Goal: Transaction & Acquisition: Purchase product/service

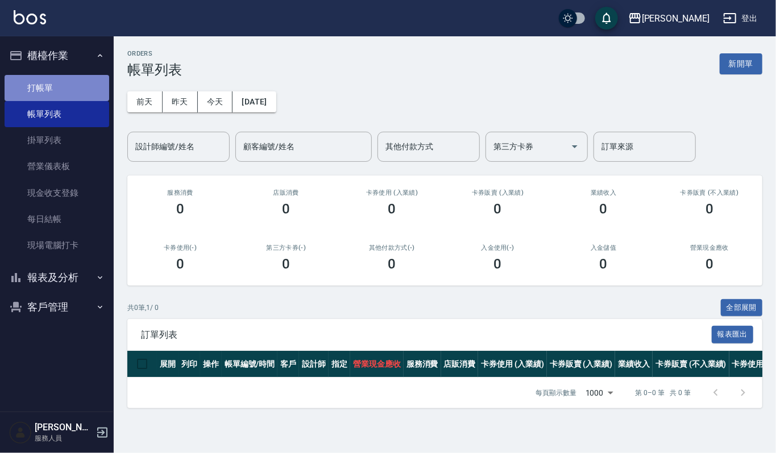
click at [62, 81] on link "打帳單" at bounding box center [57, 88] width 105 height 26
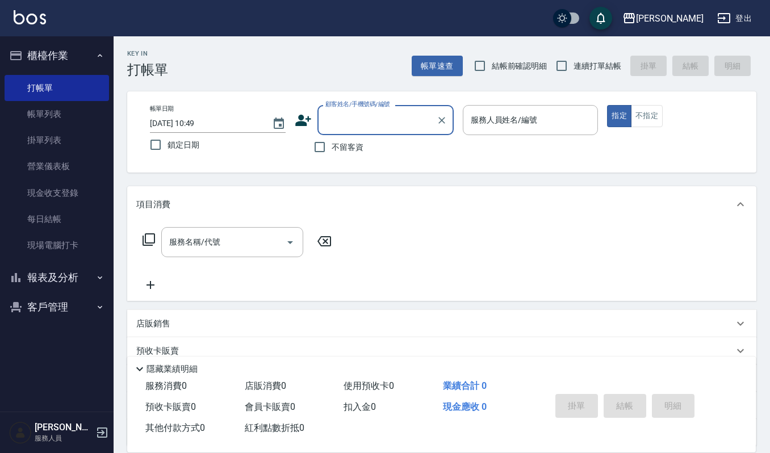
click at [76, 301] on button "客戶管理" at bounding box center [57, 308] width 105 height 30
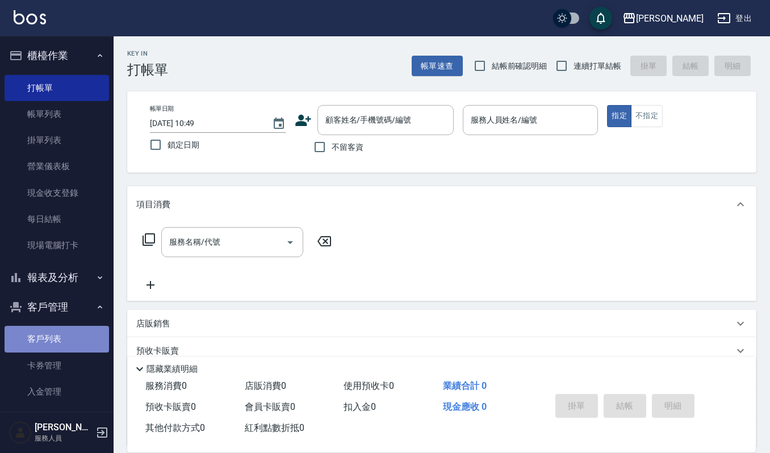
click at [65, 334] on link "客戶列表" at bounding box center [57, 339] width 105 height 26
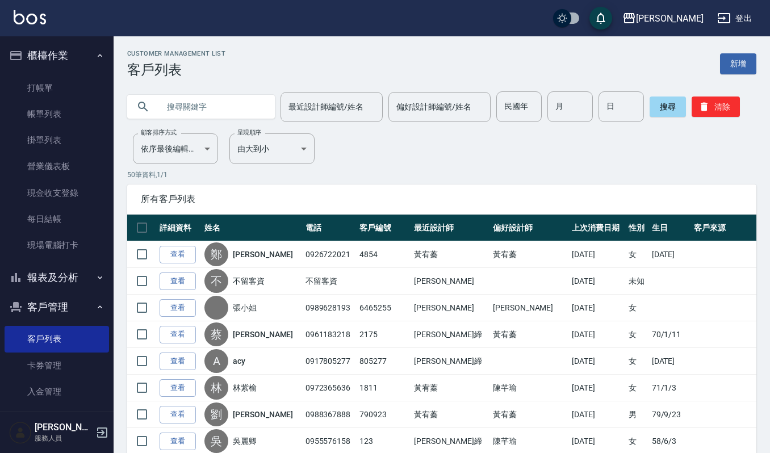
drag, startPoint x: 211, startPoint y: 95, endPoint x: 206, endPoint y: 108, distance: 13.7
click at [210, 98] on input "text" at bounding box center [212, 106] width 107 height 31
click at [235, 110] on input "text" at bounding box center [212, 106] width 107 height 31
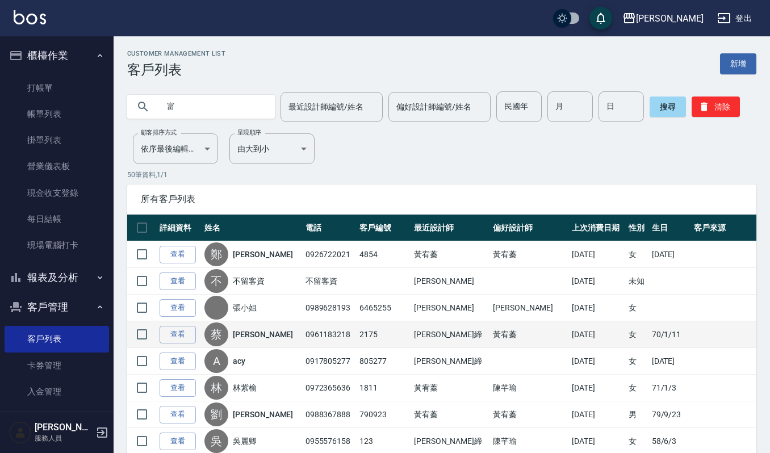
type input "富"
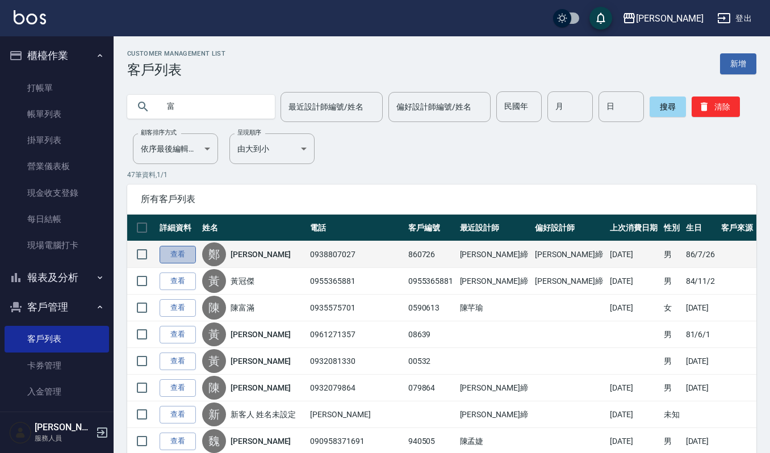
click at [169, 255] on link "查看" at bounding box center [178, 255] width 36 height 18
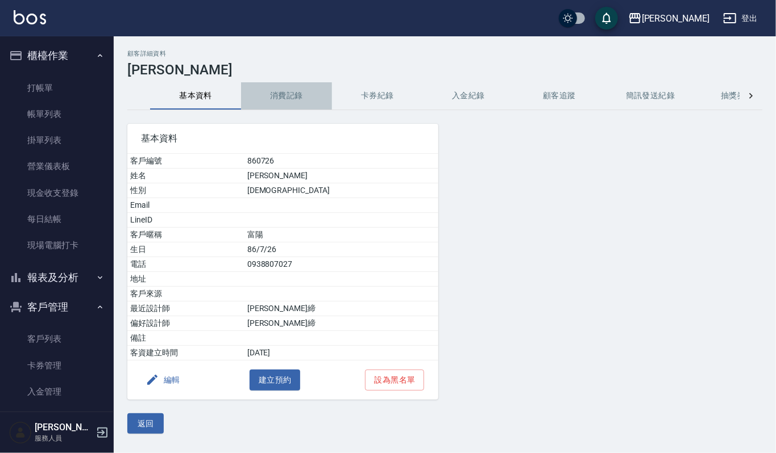
click at [287, 101] on button "消費記錄" at bounding box center [286, 95] width 91 height 27
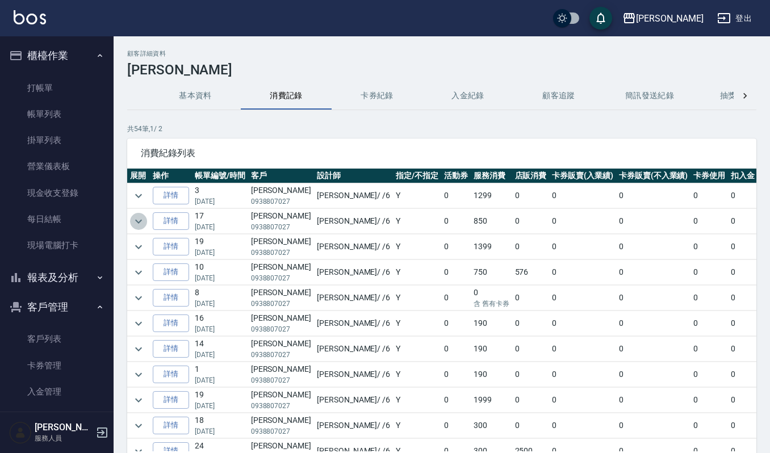
click at [141, 219] on icon "expand row" at bounding box center [139, 222] width 14 height 14
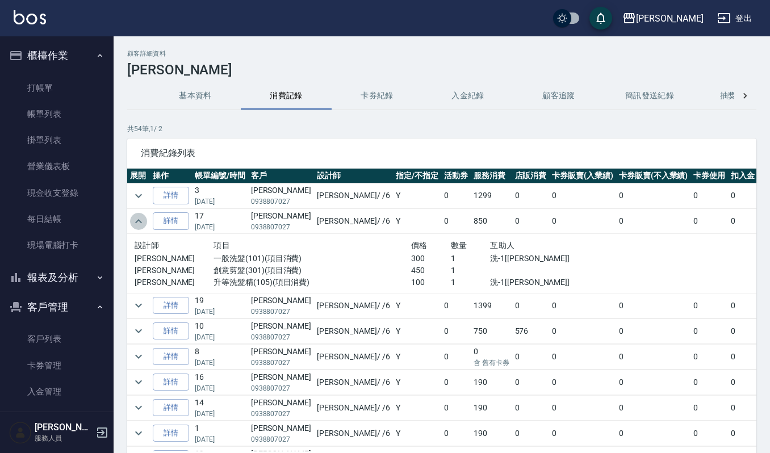
click at [135, 222] on icon "expand row" at bounding box center [139, 222] width 14 height 14
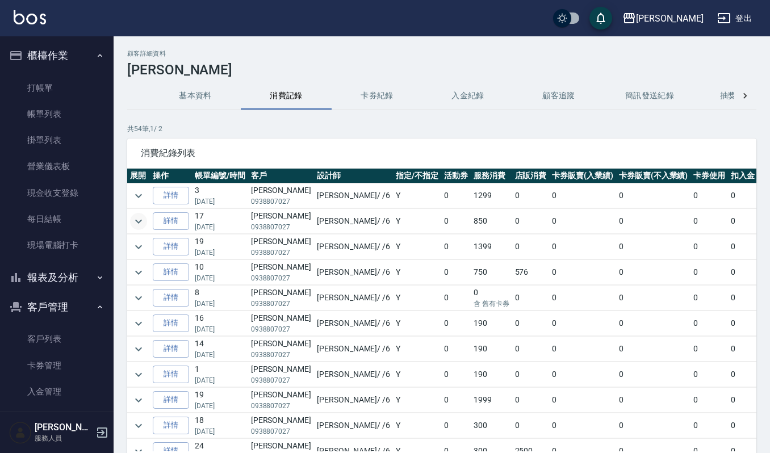
click at [134, 187] on td at bounding box center [138, 196] width 23 height 25
click at [144, 198] on icon "expand row" at bounding box center [139, 196] width 14 height 14
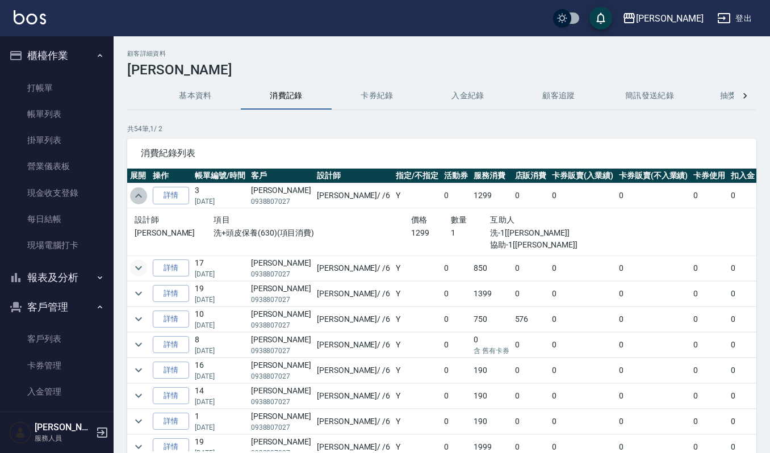
click at [144, 198] on icon "expand row" at bounding box center [139, 196] width 14 height 14
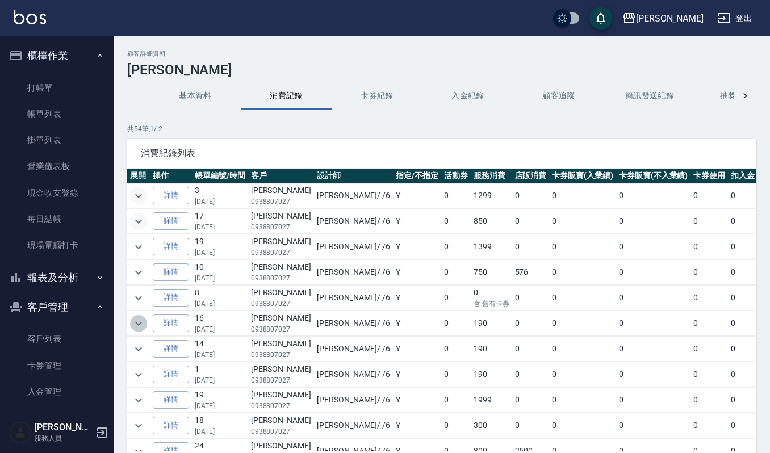
click at [134, 324] on icon "expand row" at bounding box center [139, 324] width 14 height 14
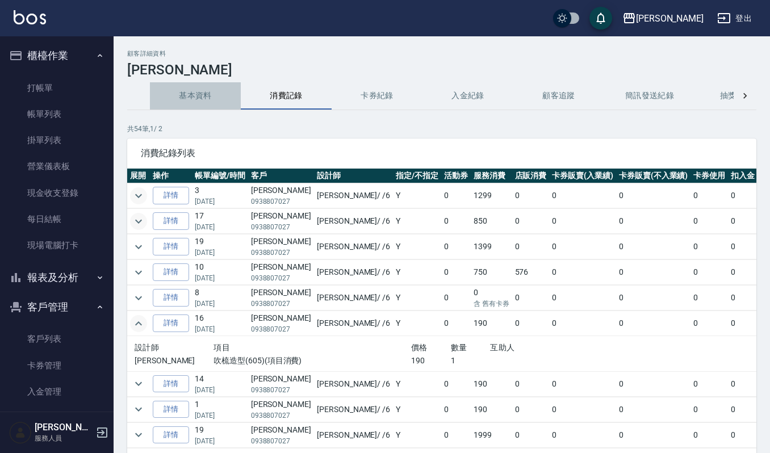
click at [210, 95] on button "基本資料" at bounding box center [195, 95] width 91 height 27
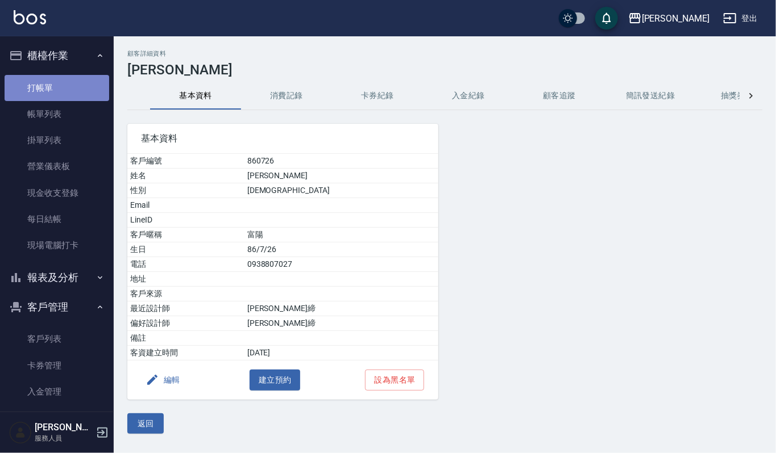
click at [57, 89] on link "打帳單" at bounding box center [57, 88] width 105 height 26
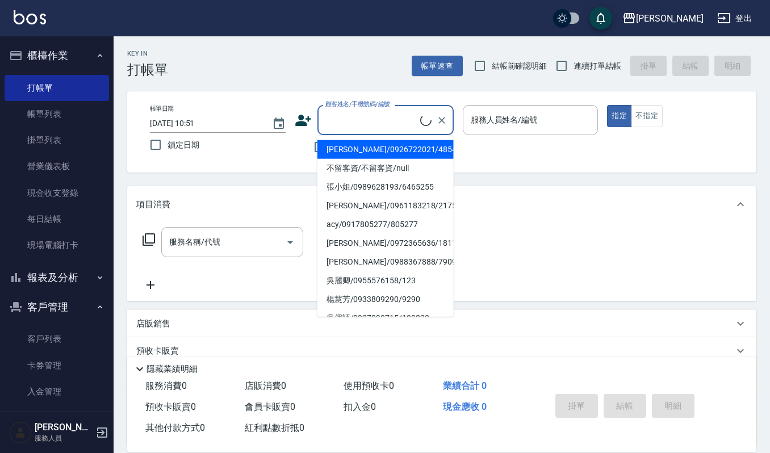
click at [373, 118] on input "顧客姓名/手機號碼/編號" at bounding box center [372, 120] width 98 height 20
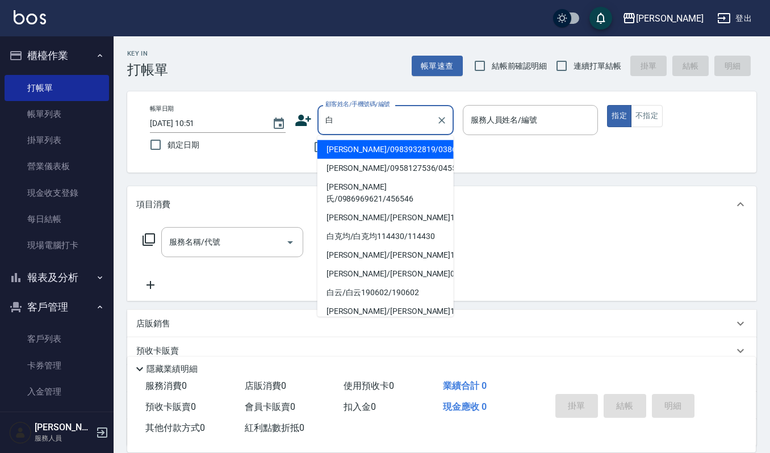
drag, startPoint x: 399, startPoint y: 144, endPoint x: 392, endPoint y: 148, distance: 7.9
click at [392, 148] on li "[PERSON_NAME]/0983932819/03863" at bounding box center [386, 149] width 136 height 19
type input "[PERSON_NAME]/0983932819/03863"
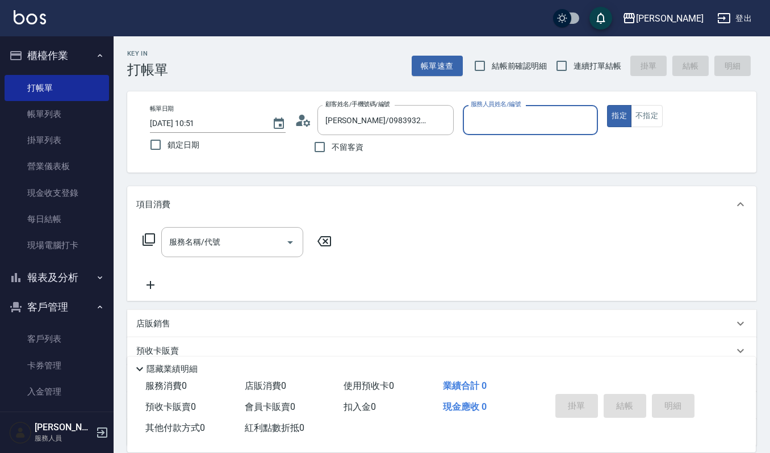
type input "Sammi-8"
click at [592, 117] on button "Clear" at bounding box center [586, 120] width 16 height 16
type input "Joalin-6"
type button "true"
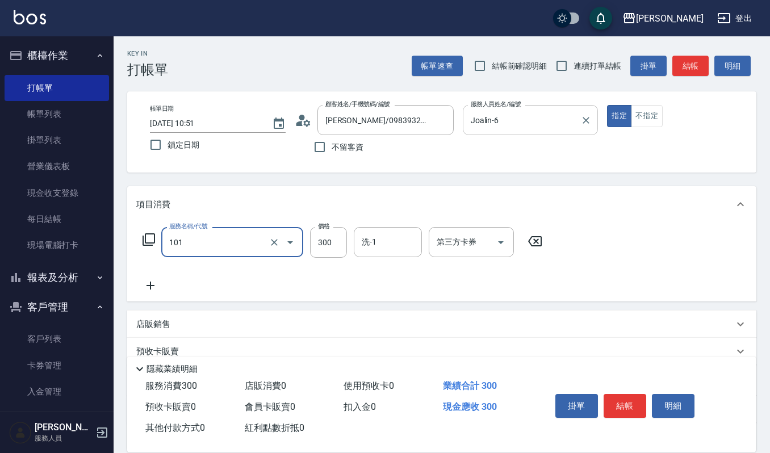
type input "一般洗髮(101)"
type input "270"
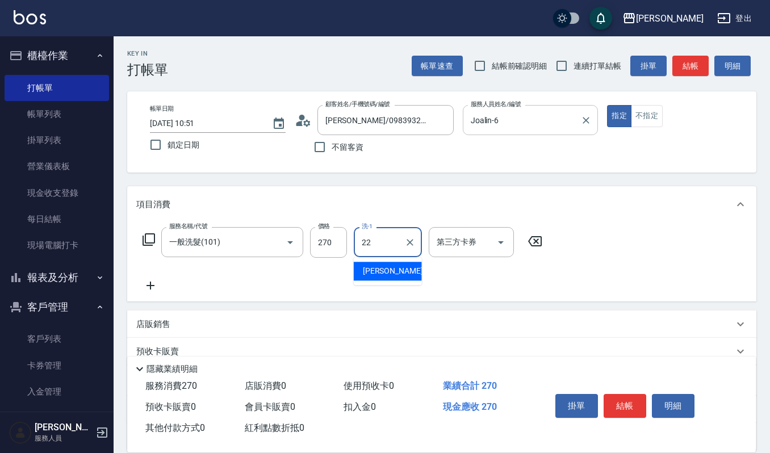
type input "宜芳-22"
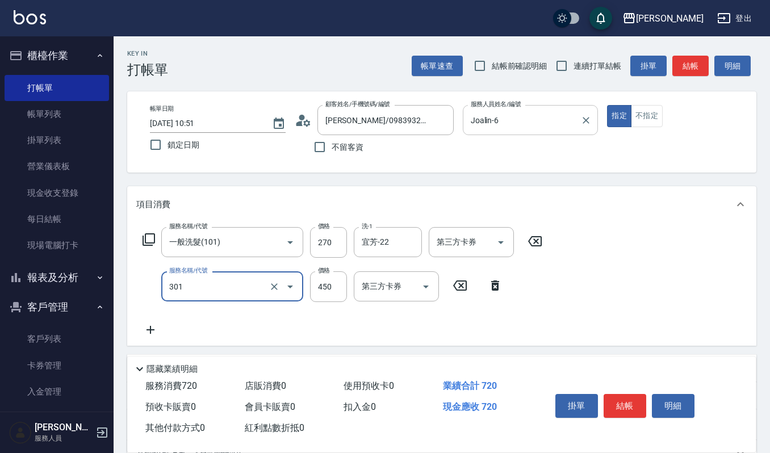
type input "創意剪髮(301)"
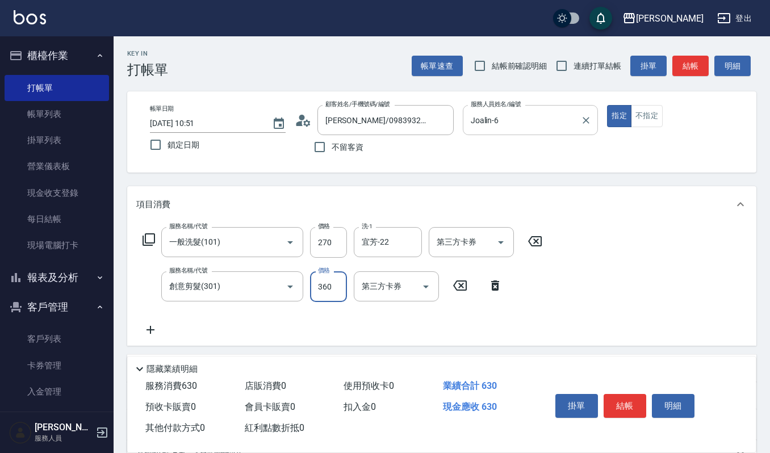
type input "360"
click at [620, 398] on button "結帳" at bounding box center [625, 406] width 43 height 24
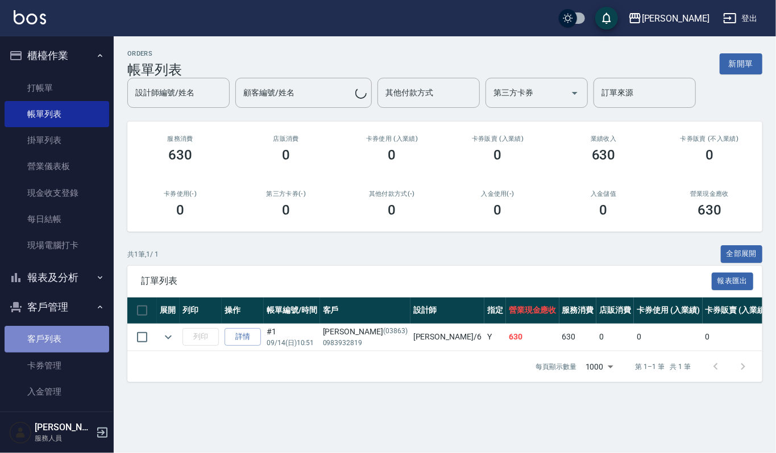
click at [64, 337] on link "客戶列表" at bounding box center [57, 339] width 105 height 26
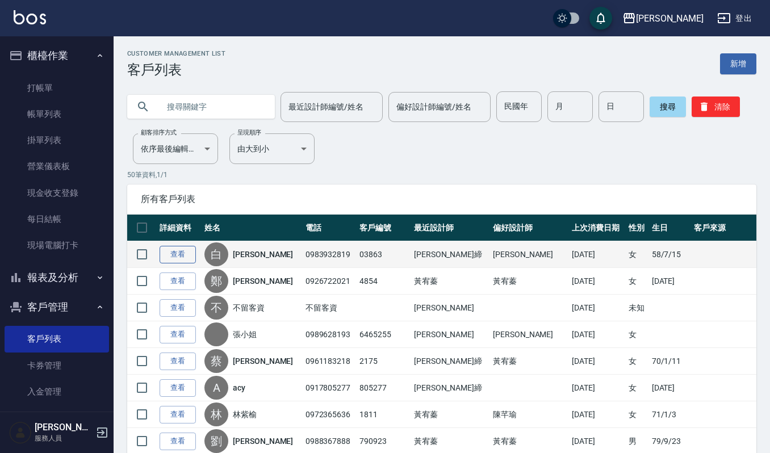
click at [170, 255] on link "查看" at bounding box center [178, 255] width 36 height 18
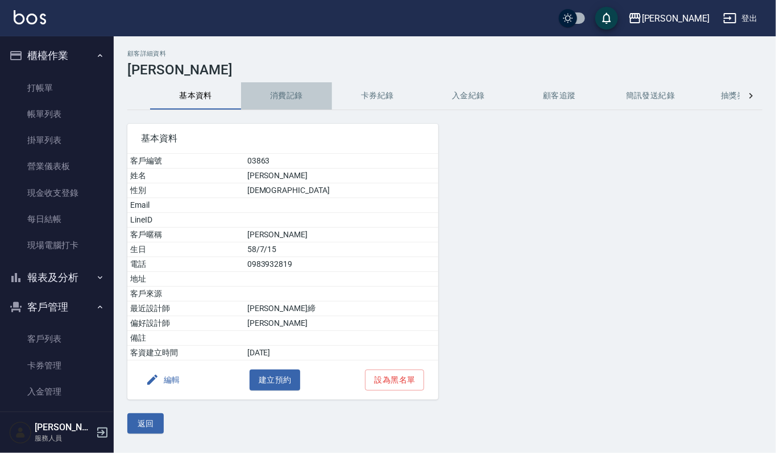
click at [291, 97] on button "消費記錄" at bounding box center [286, 95] width 91 height 27
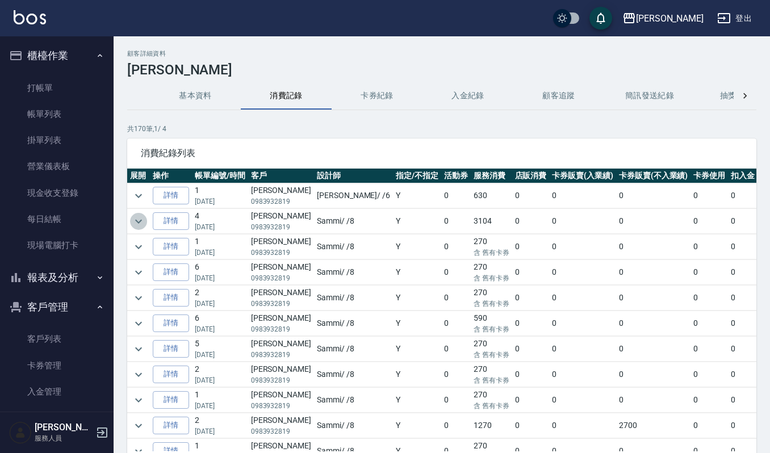
click at [146, 222] on button "expand row" at bounding box center [138, 221] width 17 height 17
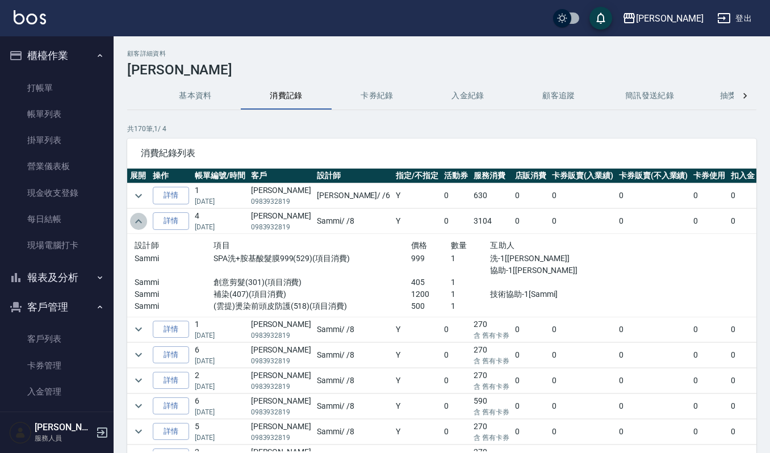
click at [146, 222] on button "expand row" at bounding box center [138, 221] width 17 height 17
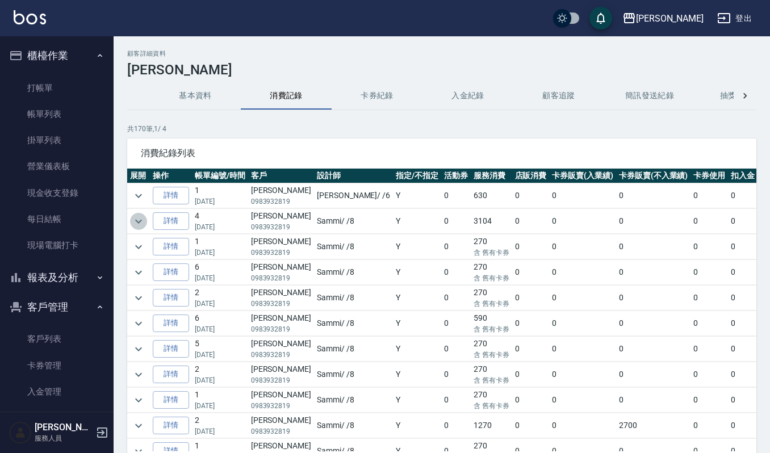
click at [137, 230] on button "expand row" at bounding box center [138, 221] width 17 height 17
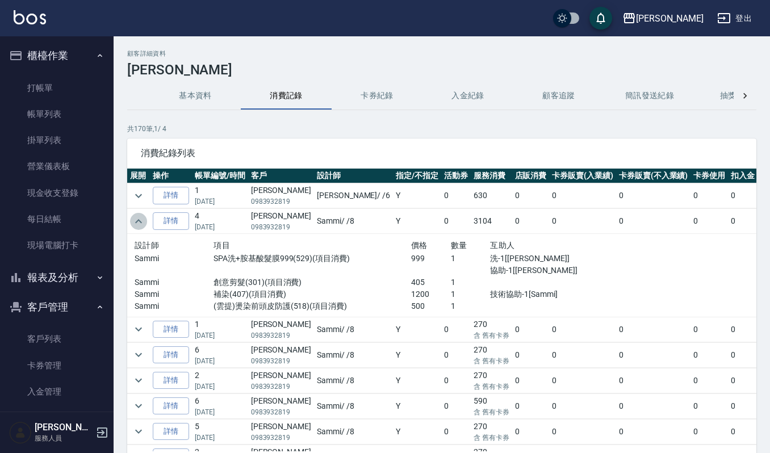
click at [141, 222] on icon "expand row" at bounding box center [139, 222] width 14 height 14
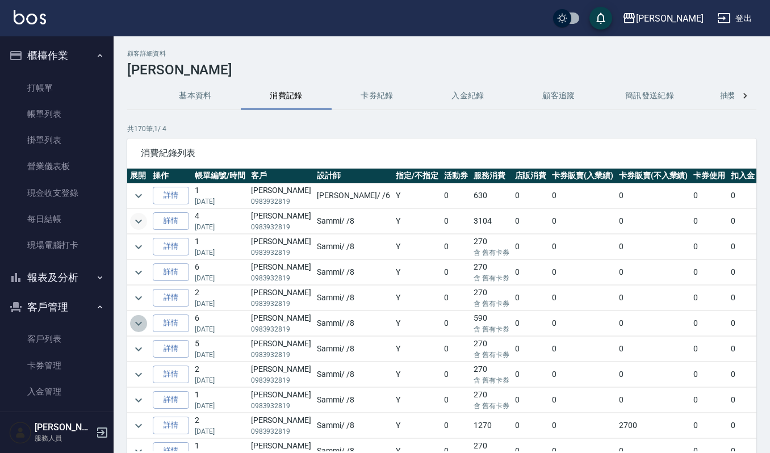
click at [137, 323] on icon "expand row" at bounding box center [139, 324] width 14 height 14
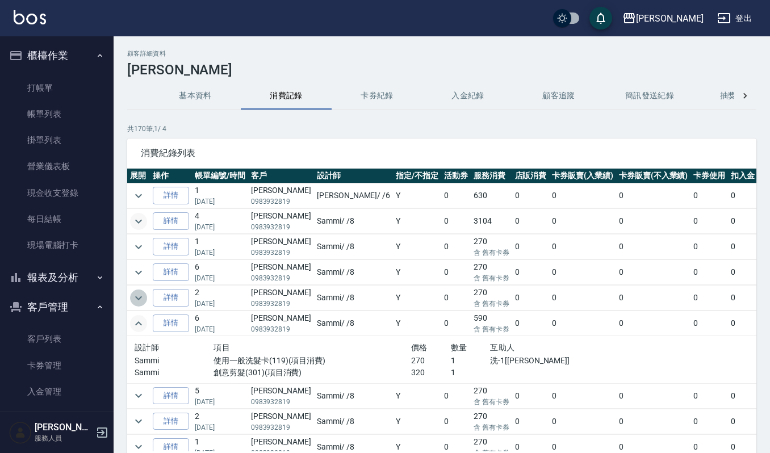
click at [141, 295] on icon "expand row" at bounding box center [139, 298] width 14 height 14
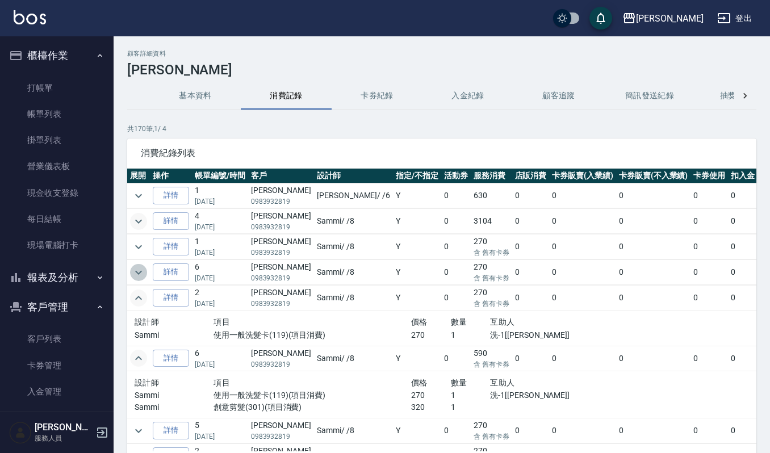
click at [137, 273] on icon "expand row" at bounding box center [139, 273] width 14 height 14
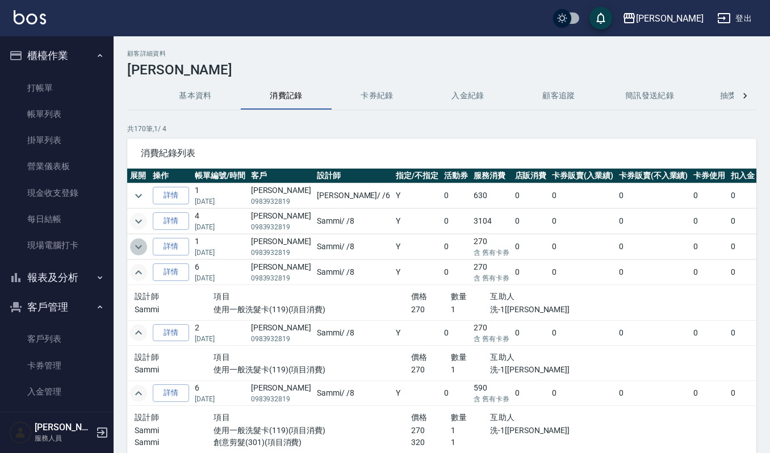
click at [139, 247] on icon "expand row" at bounding box center [139, 247] width 14 height 14
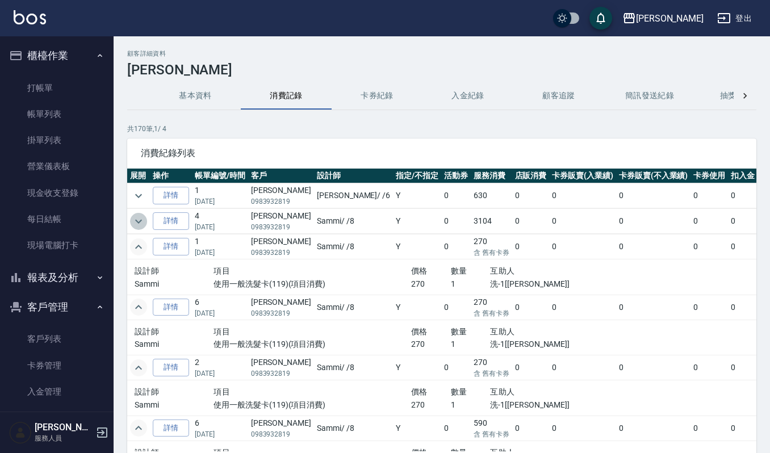
click at [134, 224] on icon "expand row" at bounding box center [139, 222] width 14 height 14
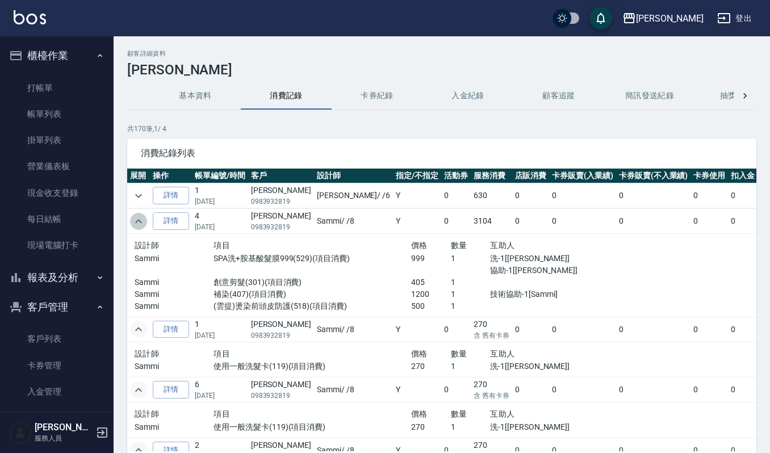
click at [134, 224] on icon "expand row" at bounding box center [139, 222] width 14 height 14
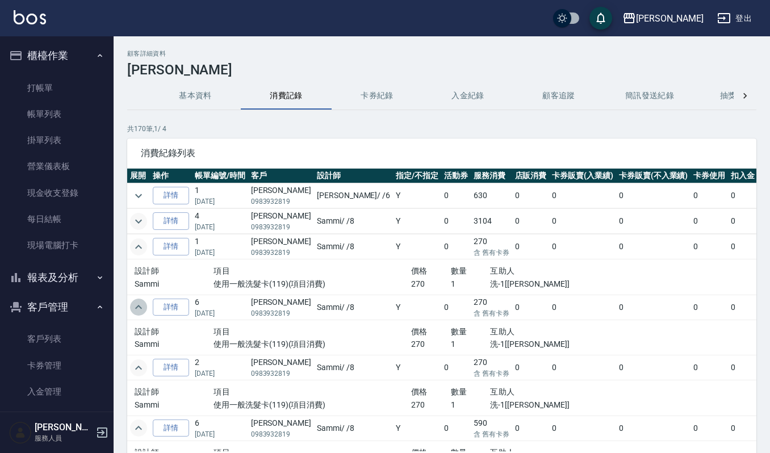
click at [142, 308] on icon "expand row" at bounding box center [139, 308] width 14 height 14
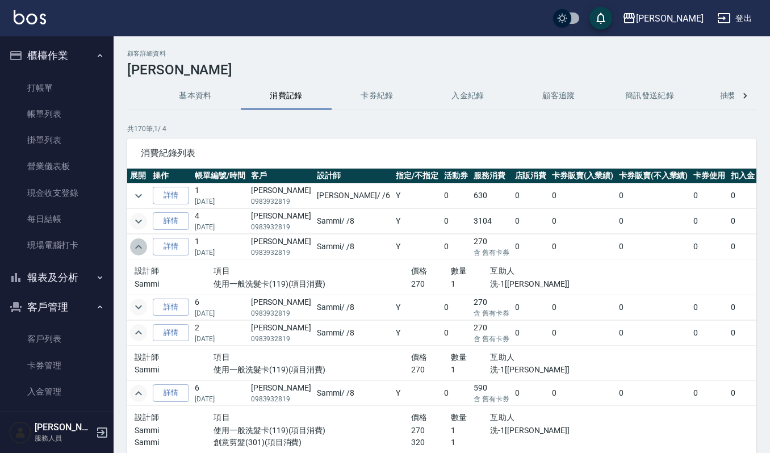
click at [144, 251] on icon "expand row" at bounding box center [139, 247] width 14 height 14
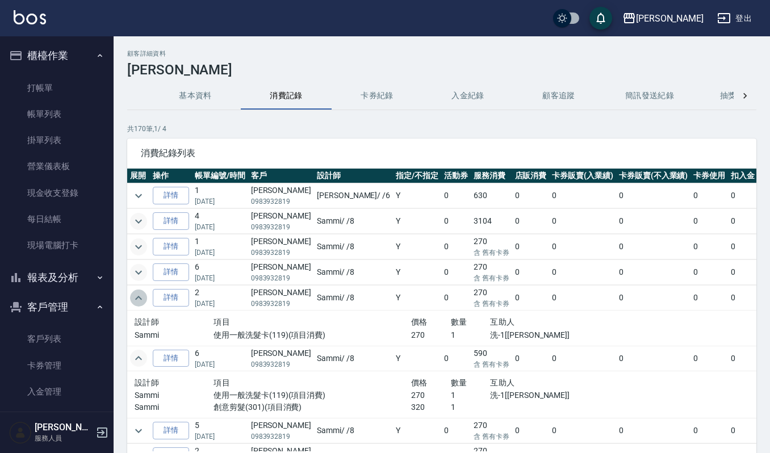
click at [136, 303] on icon "expand row" at bounding box center [139, 298] width 14 height 14
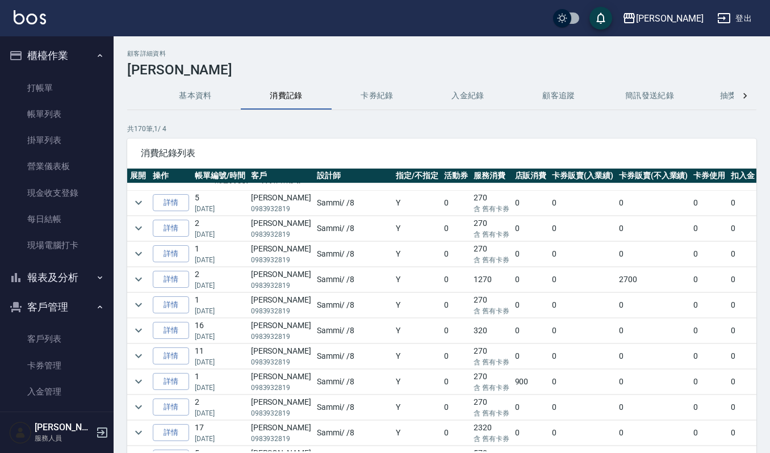
scroll to position [216, 0]
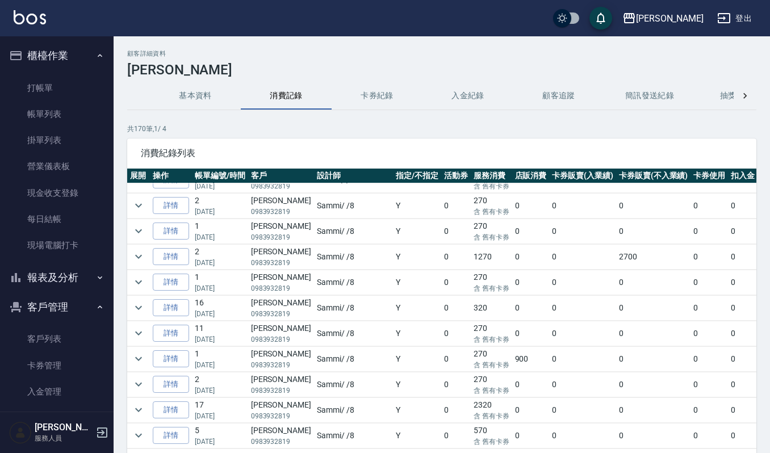
click at [146, 308] on td at bounding box center [138, 307] width 23 height 25
click at [137, 309] on icon "expand row" at bounding box center [139, 308] width 14 height 14
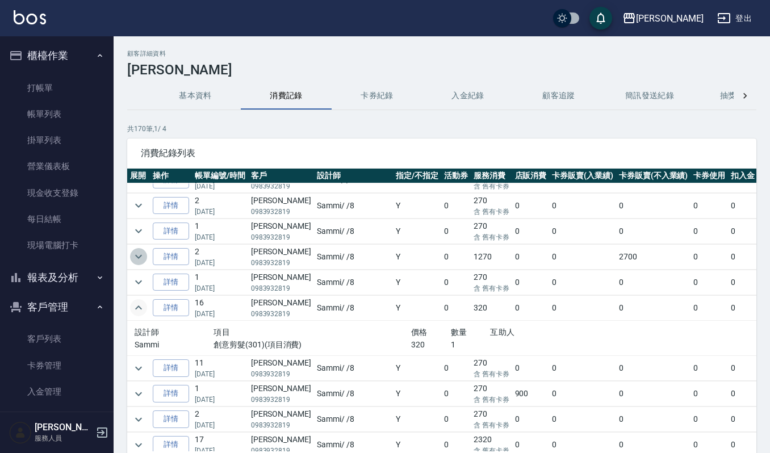
click at [133, 260] on icon "expand row" at bounding box center [139, 257] width 14 height 14
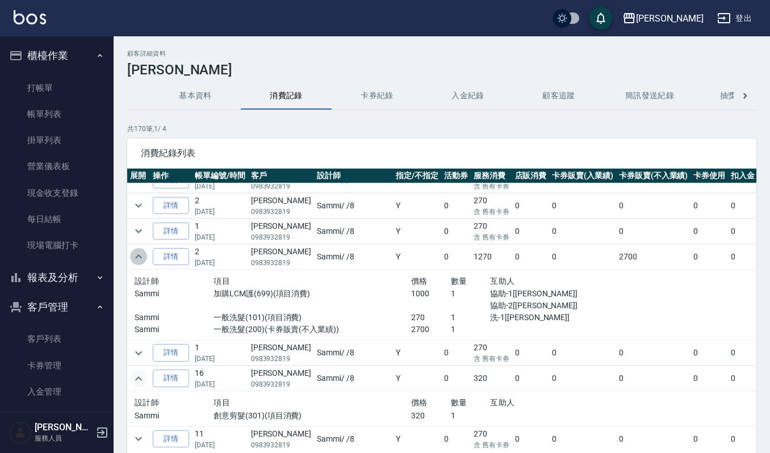
click at [133, 260] on icon "expand row" at bounding box center [139, 257] width 14 height 14
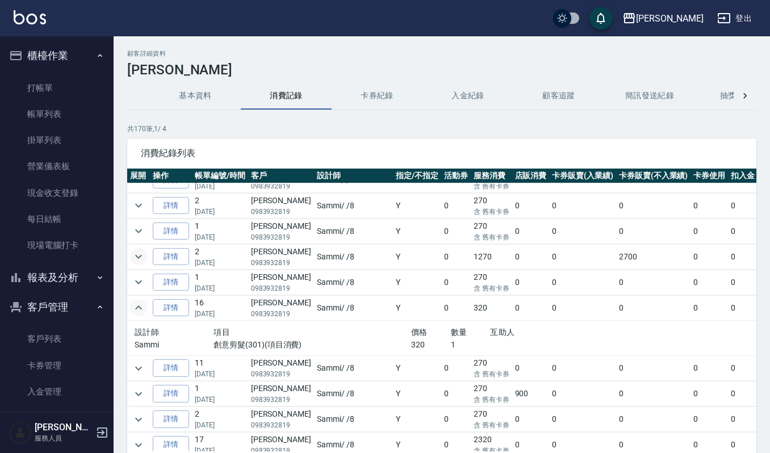
click at [137, 315] on icon "expand row" at bounding box center [139, 308] width 14 height 14
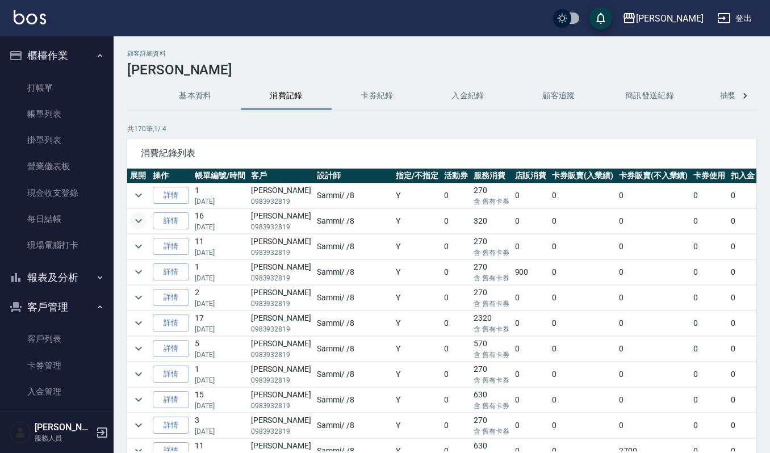
scroll to position [352, 0]
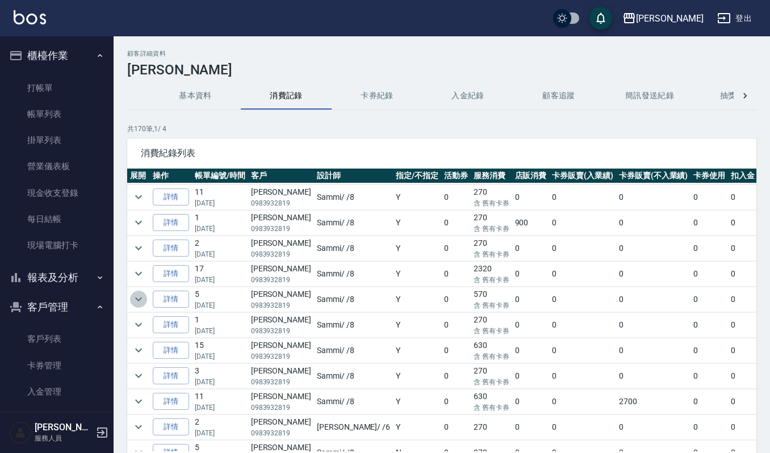
click at [137, 302] on icon "expand row" at bounding box center [138, 300] width 7 height 4
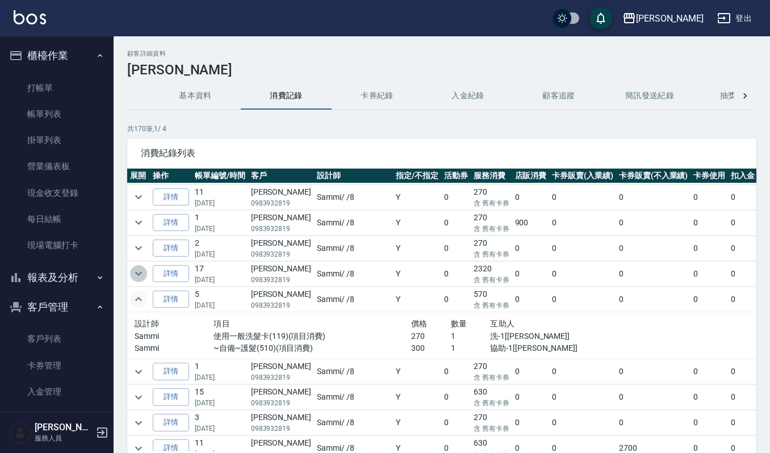
click at [144, 281] on icon "expand row" at bounding box center [139, 274] width 14 height 14
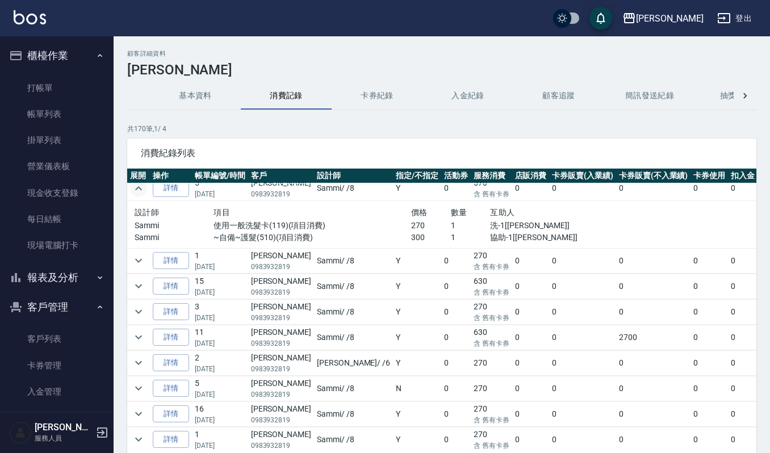
scroll to position [555, 0]
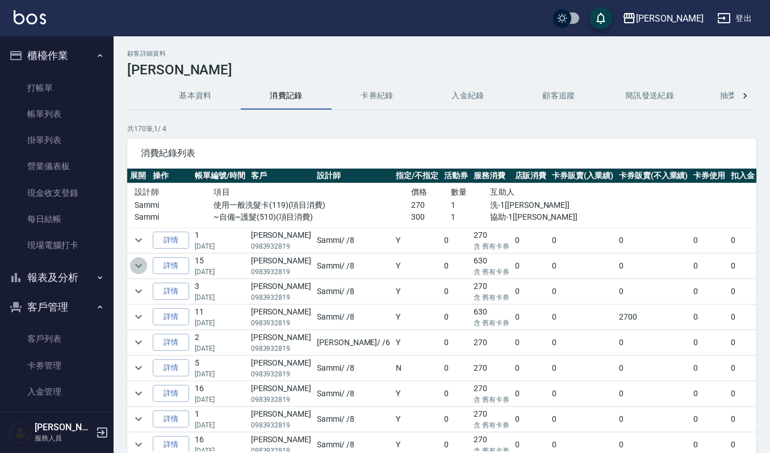
click at [143, 272] on icon "expand row" at bounding box center [139, 266] width 14 height 14
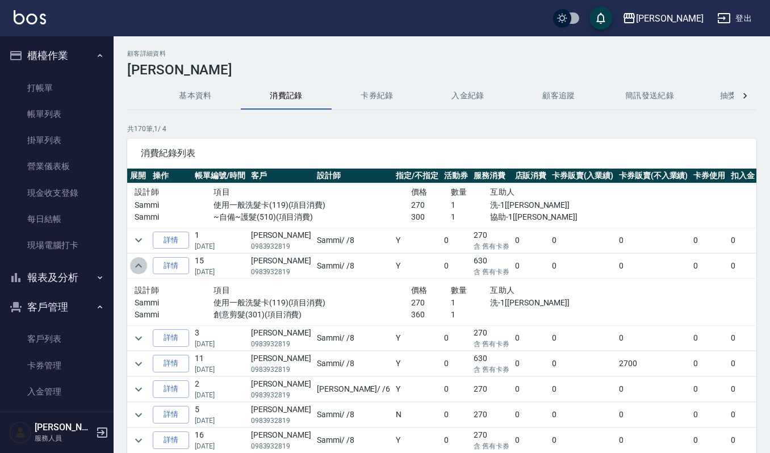
click at [143, 272] on icon "expand row" at bounding box center [139, 266] width 14 height 14
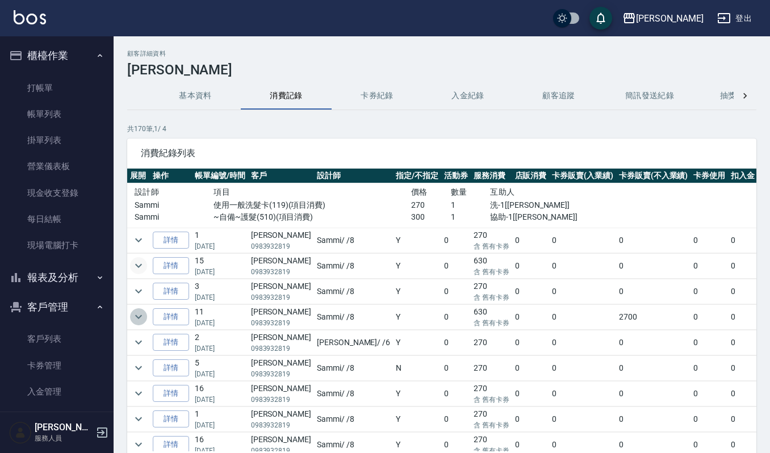
click at [136, 323] on icon "expand row" at bounding box center [139, 317] width 14 height 14
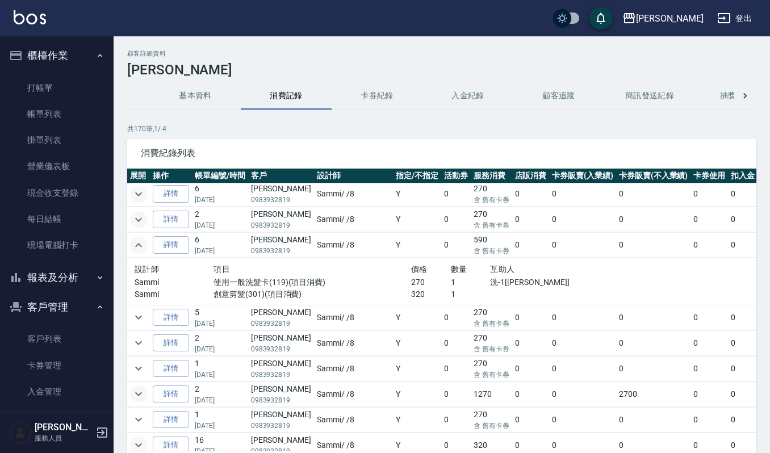
scroll to position [0, 0]
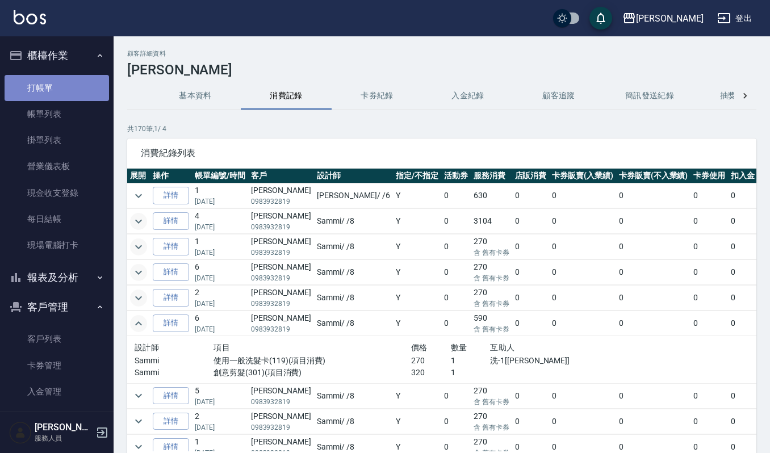
click at [77, 90] on link "打帳單" at bounding box center [57, 88] width 105 height 26
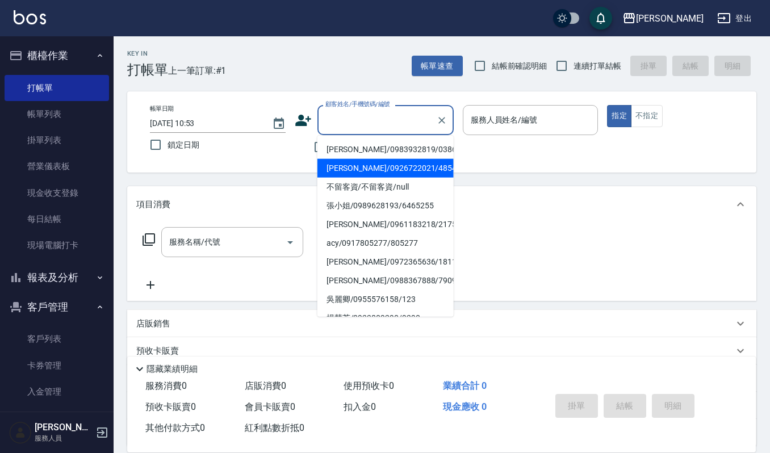
click at [353, 121] on input "顧客姓名/手機號碼/編號" at bounding box center [377, 120] width 109 height 20
click at [397, 165] on li "[PERSON_NAME]/0938807027/860726" at bounding box center [386, 168] width 136 height 19
type input "[PERSON_NAME]/0938807027/860726"
type input "Joalin-6"
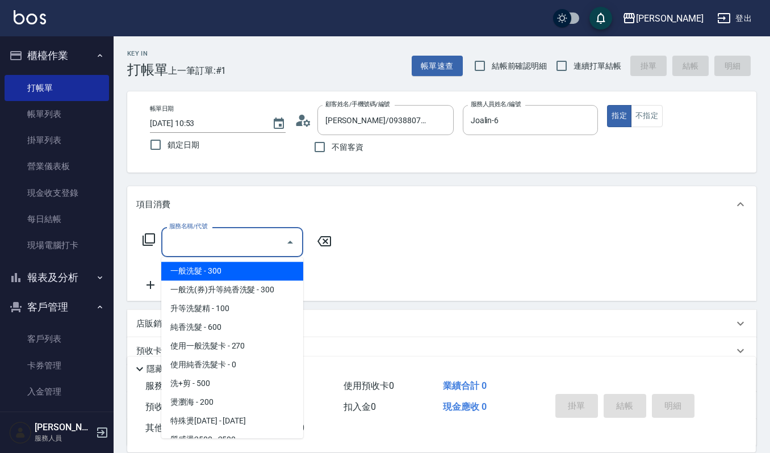
click at [246, 241] on input "服務名稱/代號" at bounding box center [223, 242] width 115 height 20
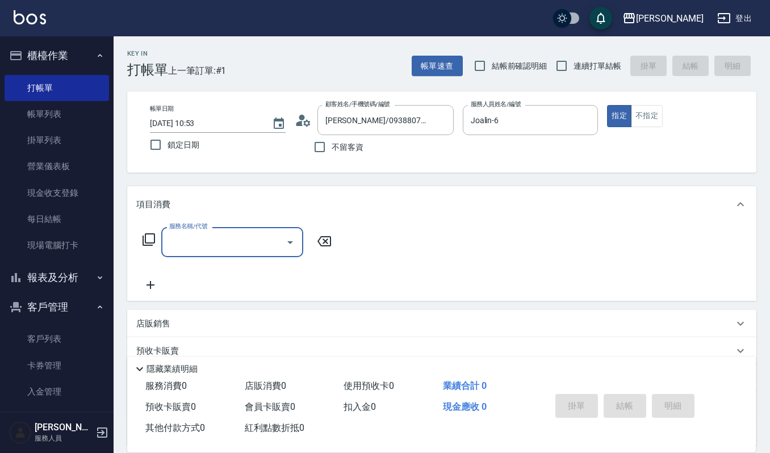
click at [203, 248] on input "服務名稱/代號" at bounding box center [223, 242] width 115 height 20
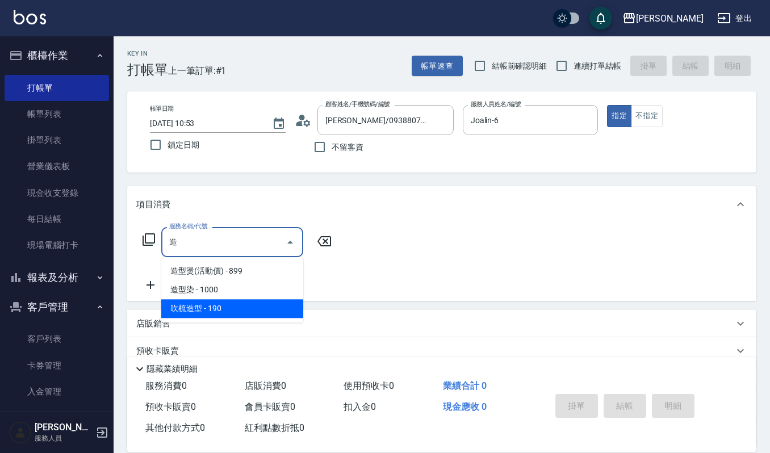
click at [226, 316] on span "吹梳造型 - 190" at bounding box center [232, 308] width 142 height 19
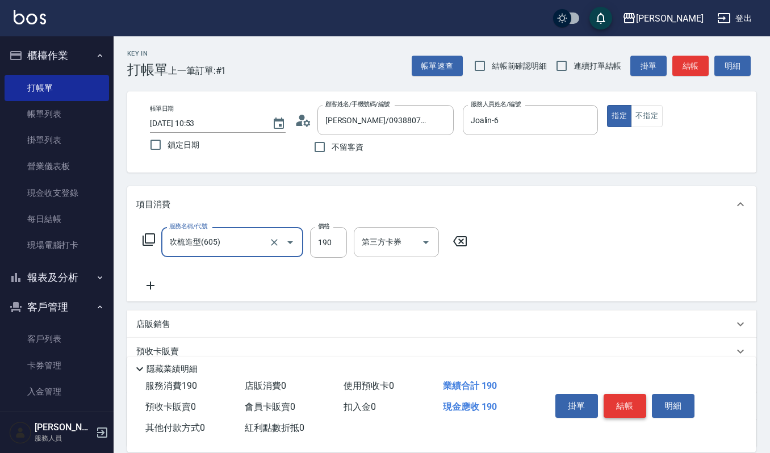
type input "吹梳造型(605)"
click at [623, 407] on button "結帳" at bounding box center [625, 406] width 43 height 24
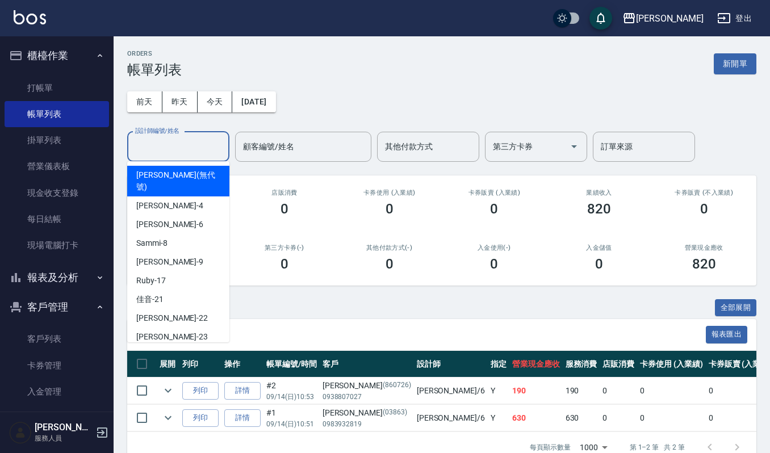
click at [181, 145] on input "設計師編號/姓名" at bounding box center [178, 147] width 92 height 20
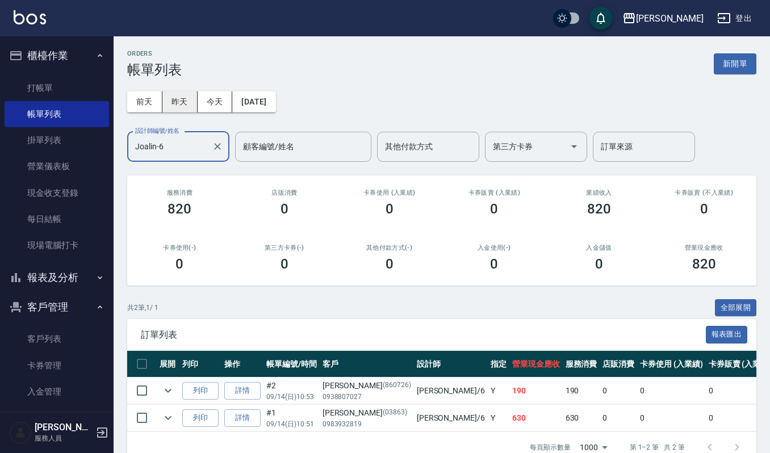
type input "Joalin-6"
click at [185, 103] on button "昨天" at bounding box center [179, 101] width 35 height 21
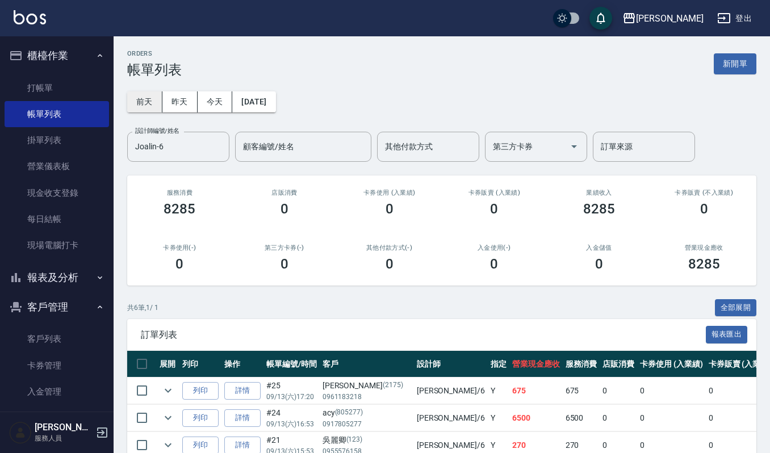
click at [150, 100] on button "前天" at bounding box center [144, 101] width 35 height 21
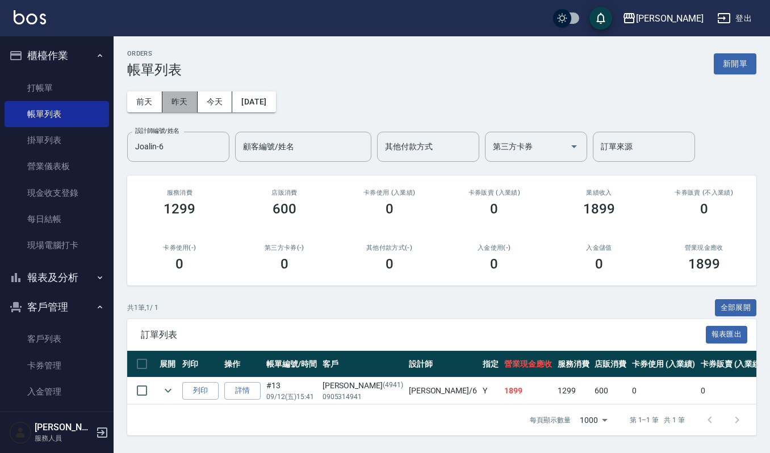
click at [189, 102] on button "昨天" at bounding box center [179, 101] width 35 height 21
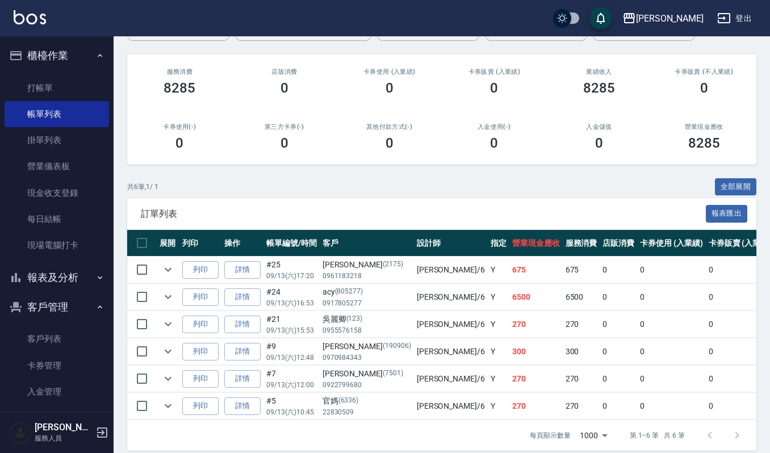
scroll to position [127, 0]
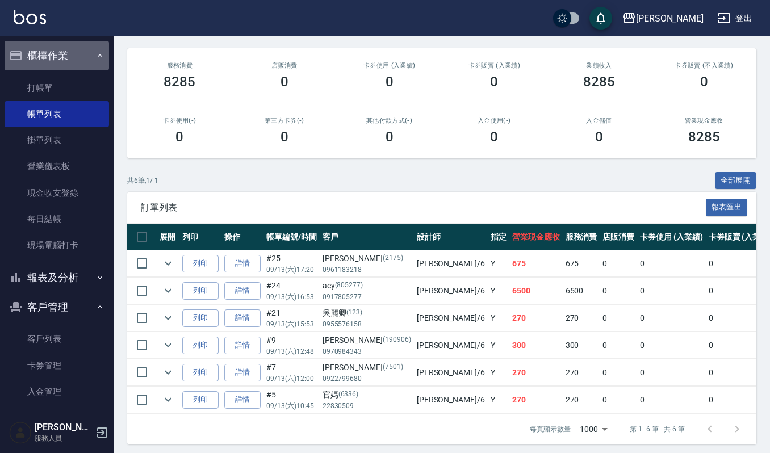
click at [62, 64] on button "櫃檯作業" at bounding box center [57, 56] width 105 height 30
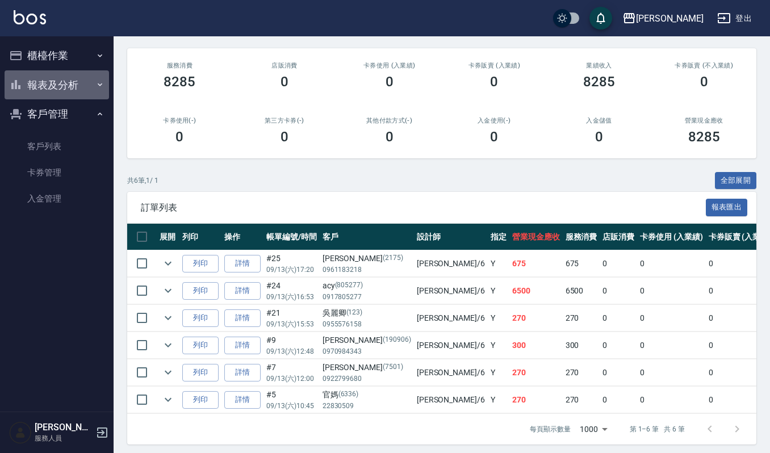
click at [70, 86] on button "報表及分析" at bounding box center [57, 85] width 105 height 30
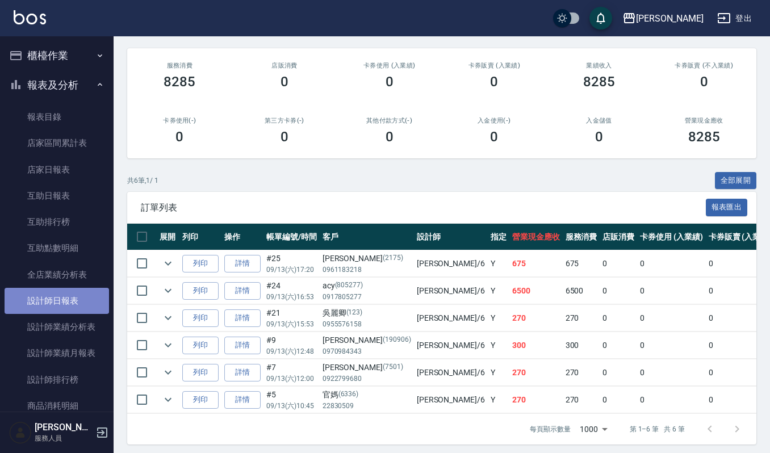
click at [72, 305] on link "設計師日報表" at bounding box center [57, 301] width 105 height 26
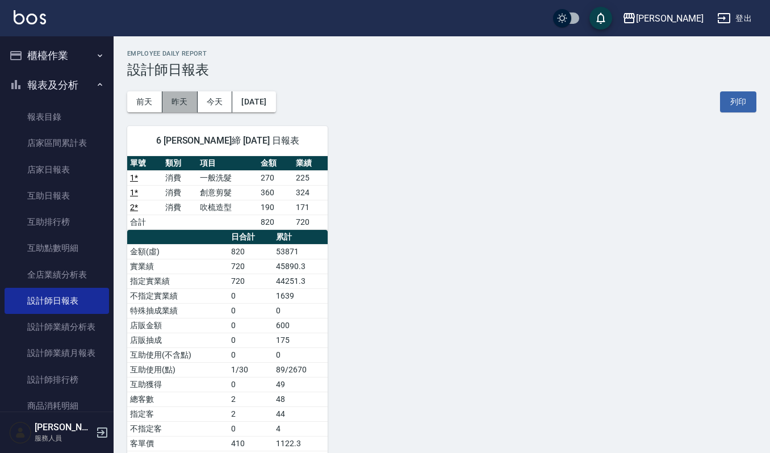
click at [180, 99] on button "昨天" at bounding box center [179, 101] width 35 height 21
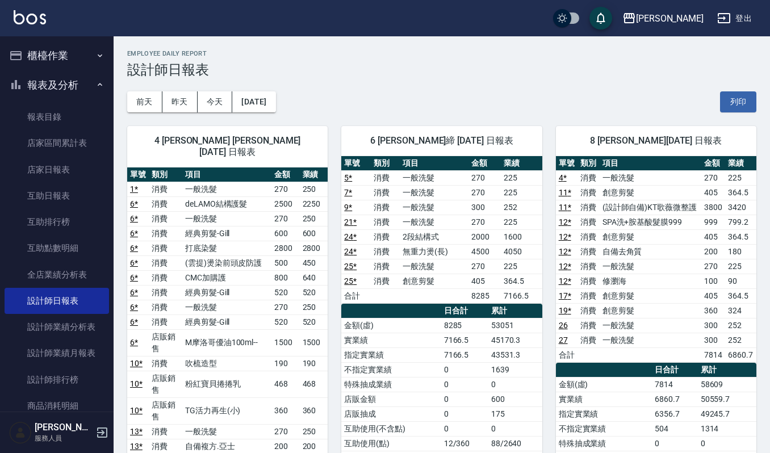
click at [53, 57] on button "櫃檯作業" at bounding box center [57, 56] width 105 height 30
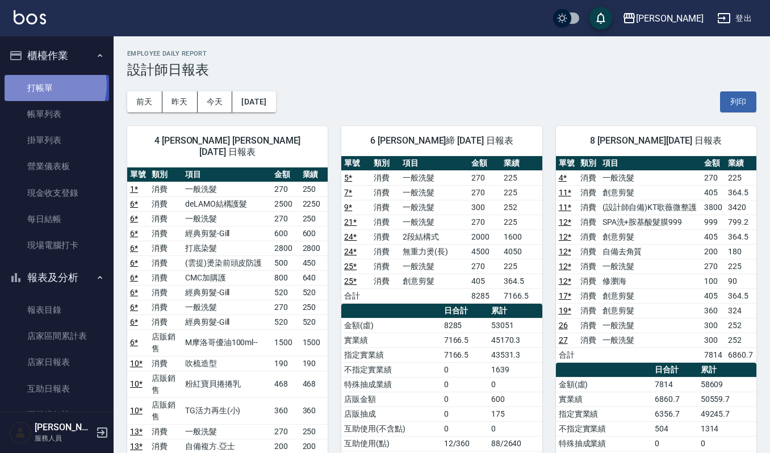
click at [48, 85] on link "打帳單" at bounding box center [57, 88] width 105 height 26
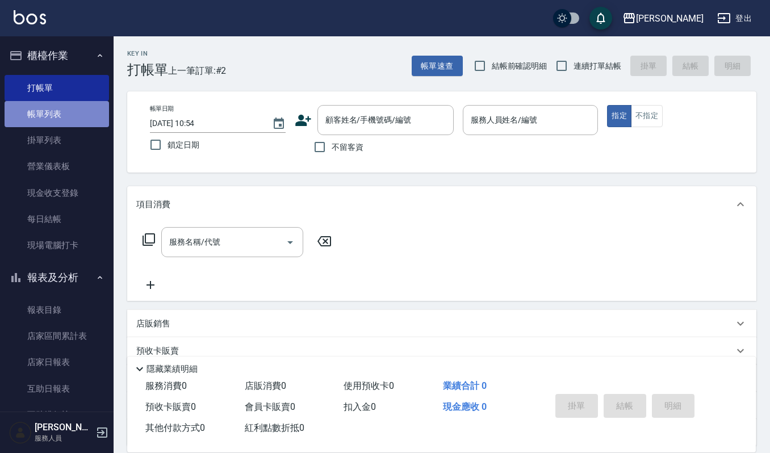
click at [57, 110] on link "帳單列表" at bounding box center [57, 114] width 105 height 26
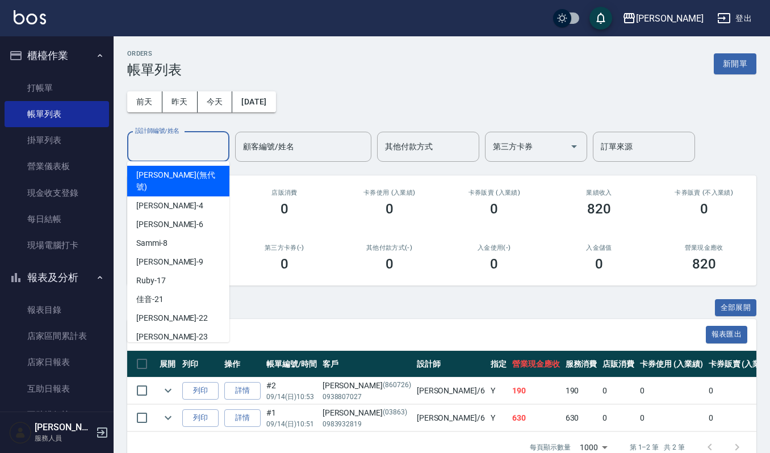
click at [201, 143] on input "設計師編號/姓名" at bounding box center [178, 147] width 92 height 20
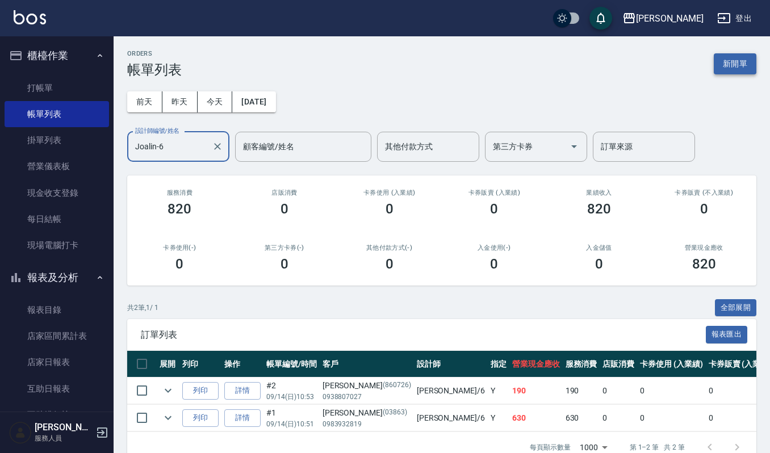
type input "Joalin-6"
click at [737, 62] on button "新開單" at bounding box center [735, 63] width 43 height 21
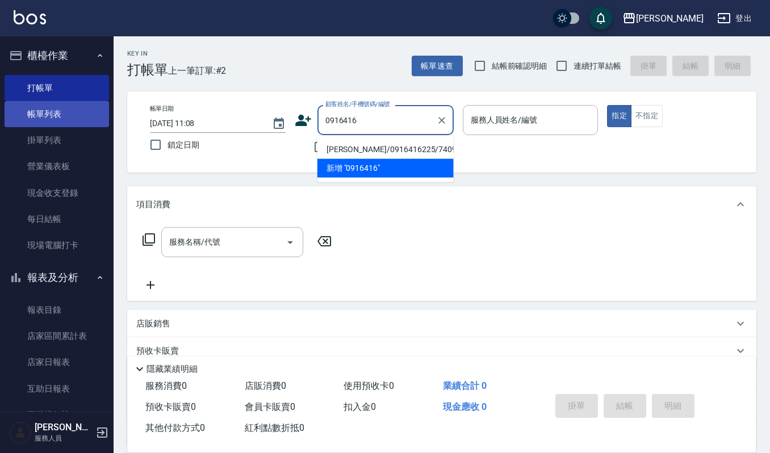
type input "0916416"
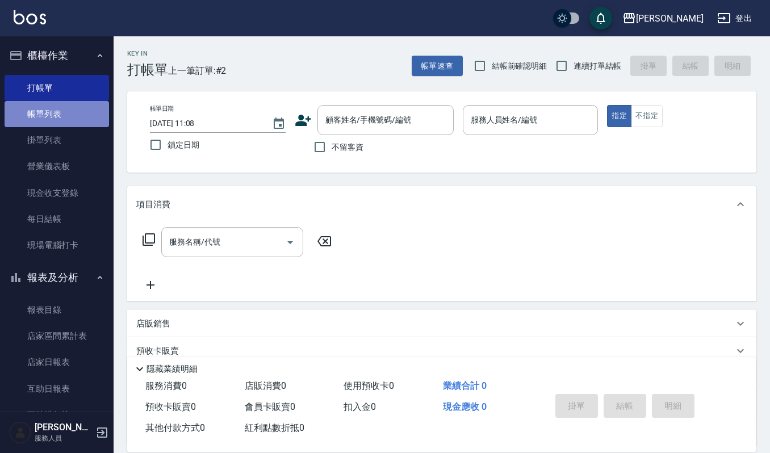
click at [62, 110] on link "帳單列表" at bounding box center [57, 114] width 105 height 26
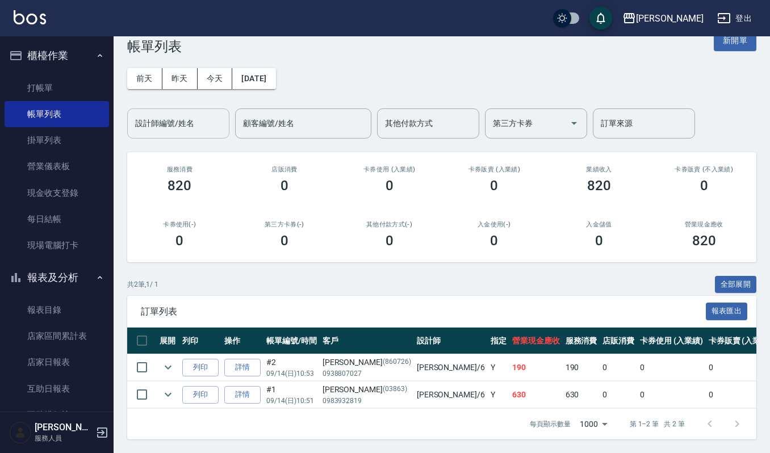
scroll to position [35, 0]
click at [36, 72] on ul "打帳單 帳單列表 掛單列表 營業儀表板 現金收支登錄 每日結帳 現場電腦打卡" at bounding box center [57, 166] width 105 height 193
click at [51, 80] on link "打帳單" at bounding box center [57, 88] width 105 height 26
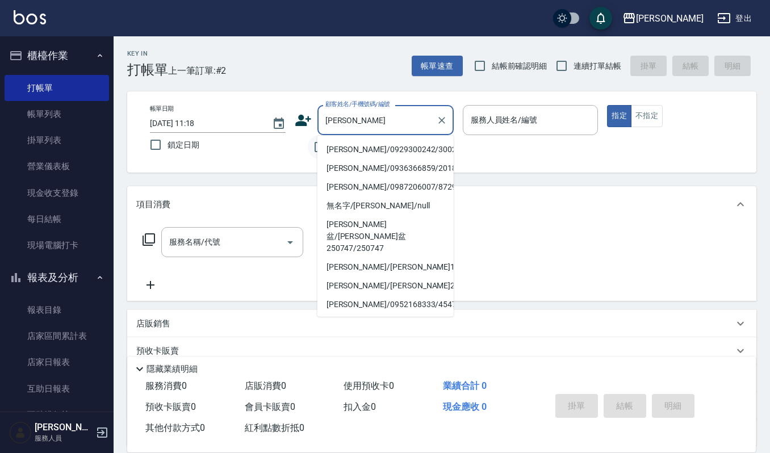
type input "[PERSON_NAME]/0929300242/300242"
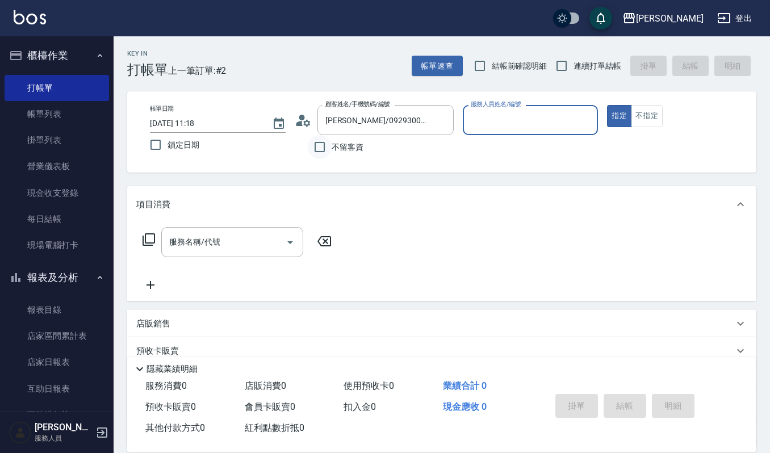
type input "Ruby-17"
click at [607, 105] on button "指定" at bounding box center [619, 116] width 24 height 22
type button "true"
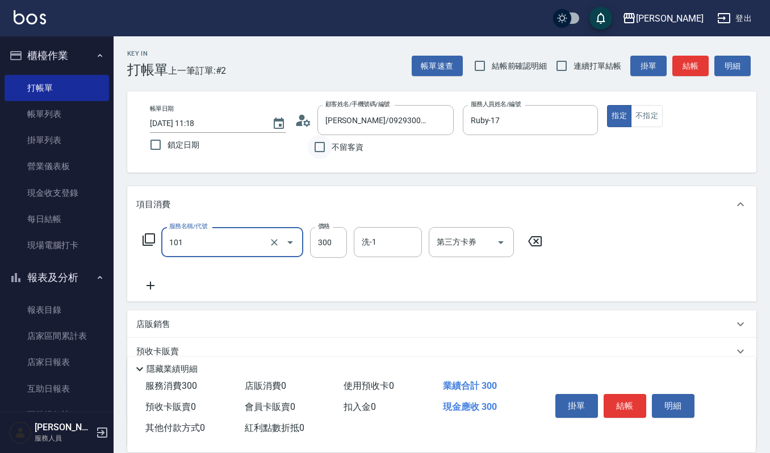
type input "一般洗髮(101)"
type input "270"
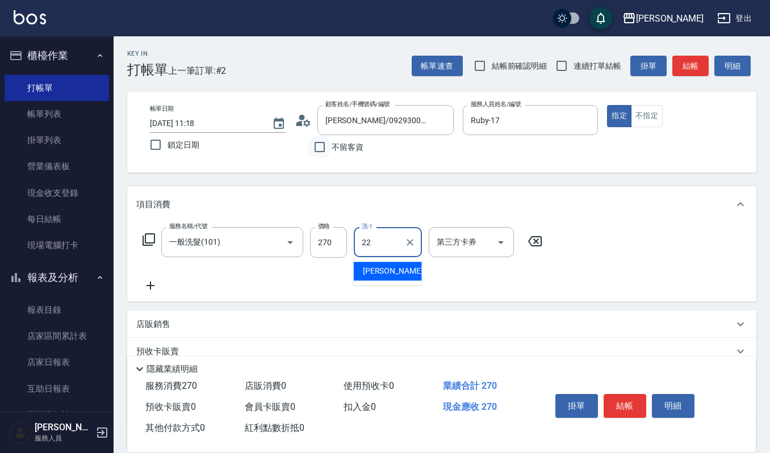
type input "宜芳-22"
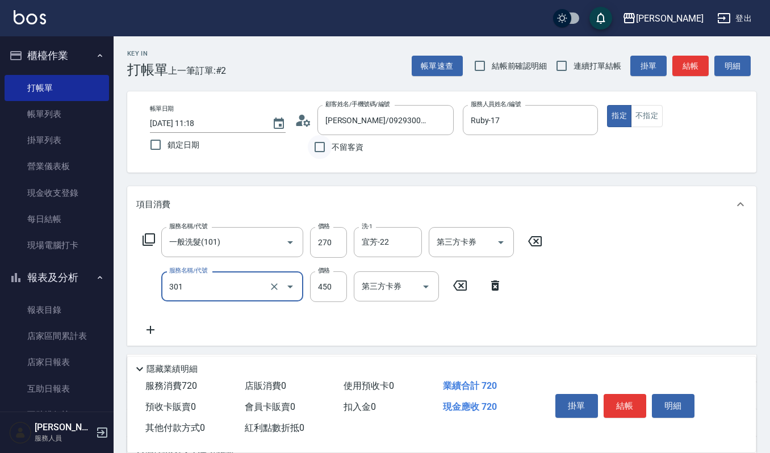
type input "創意剪髮(301)"
type input "405"
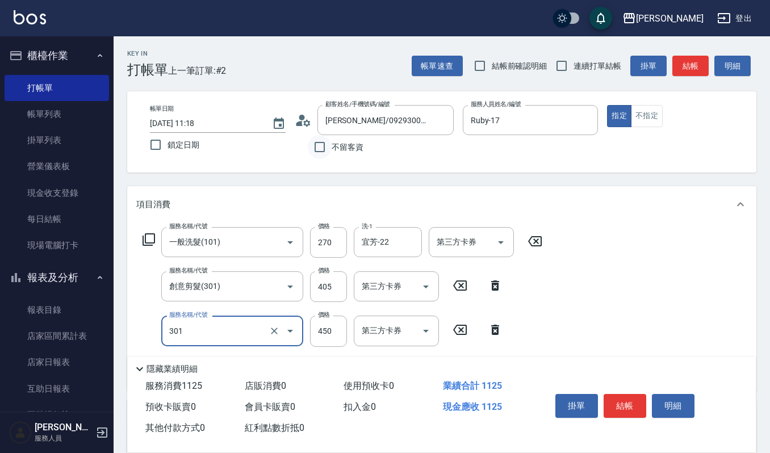
type input "創意剪髮(301)"
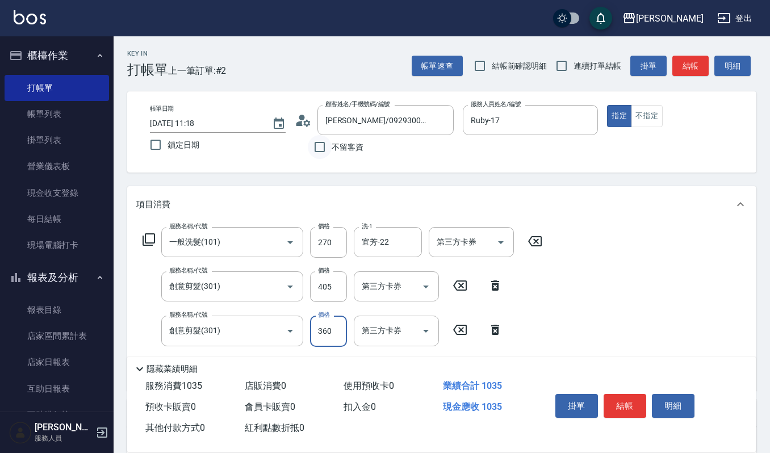
type input "360"
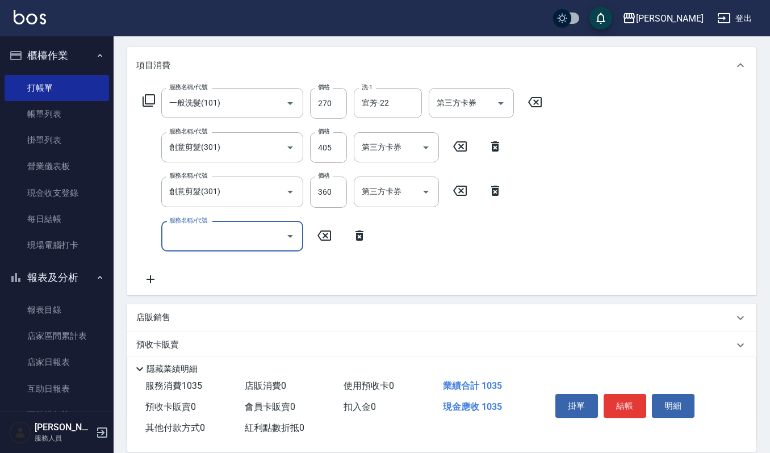
scroll to position [151, 0]
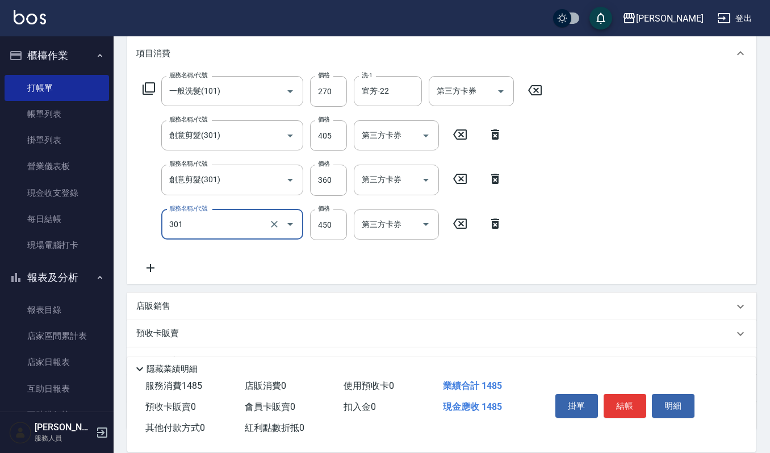
type input "創意剪髮(301)"
type input "360"
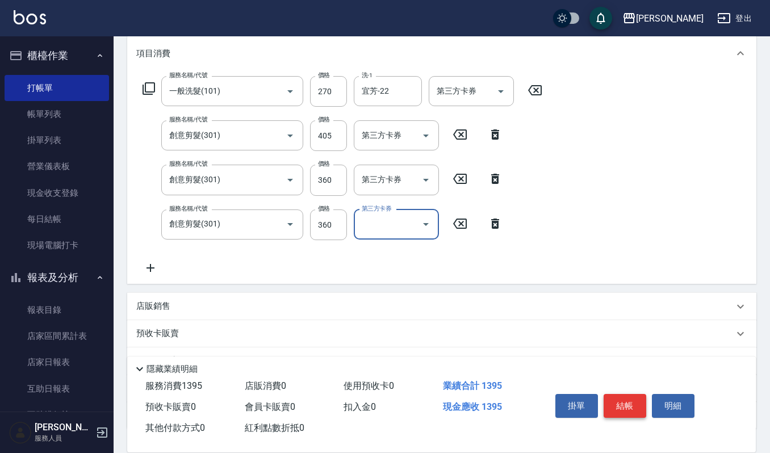
click at [630, 405] on button "結帳" at bounding box center [625, 406] width 43 height 24
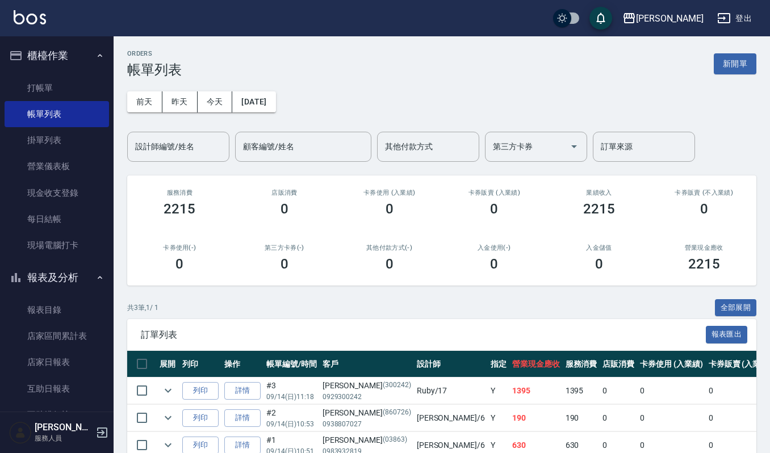
click at [735, 73] on button "新開單" at bounding box center [735, 63] width 43 height 21
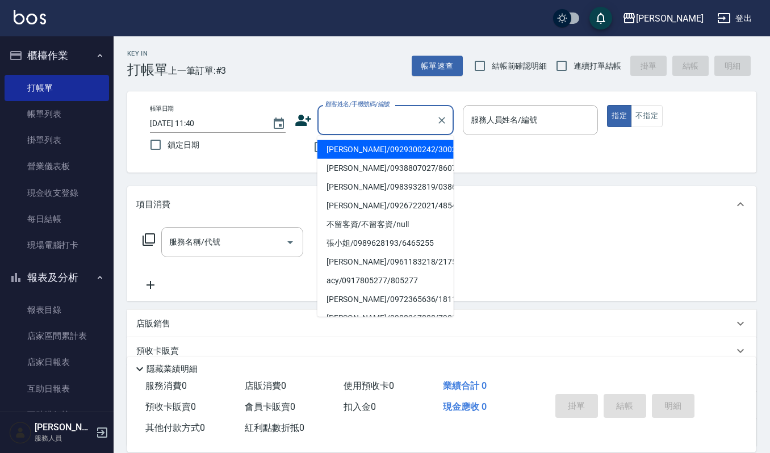
click at [373, 116] on input "顧客姓名/手機號碼/編號" at bounding box center [377, 120] width 109 height 20
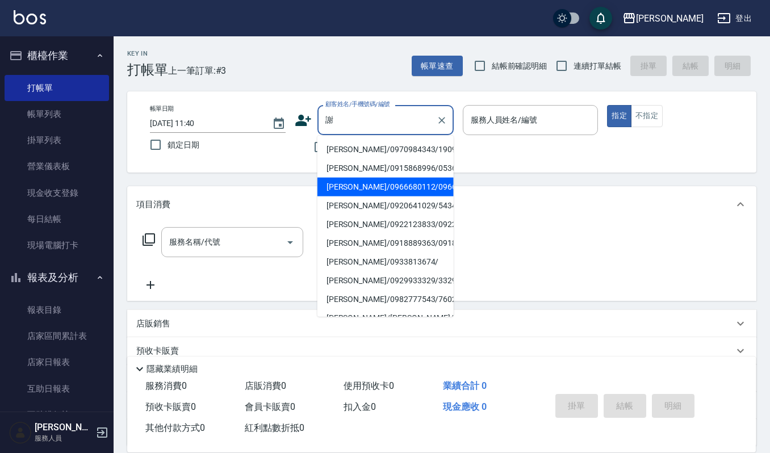
drag, startPoint x: 414, startPoint y: 196, endPoint x: 418, endPoint y: 206, distance: 10.4
click at [418, 197] on li "[PERSON_NAME]/0966680112/0966680112" at bounding box center [386, 187] width 136 height 19
type input "[PERSON_NAME]/0966680112/0966680112"
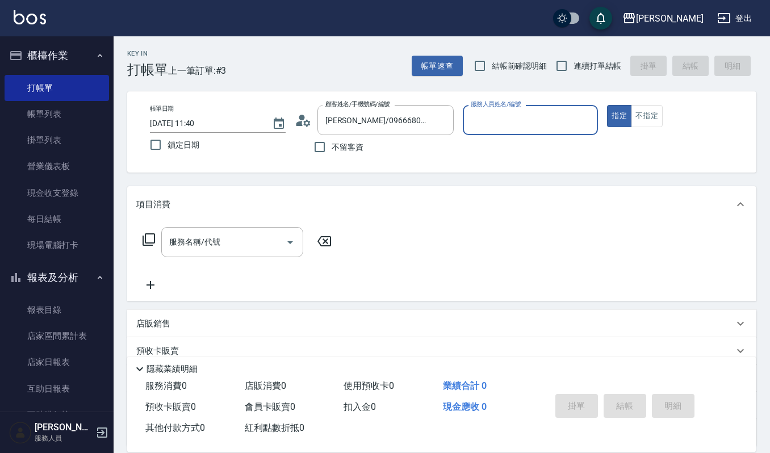
type input "[PERSON_NAME]-9"
click at [309, 123] on icon at bounding box center [306, 122] width 7 height 7
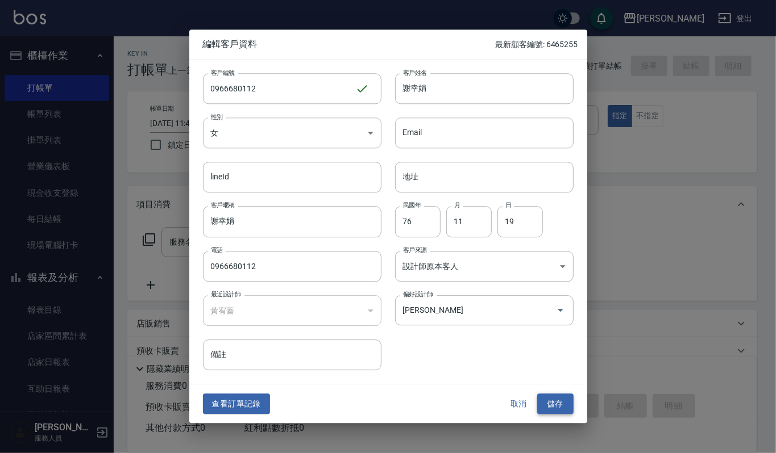
click at [562, 402] on button "儲存" at bounding box center [555, 404] width 36 height 21
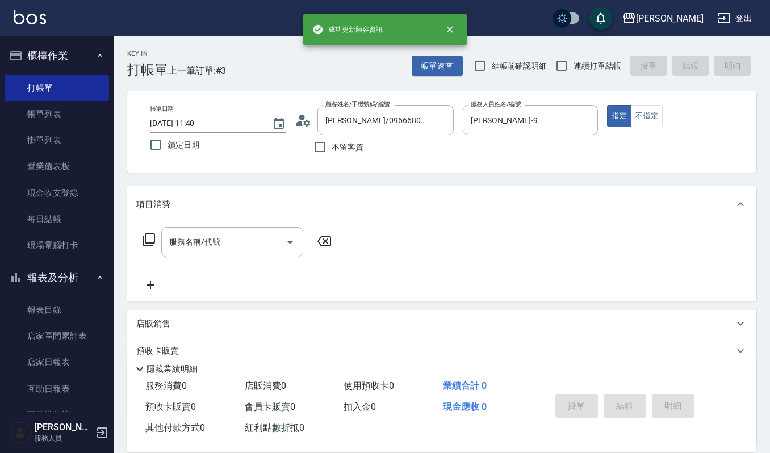
click at [297, 118] on icon at bounding box center [303, 120] width 17 height 17
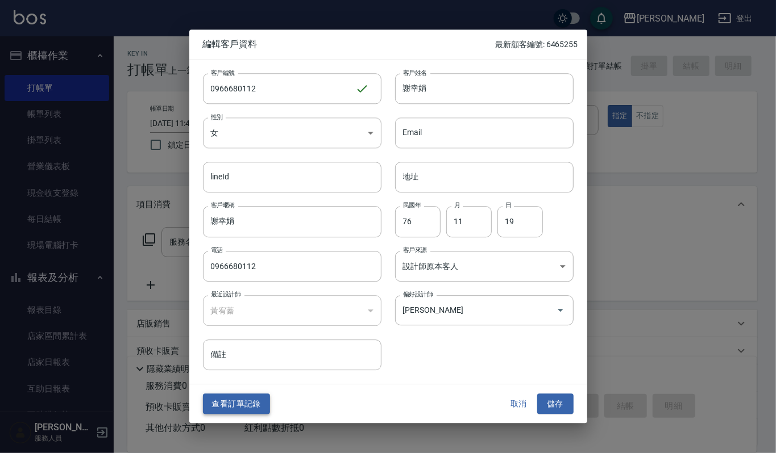
click at [228, 411] on button "查看訂單記錄" at bounding box center [236, 404] width 67 height 21
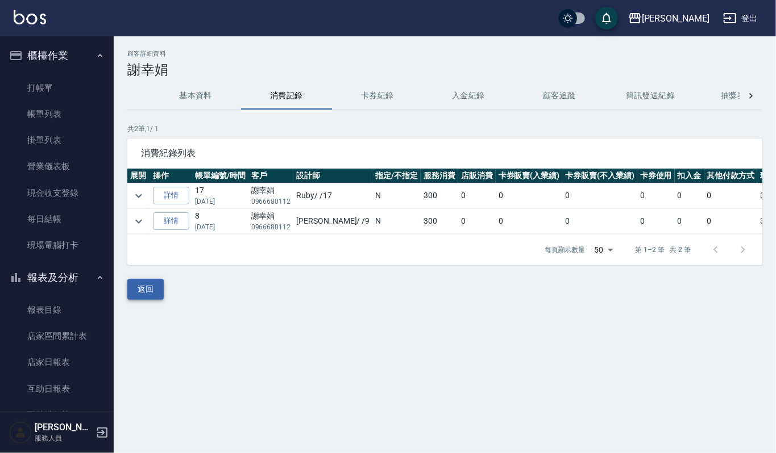
click at [146, 300] on button "返回" at bounding box center [145, 289] width 36 height 21
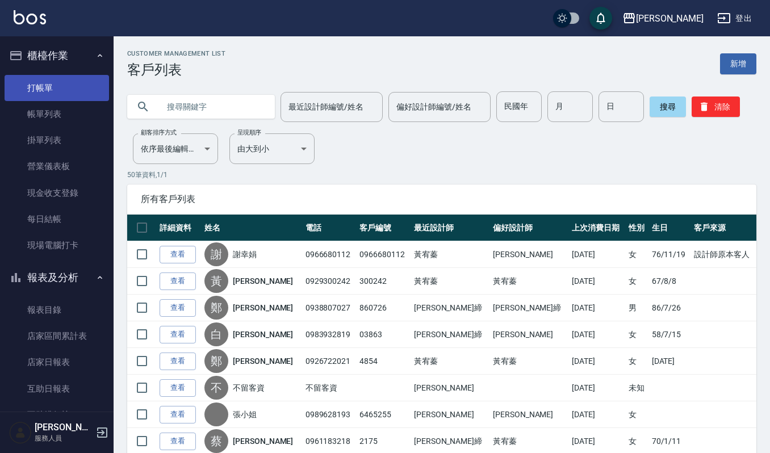
click at [44, 83] on link "打帳單" at bounding box center [57, 88] width 105 height 26
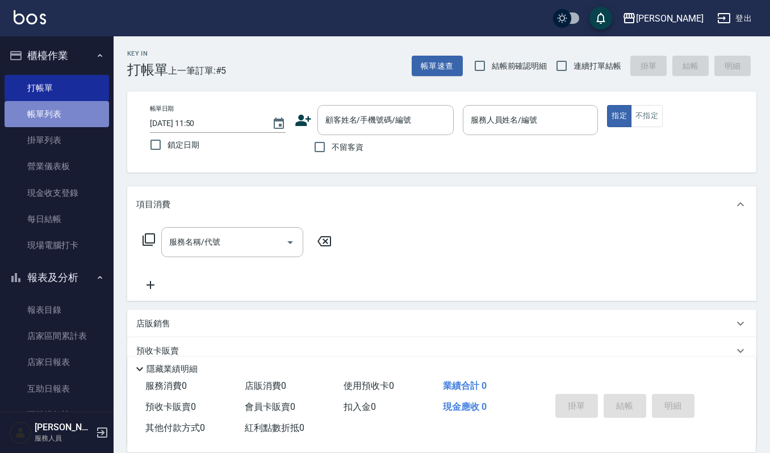
click at [78, 112] on link "帳單列表" at bounding box center [57, 114] width 105 height 26
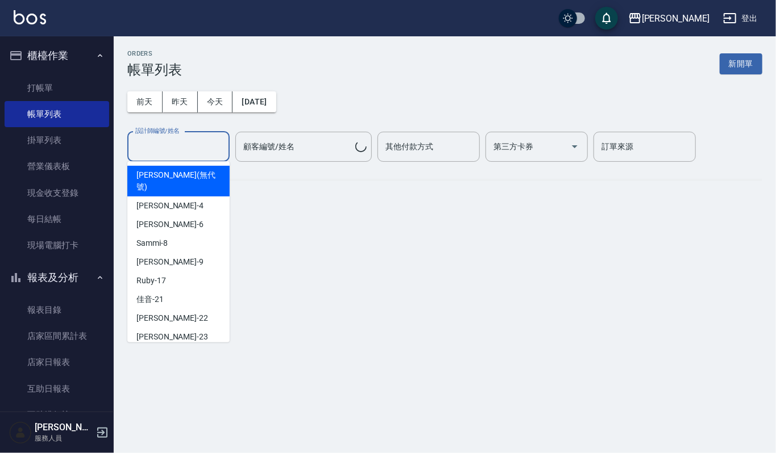
click at [166, 140] on input "設計師編號/姓名" at bounding box center [178, 147] width 92 height 20
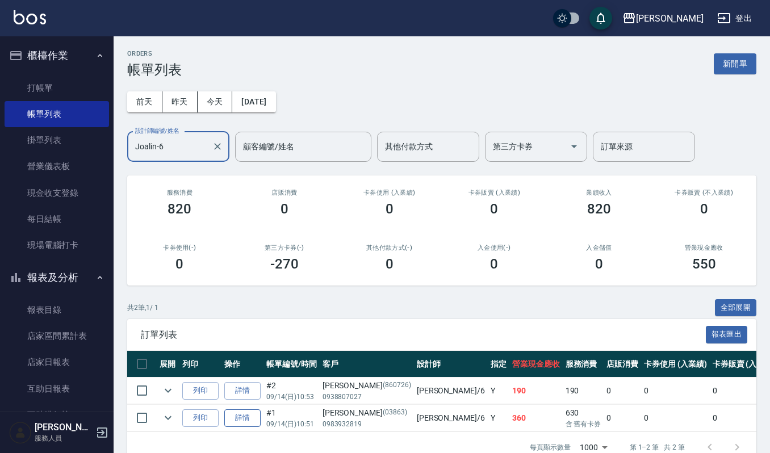
type input "Joalin-6"
click at [228, 419] on link "詳情" at bounding box center [242, 419] width 36 height 18
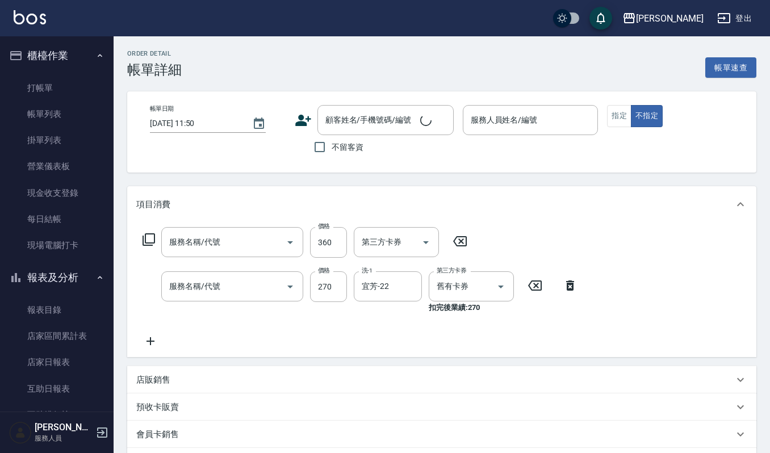
type input "[DATE] 10:51"
type input "Joalin-6"
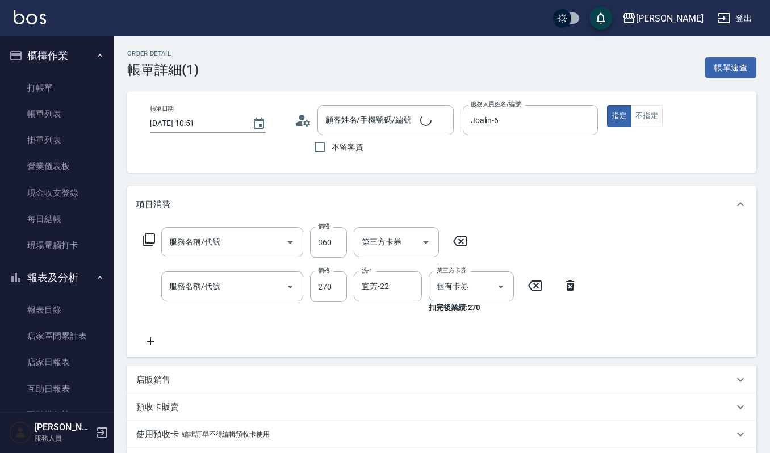
type input "創意剪髮(301)"
type input "使用一般洗髮卡(119)"
type input "[PERSON_NAME]/0983932819/03863"
click at [273, 287] on icon "Clear" at bounding box center [274, 287] width 7 height 7
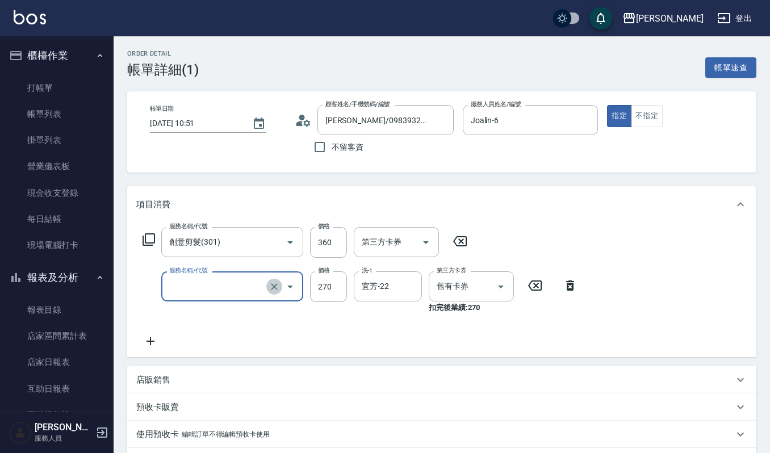
click at [273, 285] on icon "Clear" at bounding box center [274, 287] width 7 height 7
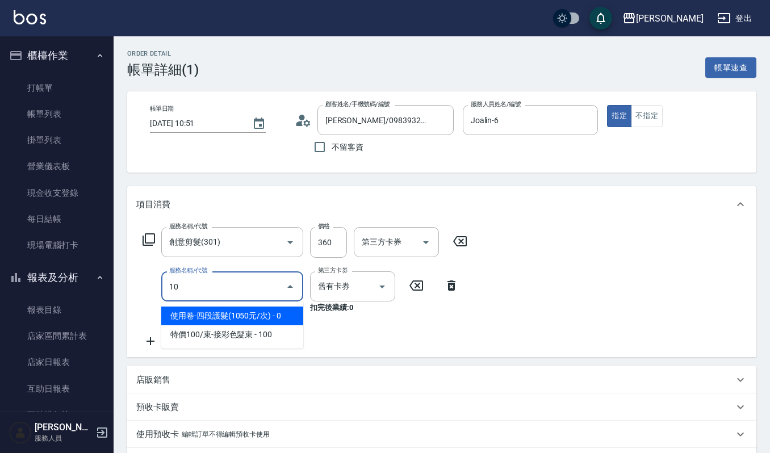
type input "101"
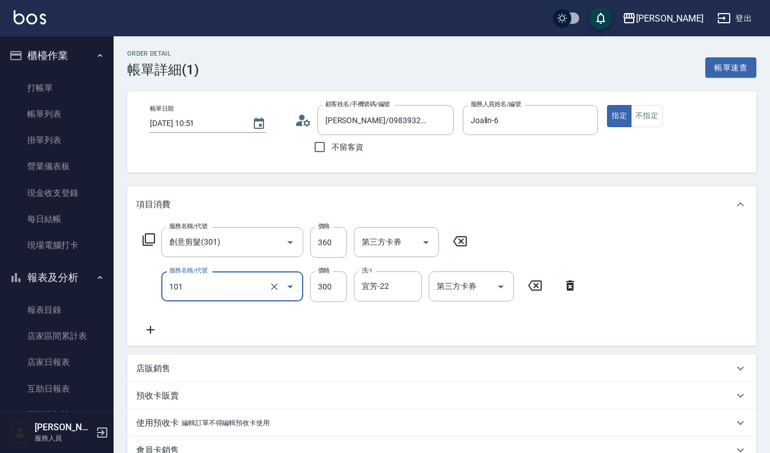
type input "一般洗髮(101)"
type input "270"
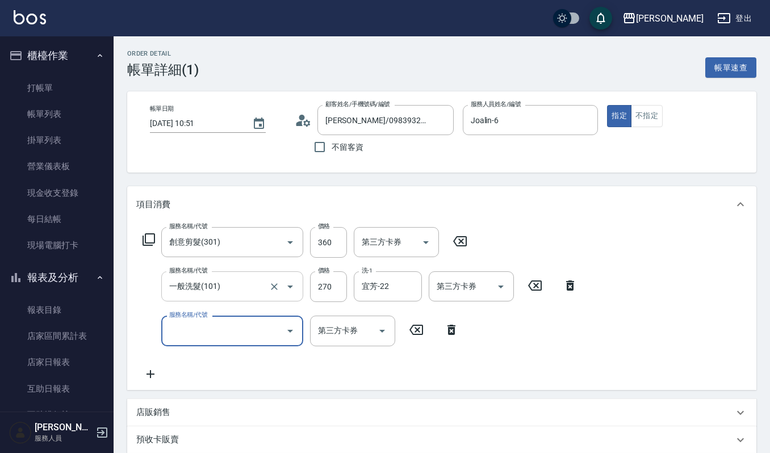
scroll to position [230, 0]
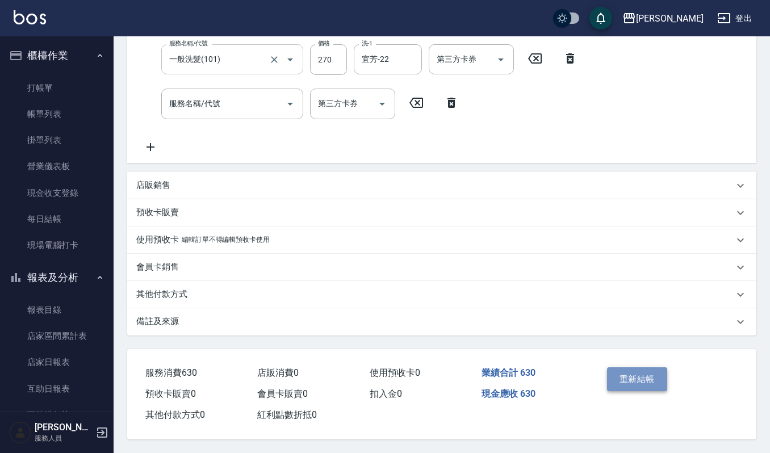
click at [637, 382] on button "重新結帳" at bounding box center [637, 380] width 60 height 24
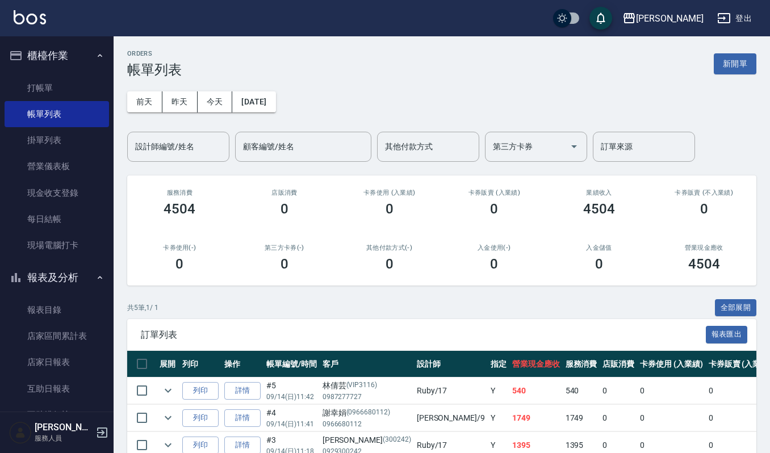
click at [73, 273] on button "報表及分析" at bounding box center [57, 278] width 105 height 30
click at [47, 347] on link "客戶列表" at bounding box center [57, 339] width 105 height 26
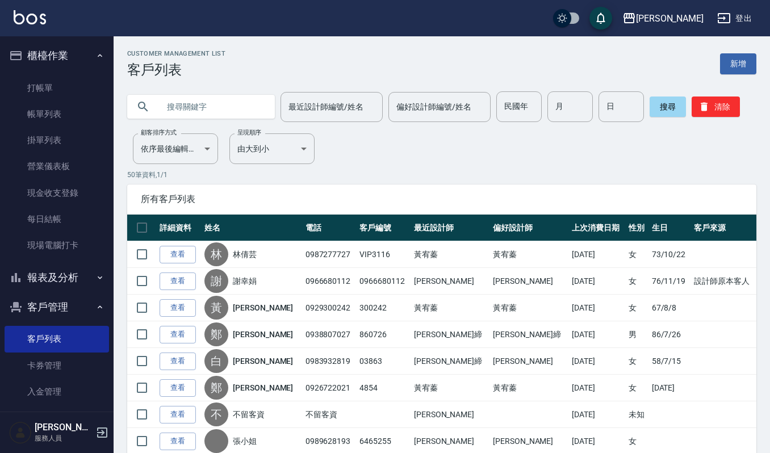
drag, startPoint x: 203, startPoint y: 106, endPoint x: 591, endPoint y: 232, distance: 408.2
type input "韻"
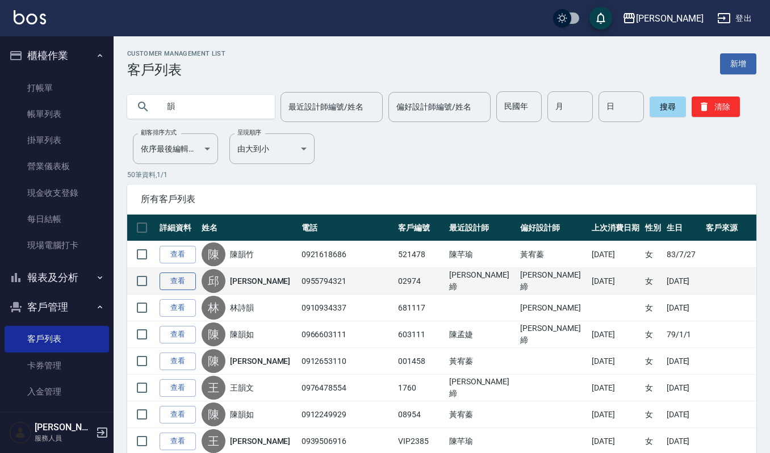
click at [178, 281] on link "查看" at bounding box center [178, 282] width 36 height 18
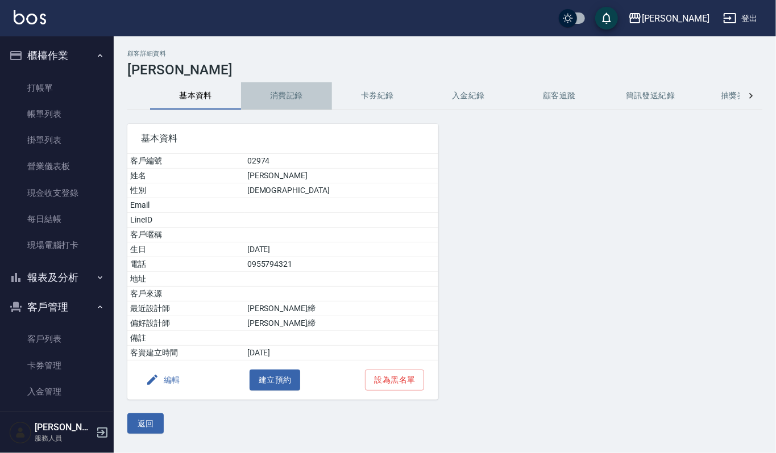
click at [289, 95] on button "消費記錄" at bounding box center [286, 95] width 91 height 27
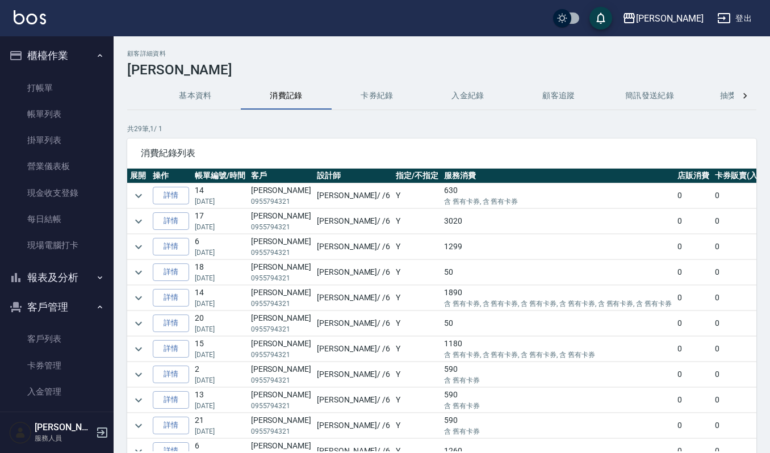
click at [207, 96] on button "基本資料" at bounding box center [195, 95] width 91 height 27
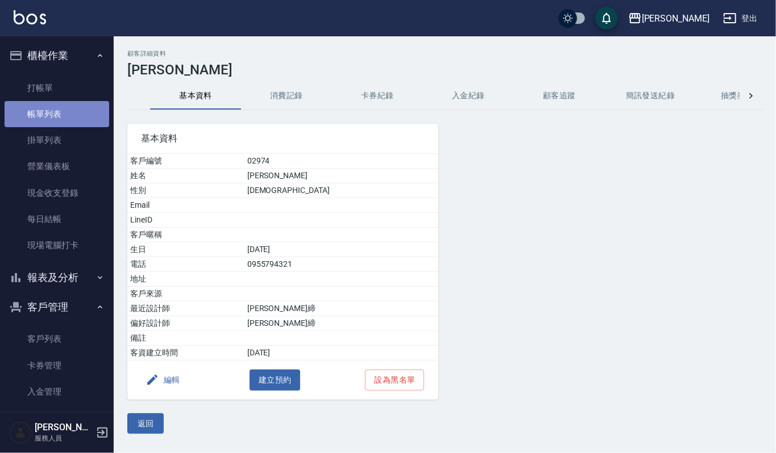
click at [59, 114] on link "帳單列表" at bounding box center [57, 114] width 105 height 26
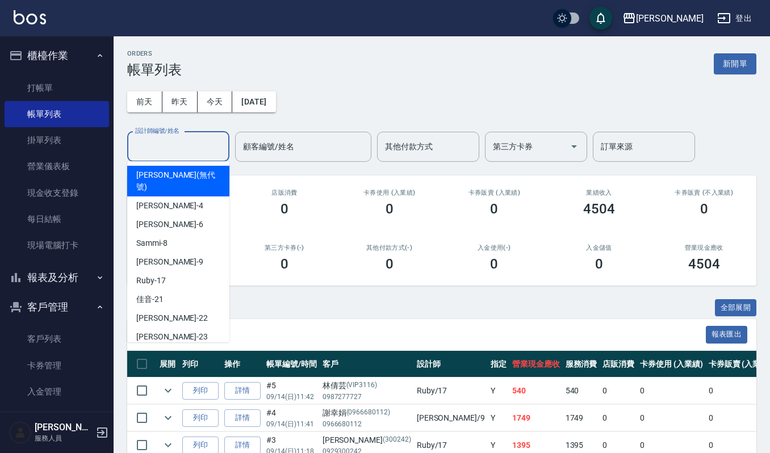
click at [187, 141] on input "設計師編號/姓名" at bounding box center [178, 147] width 92 height 20
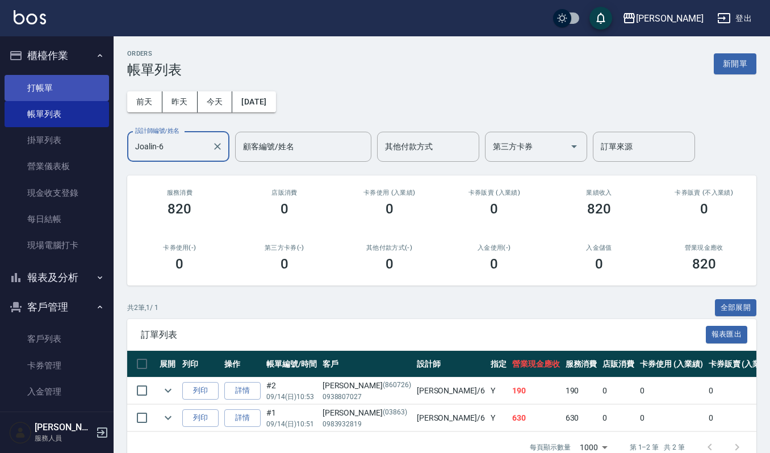
type input "Joalin-6"
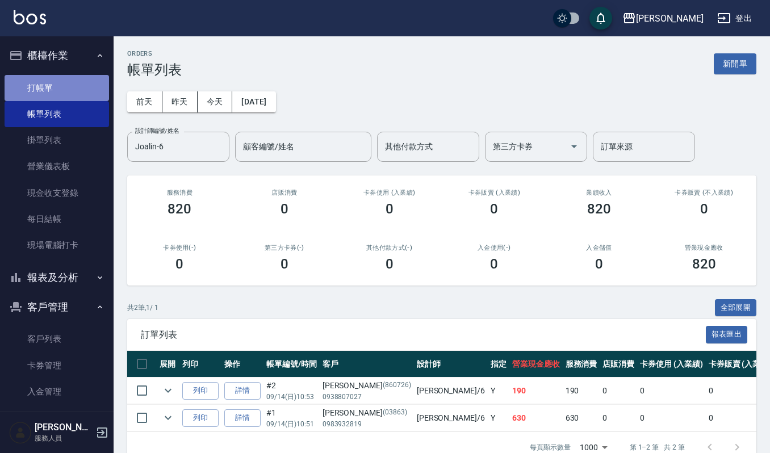
click at [85, 87] on link "打帳單" at bounding box center [57, 88] width 105 height 26
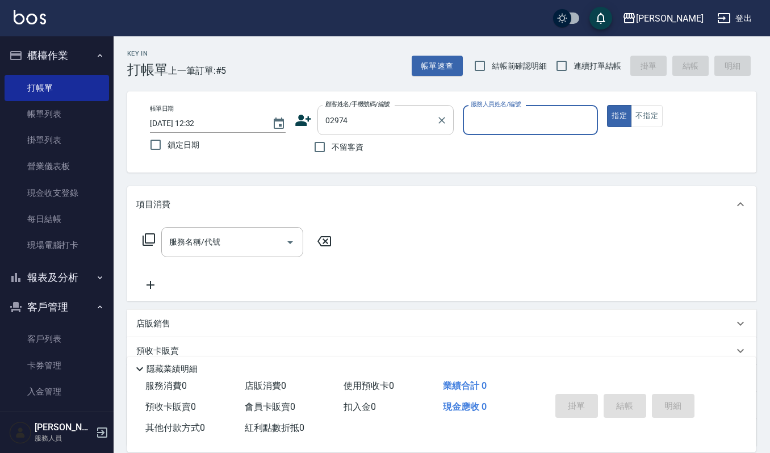
type input "邱淑韻/0955794321/02974"
type input "Joalin-6"
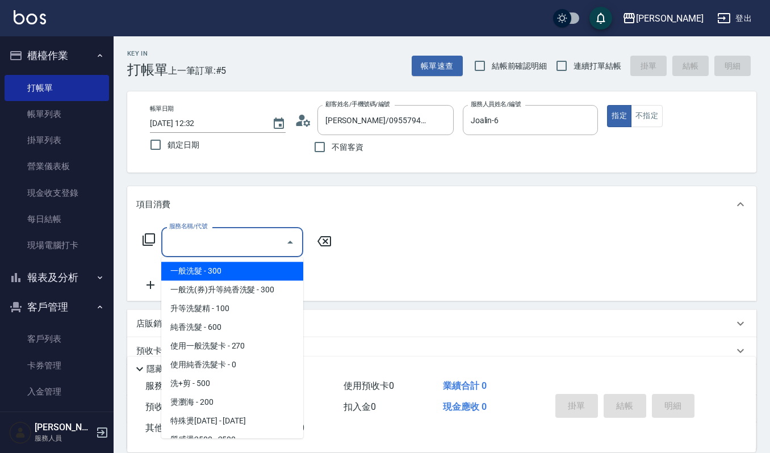
click at [242, 251] on input "服務名稱/代號" at bounding box center [223, 242] width 115 height 20
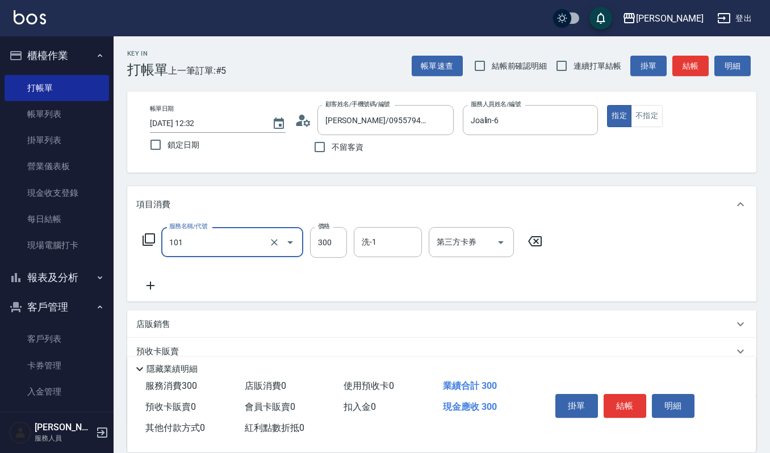
type input "一般洗髮(101)"
type input "270"
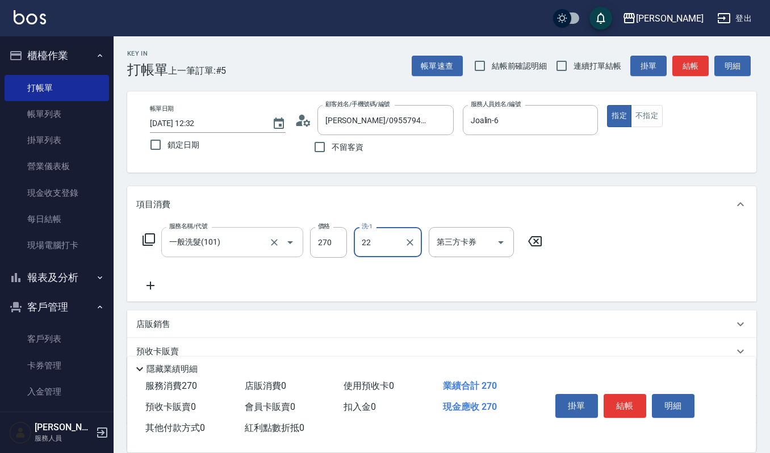
type input "宜芳-22"
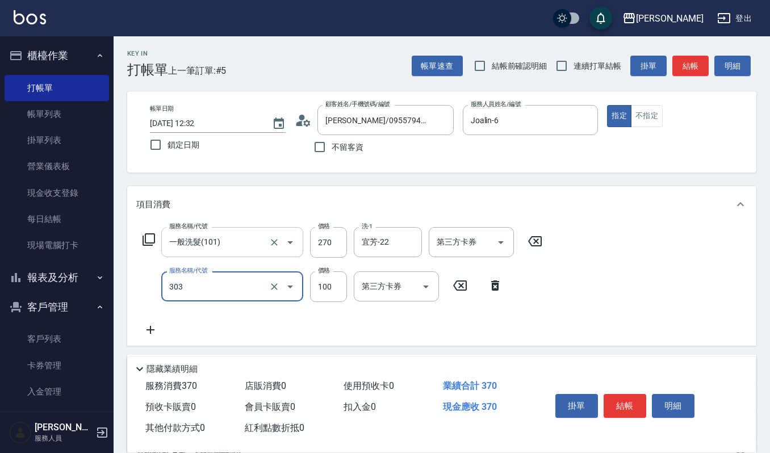
type input "修瀏海(303)"
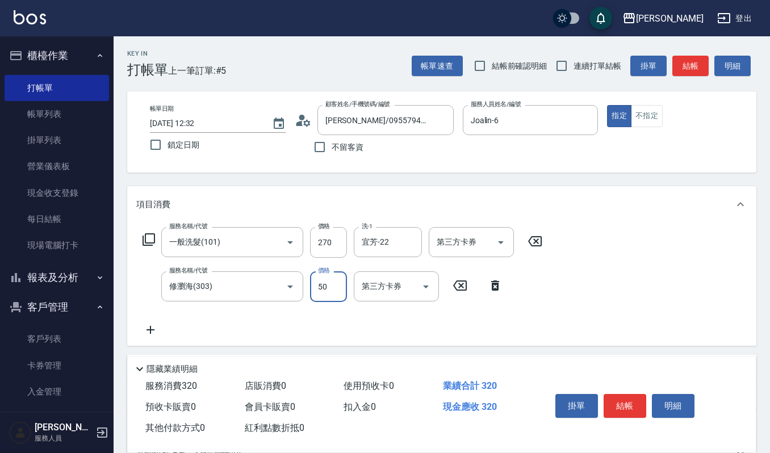
type input "50"
drag, startPoint x: 616, startPoint y: 402, endPoint x: 593, endPoint y: 395, distance: 23.7
click at [616, 402] on button "結帳" at bounding box center [625, 406] width 43 height 24
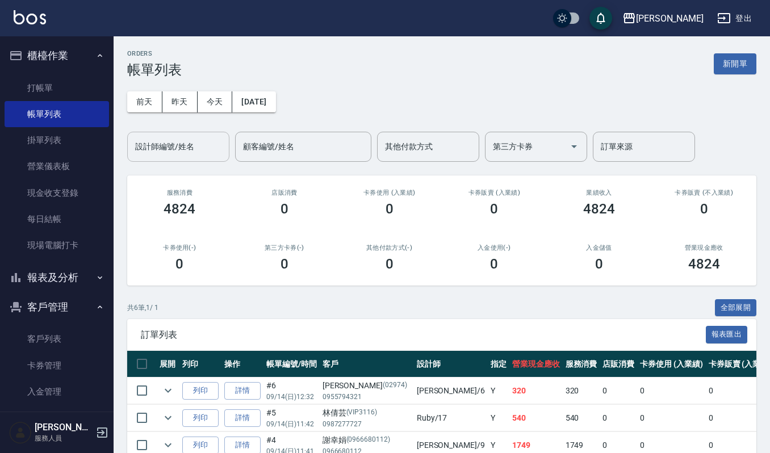
click at [187, 155] on input "設計師編號/姓名" at bounding box center [178, 147] width 92 height 20
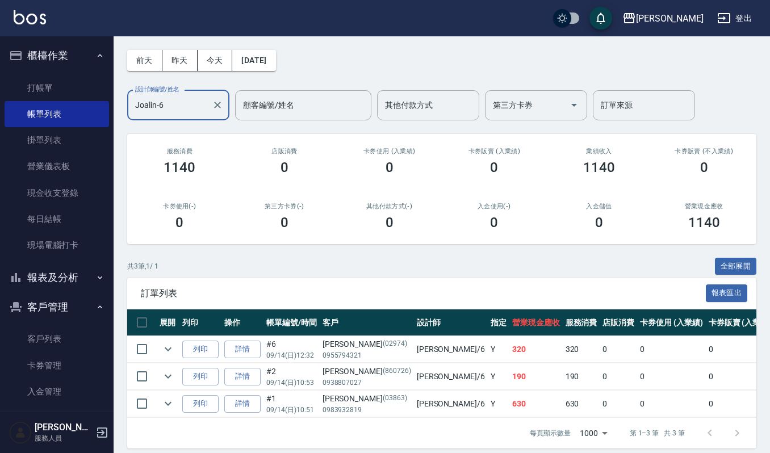
scroll to position [62, 0]
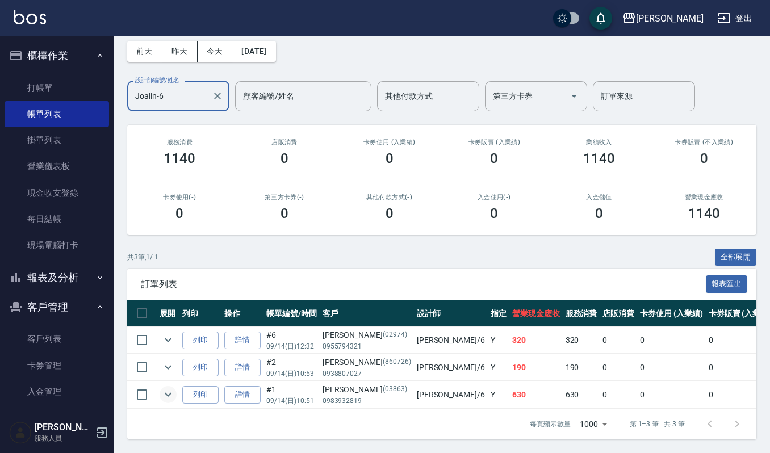
type input "Joalin-6"
click at [166, 388] on icon "expand row" at bounding box center [168, 395] width 14 height 14
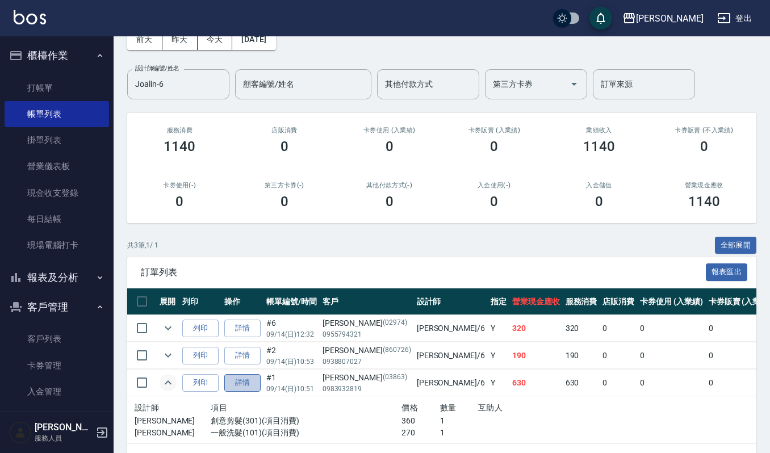
click at [245, 381] on link "詳情" at bounding box center [242, 383] width 36 height 18
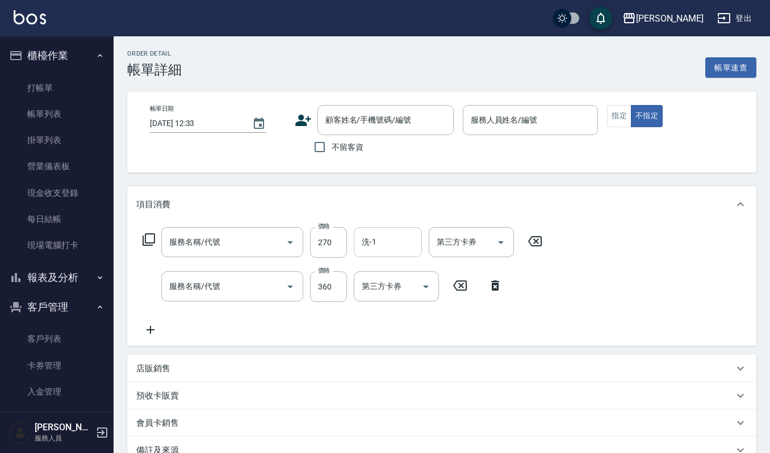
type input "[DATE] 10:51"
type input "Joalin-6"
type input "一般洗髮(101)"
type input "創意剪髮(301)"
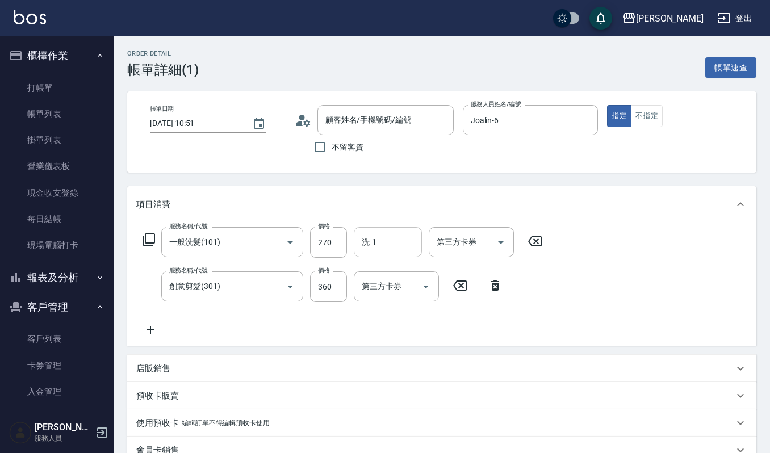
type input "[PERSON_NAME]/0983932819/03863"
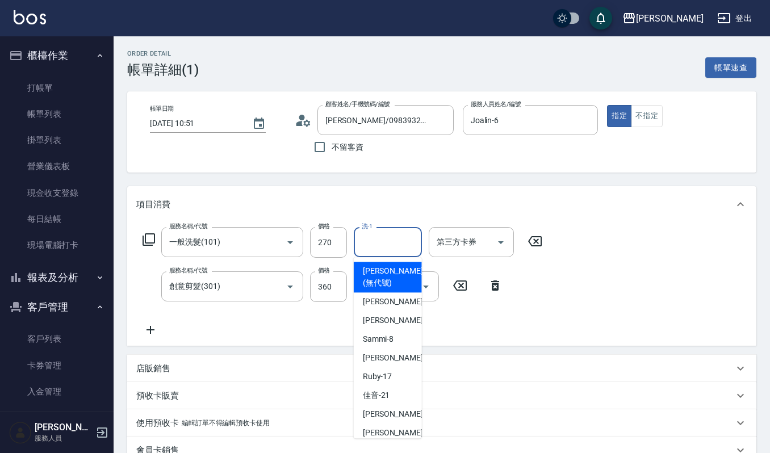
click at [407, 241] on input "洗-1" at bounding box center [388, 242] width 58 height 20
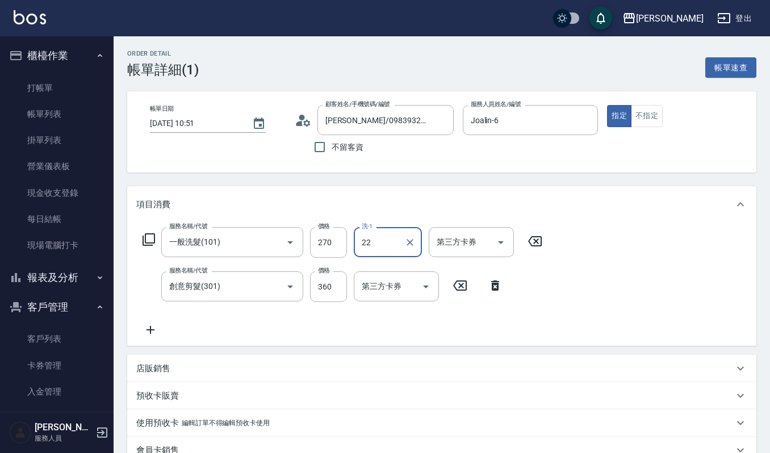
type input "宜芳-22"
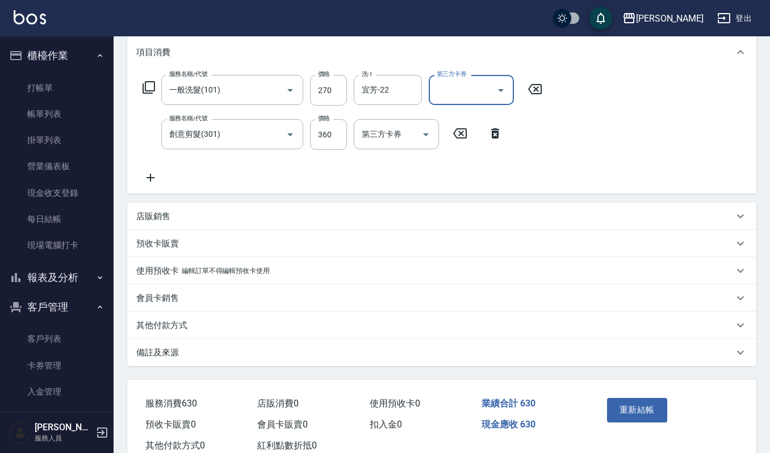
scroll to position [185, 0]
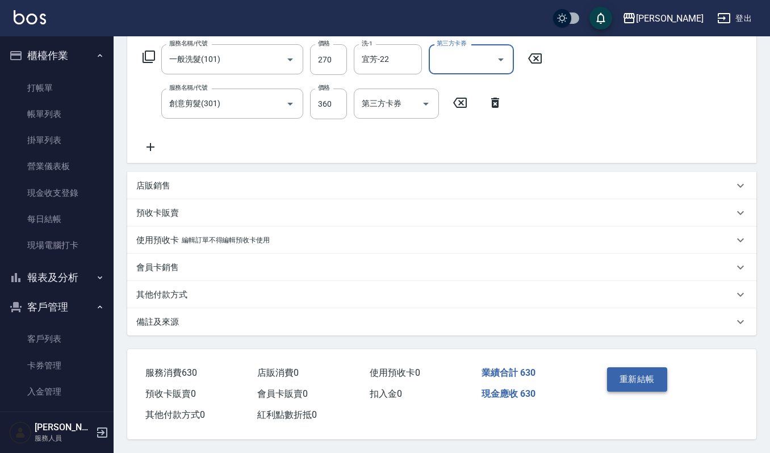
click at [647, 374] on button "重新結帳" at bounding box center [637, 380] width 60 height 24
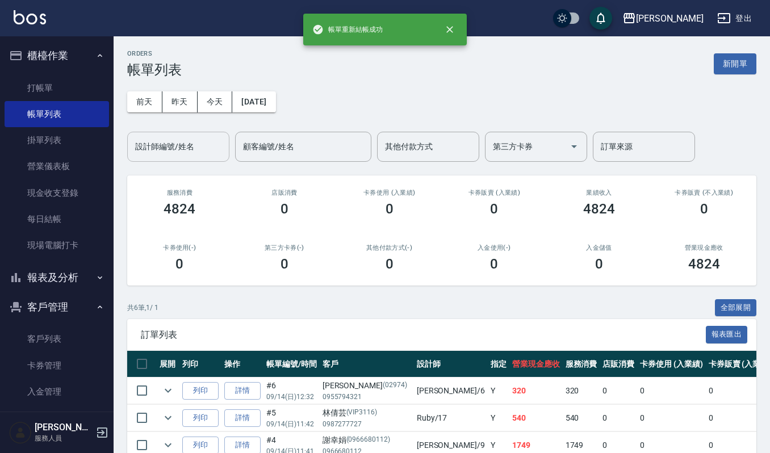
click at [166, 148] on input "設計師編號/姓名" at bounding box center [178, 147] width 92 height 20
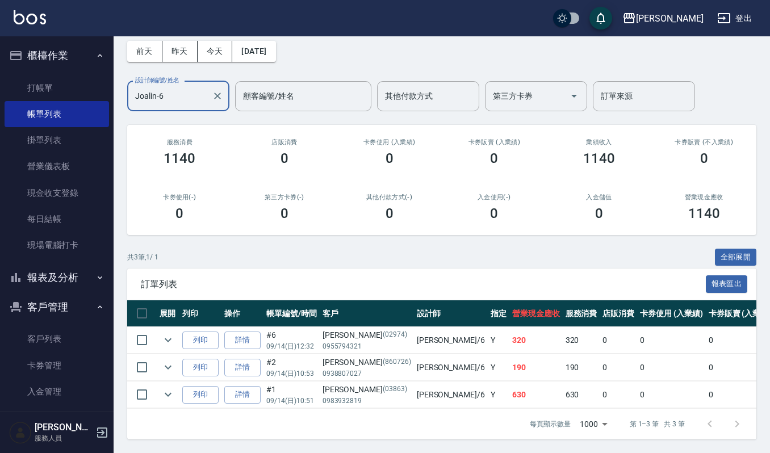
scroll to position [62, 0]
type input "Joalin-6"
click at [172, 388] on icon "expand row" at bounding box center [168, 395] width 14 height 14
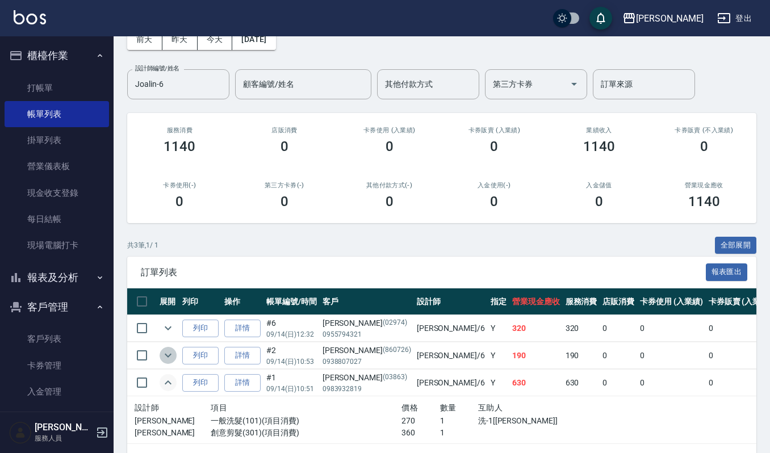
click at [165, 355] on icon "expand row" at bounding box center [168, 356] width 7 height 4
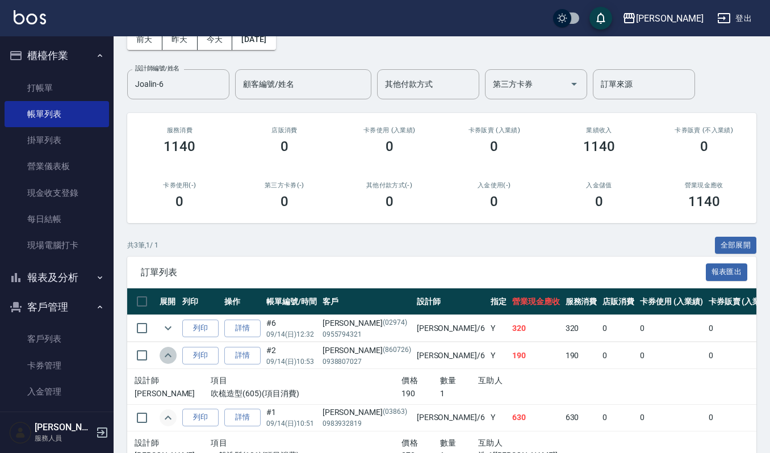
click at [165, 355] on icon "expand row" at bounding box center [168, 356] width 14 height 14
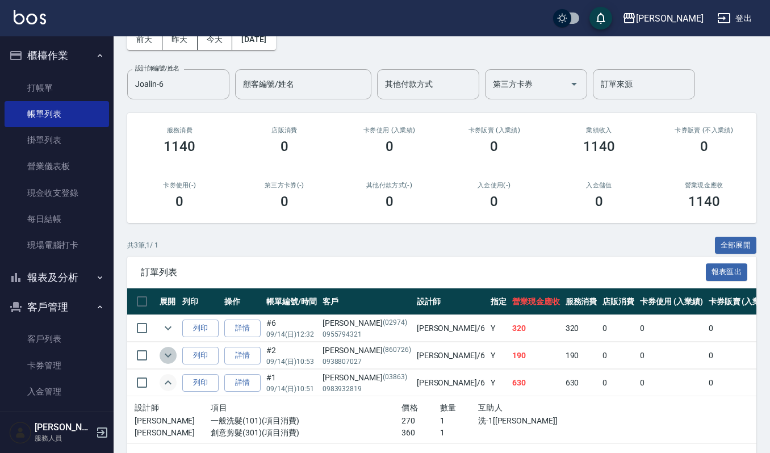
click at [167, 355] on icon "expand row" at bounding box center [168, 356] width 14 height 14
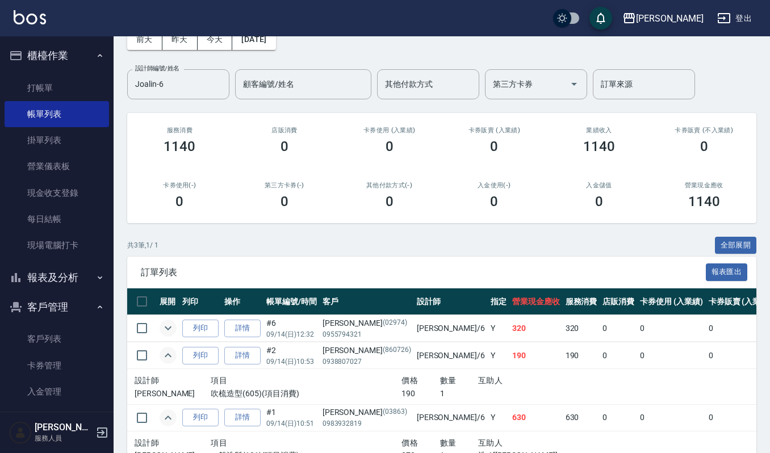
click at [166, 331] on icon "expand row" at bounding box center [168, 329] width 14 height 14
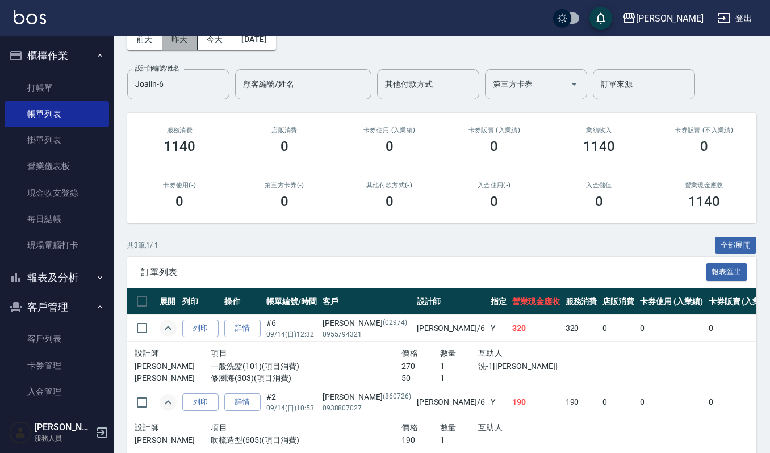
click at [174, 41] on button "昨天" at bounding box center [179, 39] width 35 height 21
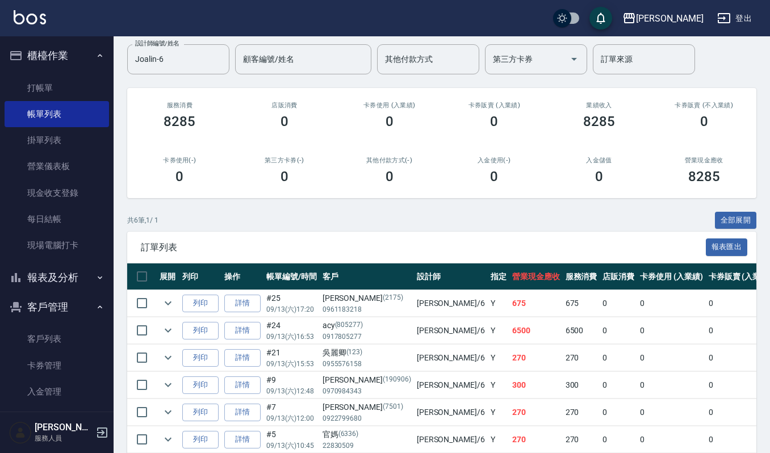
scroll to position [146, 0]
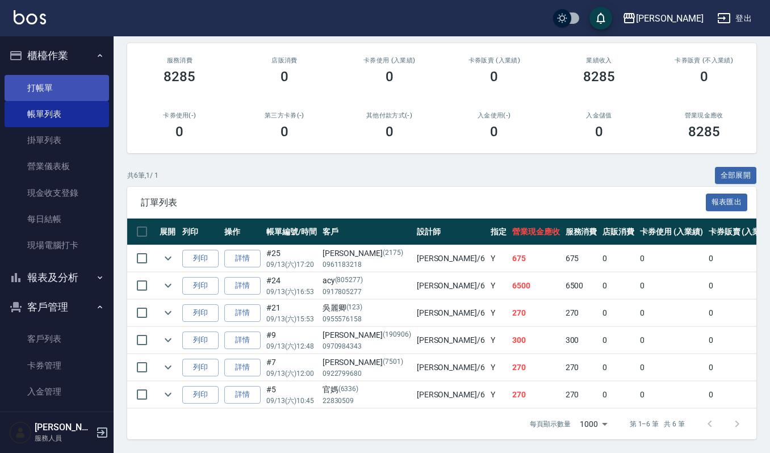
click at [64, 85] on link "打帳單" at bounding box center [57, 88] width 105 height 26
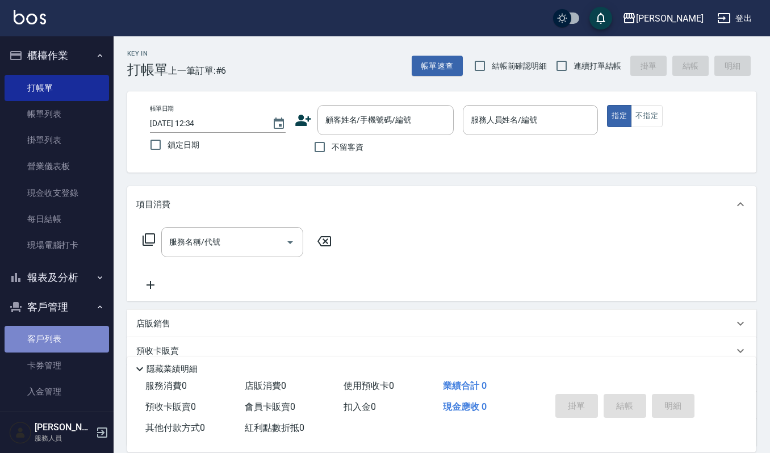
click at [66, 333] on link "客戶列表" at bounding box center [57, 339] width 105 height 26
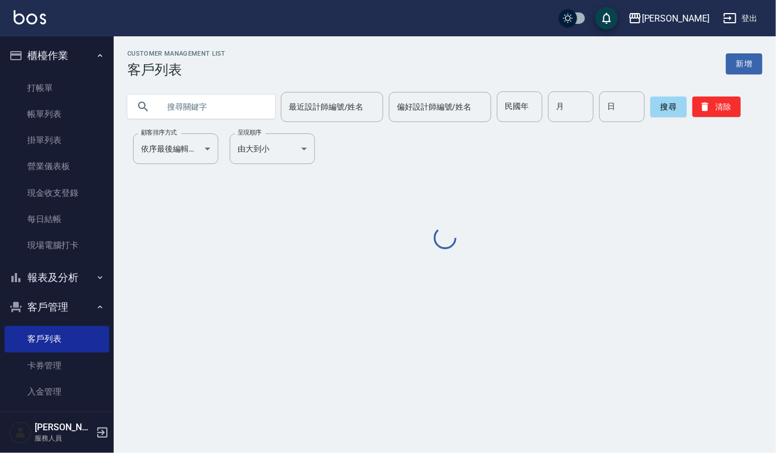
click at [206, 108] on input "text" at bounding box center [212, 106] width 107 height 31
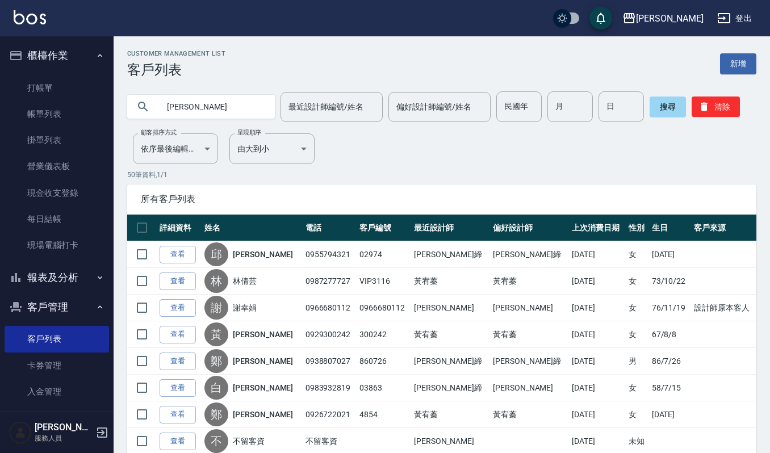
type input "沈麗"
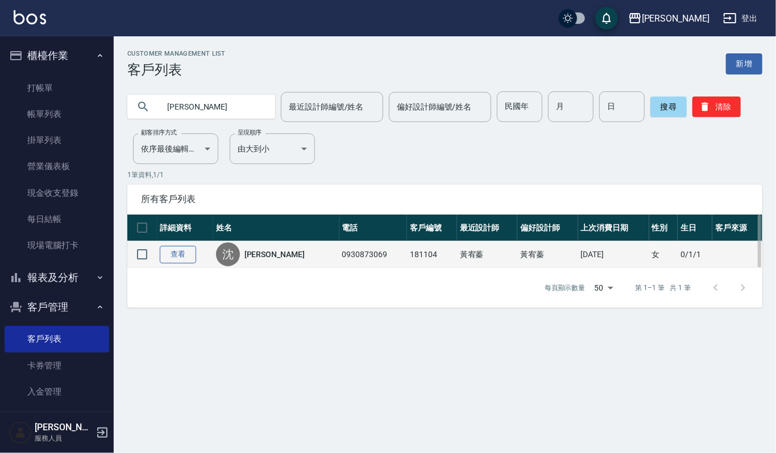
click at [178, 252] on link "查看" at bounding box center [178, 255] width 36 height 18
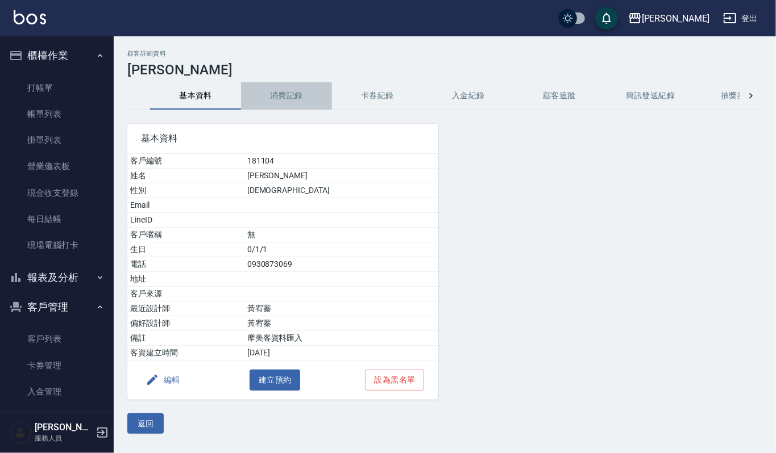
click at [291, 93] on button "消費記錄" at bounding box center [286, 95] width 91 height 27
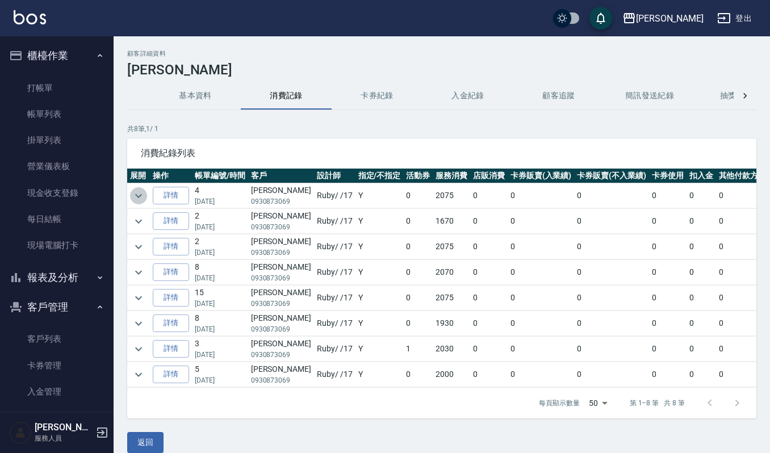
click at [136, 196] on icon "expand row" at bounding box center [138, 196] width 7 height 4
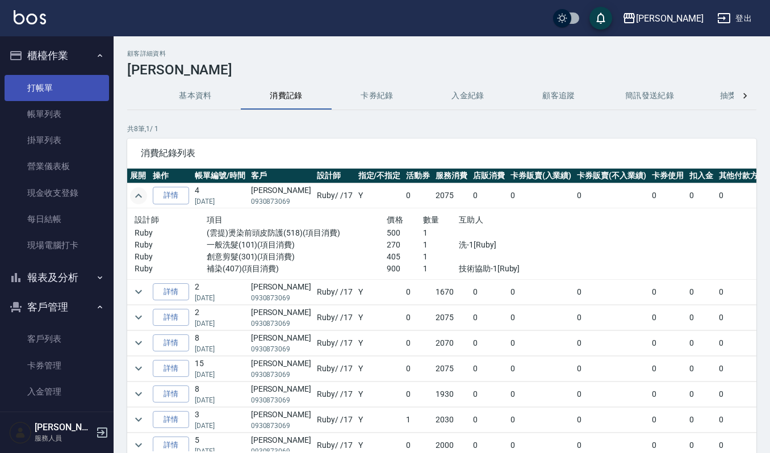
drag, startPoint x: 39, startPoint y: 77, endPoint x: 56, endPoint y: 82, distance: 17.1
click at [39, 77] on link "打帳單" at bounding box center [57, 88] width 105 height 26
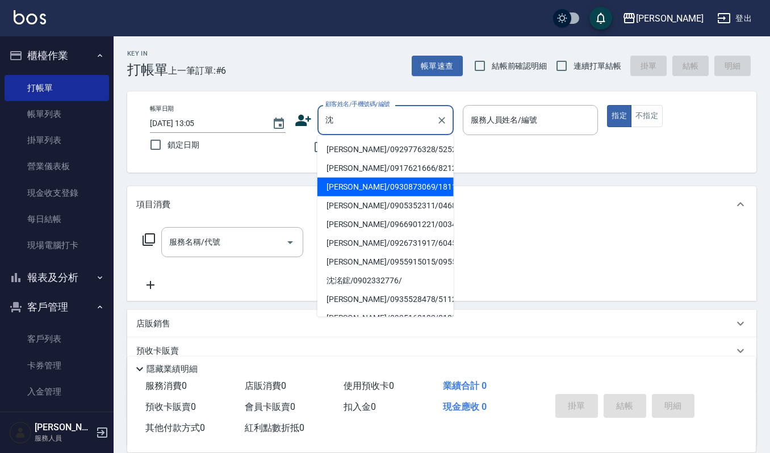
click at [360, 187] on li "沈麗美/0930873069/181104" at bounding box center [386, 187] width 136 height 19
type input "沈麗美/0930873069/181104"
type input "Ruby-17"
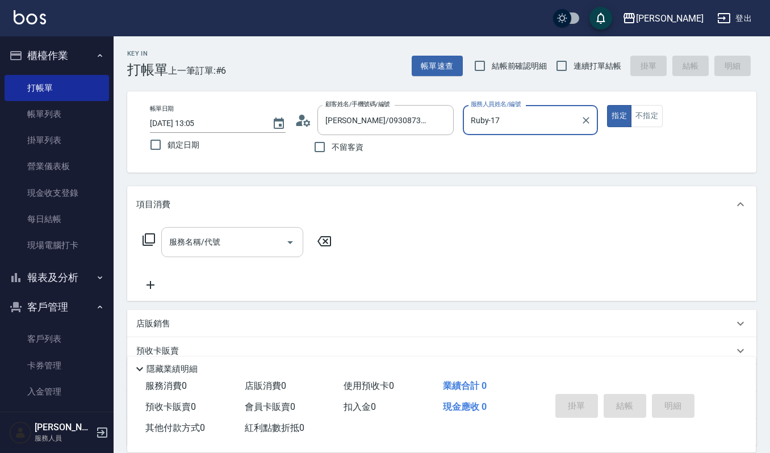
click at [259, 245] on input "服務名稱/代號" at bounding box center [223, 242] width 115 height 20
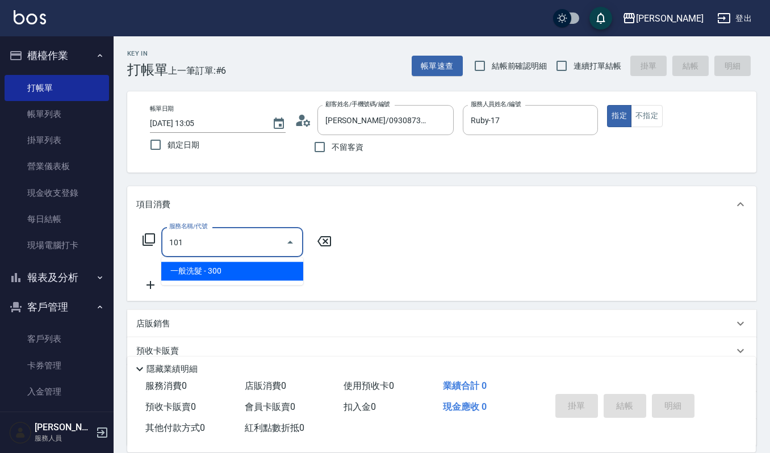
type input "一般洗髮(101)"
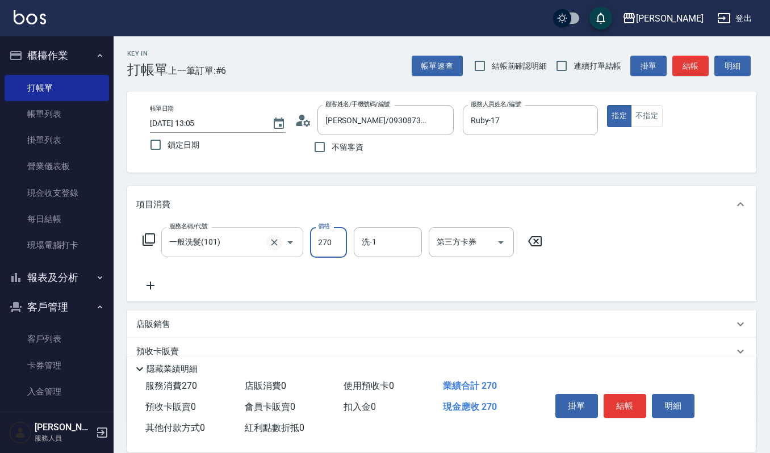
type input "270"
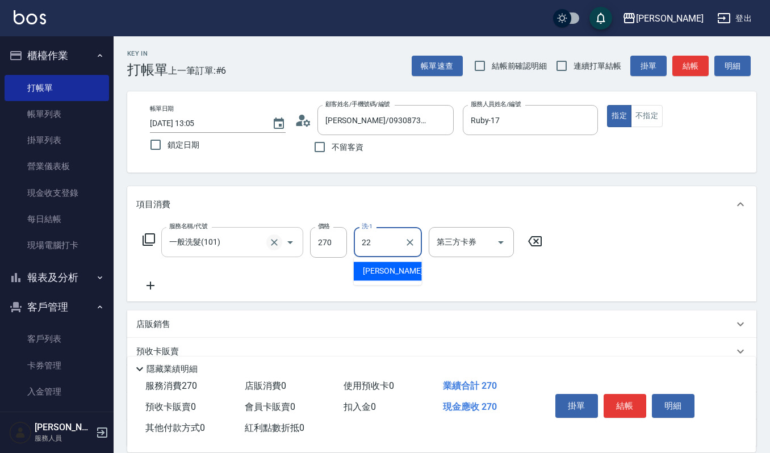
type input "宜芳-22"
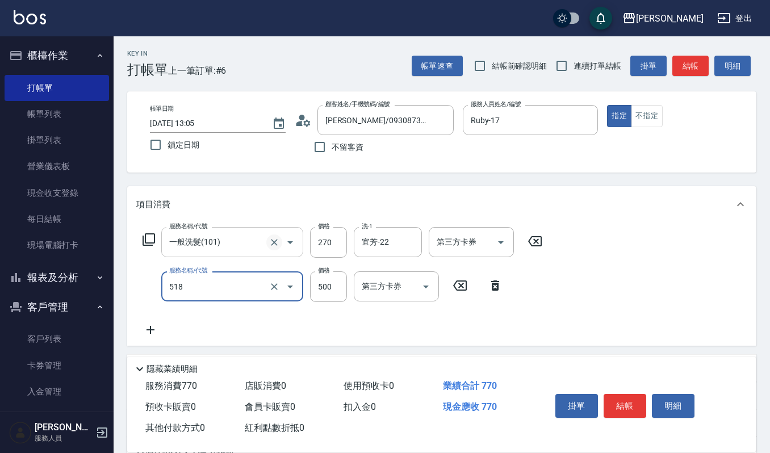
type input "(雲提)燙染前頭皮防護(518)"
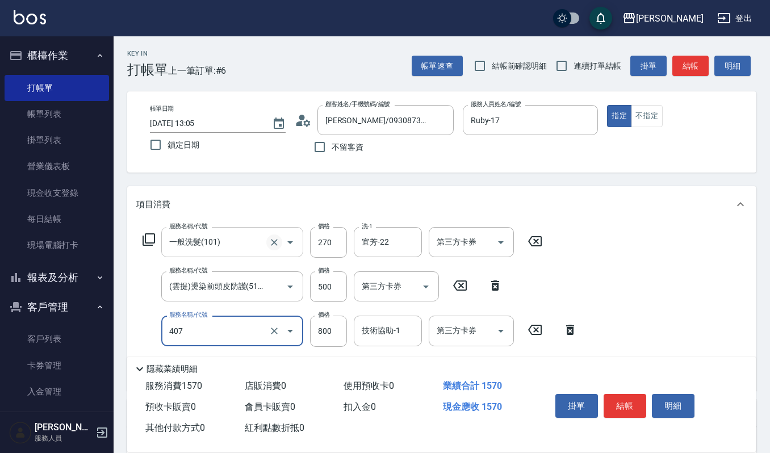
type input "補染(407)"
type input "900"
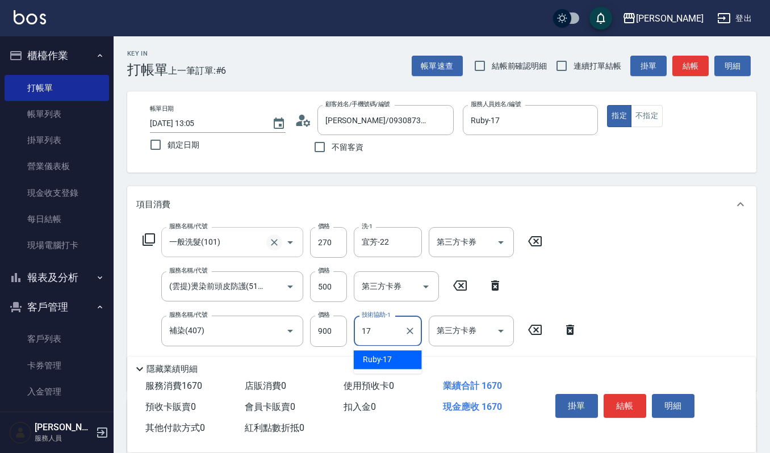
type input "Ruby-17"
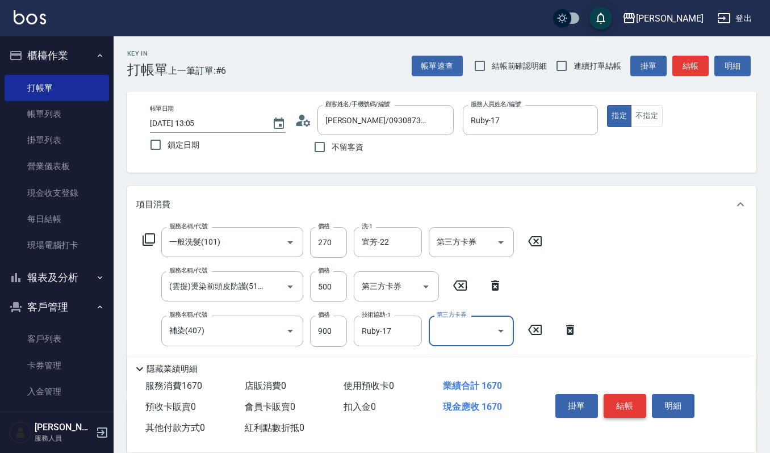
click at [627, 405] on button "結帳" at bounding box center [625, 406] width 43 height 24
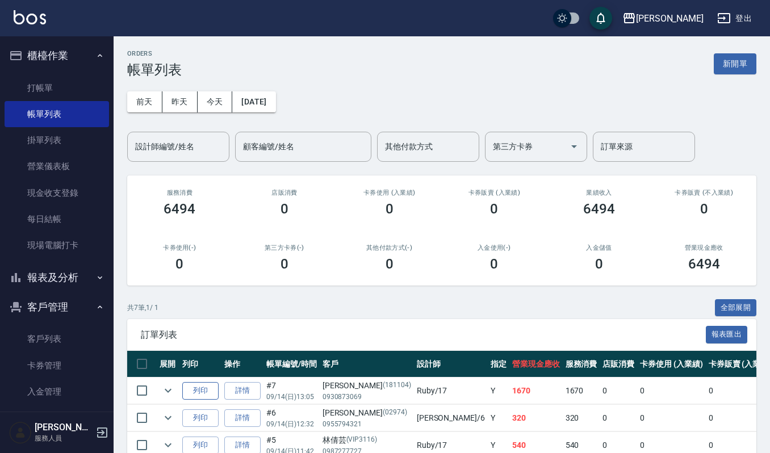
click at [207, 394] on button "列印" at bounding box center [200, 391] width 36 height 18
click at [212, 148] on input "設計師編號/姓名" at bounding box center [178, 147] width 92 height 20
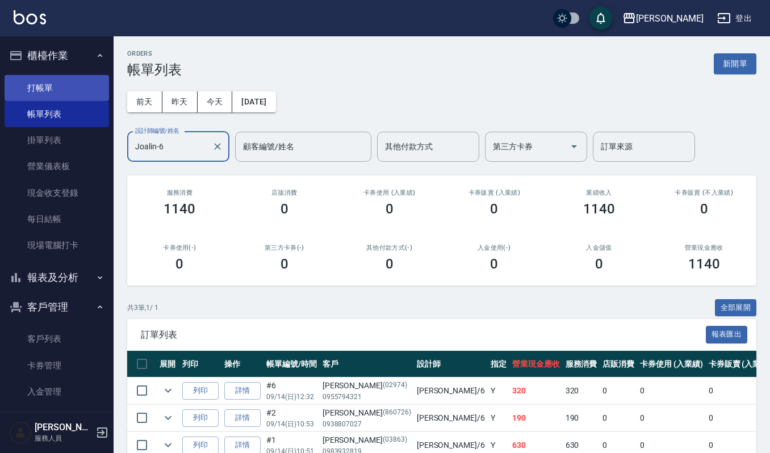
type input "Joalin-6"
drag, startPoint x: 70, startPoint y: 81, endPoint x: 69, endPoint y: 87, distance: 6.4
click at [70, 81] on link "打帳單" at bounding box center [57, 88] width 105 height 26
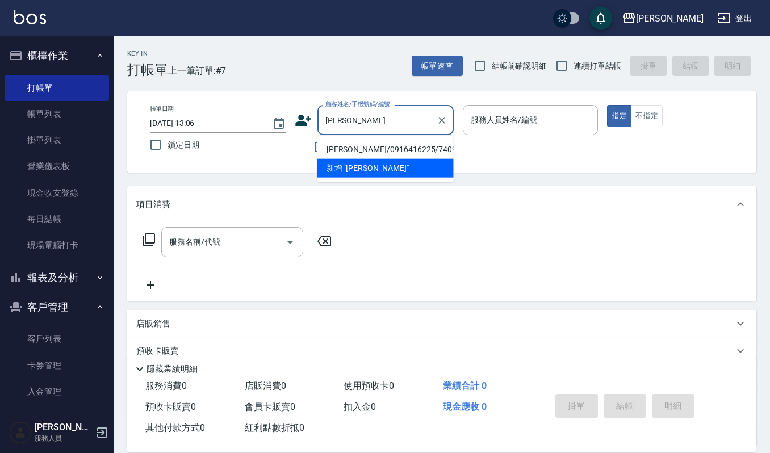
type input "吳煜婷/0916416225/740926"
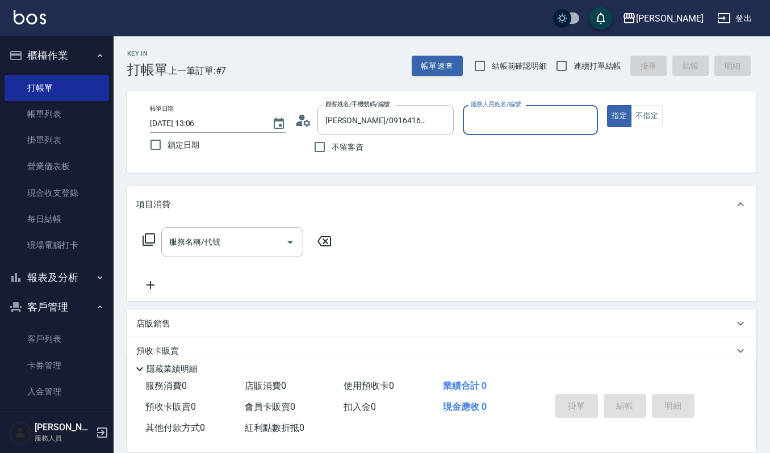
type input "Ruby-17"
click at [607, 105] on button "指定" at bounding box center [619, 116] width 24 height 22
type button "true"
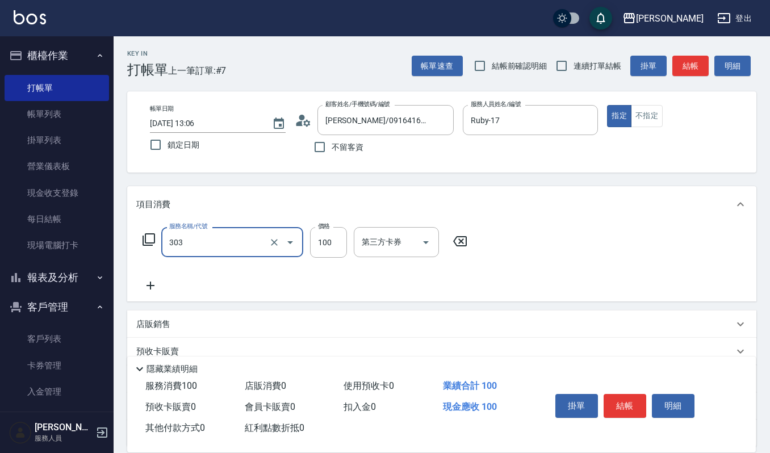
type input "修瀏海(303)"
type input "50"
drag, startPoint x: 632, startPoint y: 387, endPoint x: 633, endPoint y: 397, distance: 9.2
click at [632, 396] on div "掛單 結帳 明細" at bounding box center [625, 408] width 148 height 36
click at [621, 405] on button "結帳" at bounding box center [625, 406] width 43 height 24
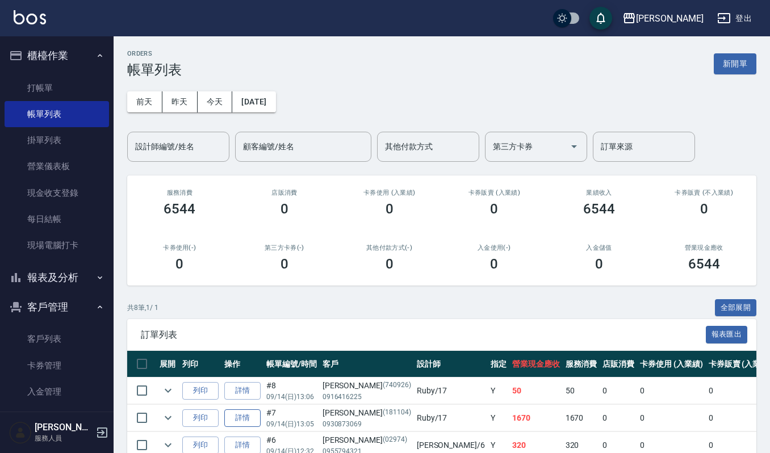
click at [251, 420] on link "詳情" at bounding box center [242, 419] width 36 height 18
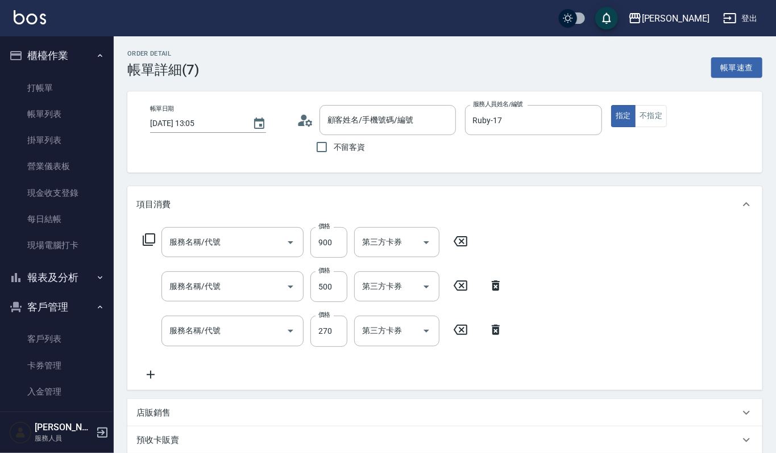
type input "2025/09/14 13:05"
type input "Ruby-17"
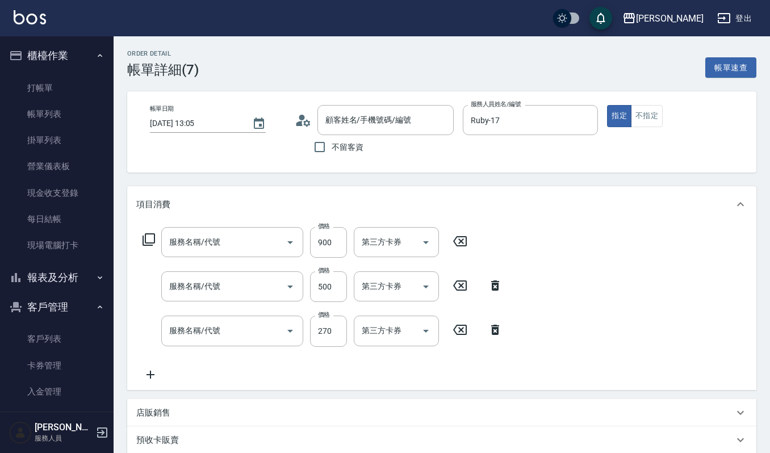
type input "補染(407)"
type input "(雲提)燙染前頭皮防護(518)"
type input "一般洗髮(101)"
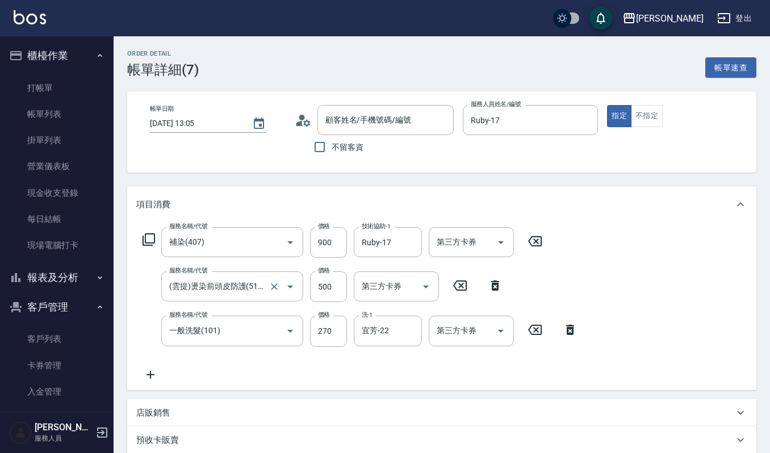
type input "沈麗美/0930873069/181104"
click at [153, 373] on icon at bounding box center [150, 375] width 28 height 14
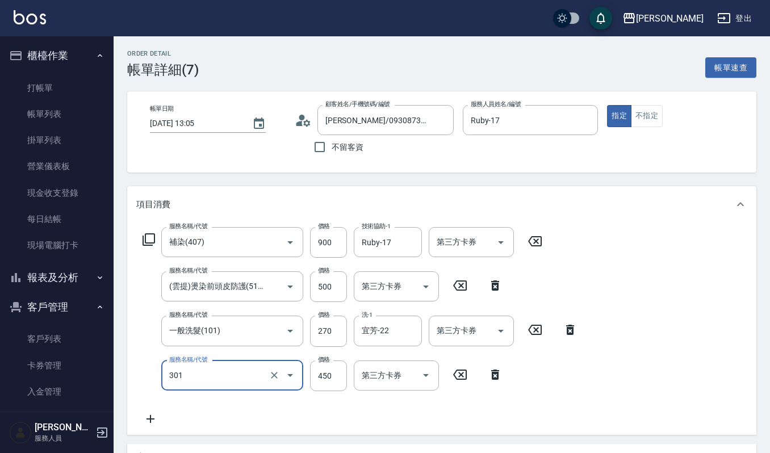
type input "創意剪髮(301)"
type input "405"
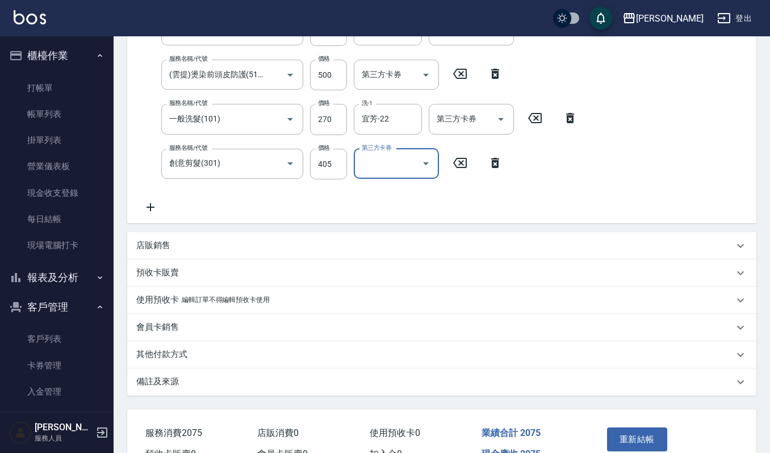
scroll to position [274, 0]
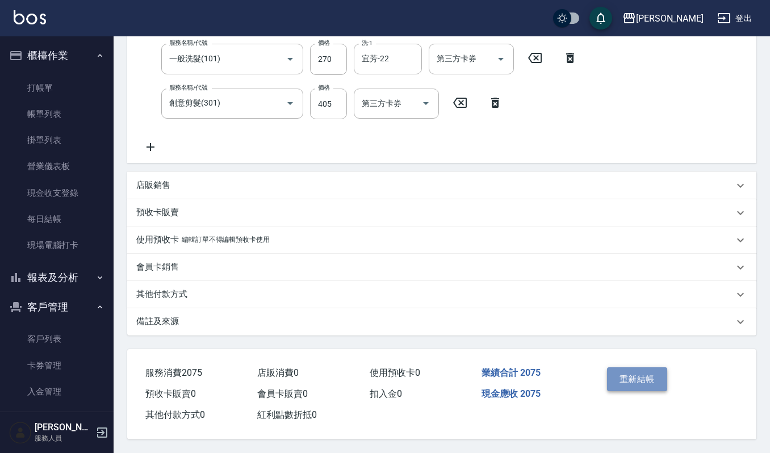
click at [643, 376] on button "重新結帳" at bounding box center [637, 380] width 60 height 24
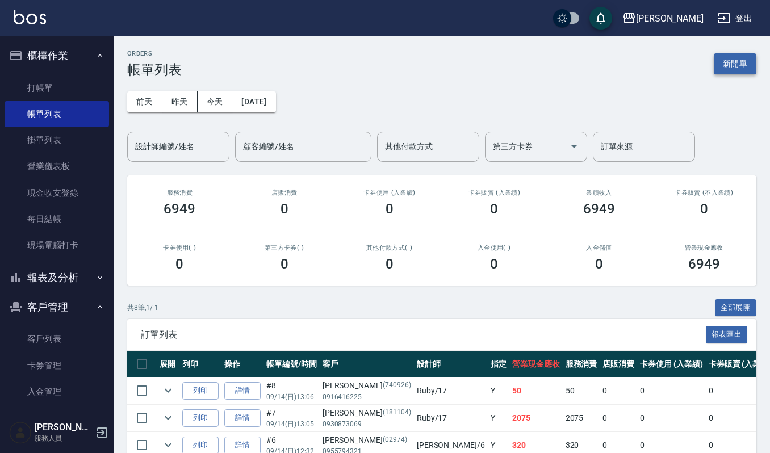
click at [739, 72] on div "ORDERS 帳單列表 新開單 前天 昨天 今天 2025/09/14 設計師編號/姓名 設計師編號/姓名 顧客編號/姓名 顧客編號/姓名 其他付款方式 其他…" at bounding box center [442, 338] width 657 height 604
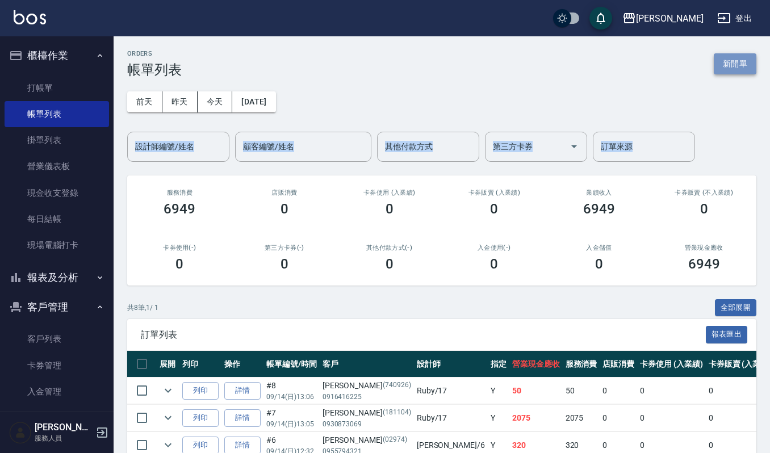
click at [746, 65] on button "新開單" at bounding box center [735, 63] width 43 height 21
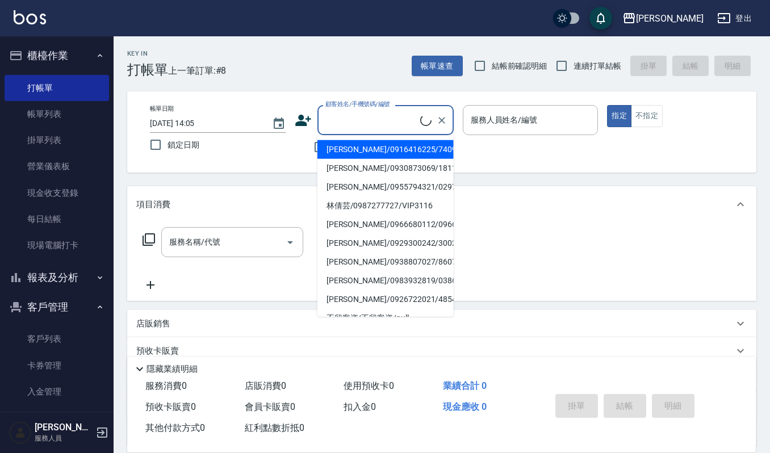
click at [362, 114] on input "顧客姓名/手機號碼/編號" at bounding box center [372, 120] width 98 height 20
click at [387, 241] on li "林雅慧/0939329136/09382" at bounding box center [386, 243] width 136 height 19
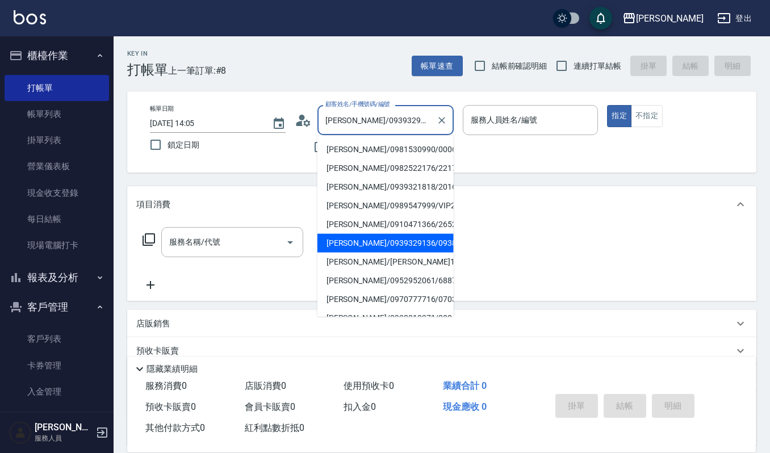
click at [416, 122] on input "林雅慧/0939329136/09382" at bounding box center [377, 120] width 109 height 20
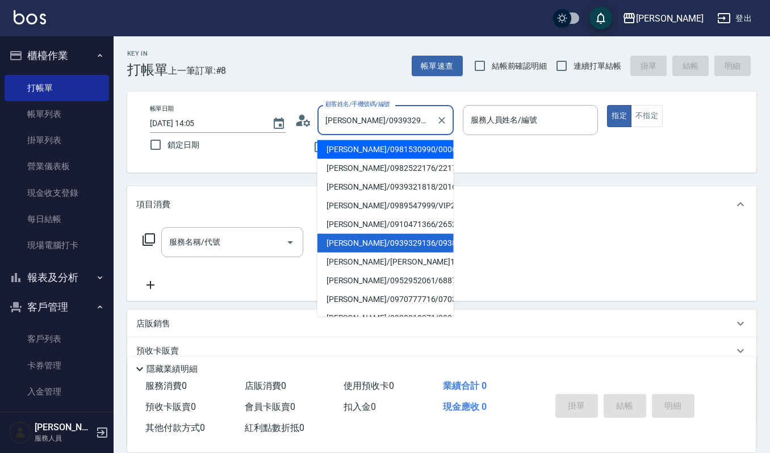
click at [368, 155] on li "林雅慧/0981530990/00061" at bounding box center [386, 149] width 136 height 19
type input "林雅慧/0981530990/00061"
type input "Ruby-17"
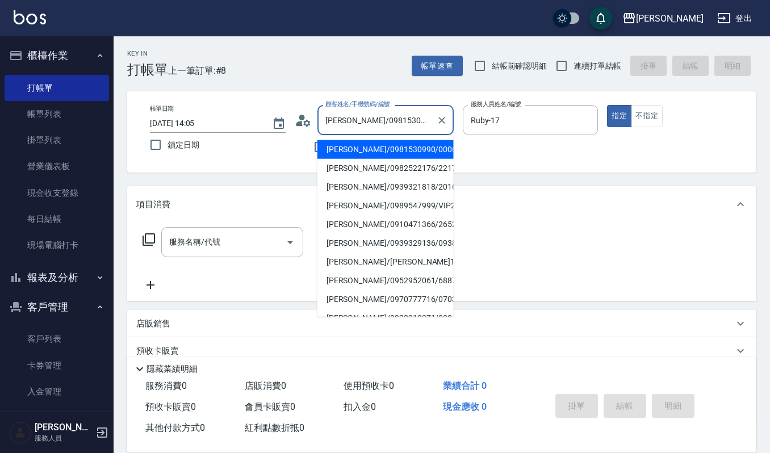
click at [378, 123] on input "林雅慧/0981530990/00061" at bounding box center [377, 120] width 109 height 20
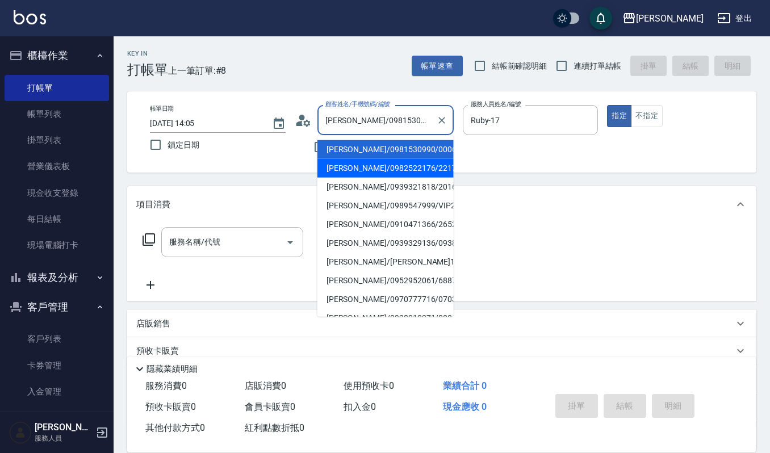
click at [382, 166] on li "李雅慧/0982522176/22176" at bounding box center [386, 168] width 136 height 19
type input "李雅慧/0982522176/22176"
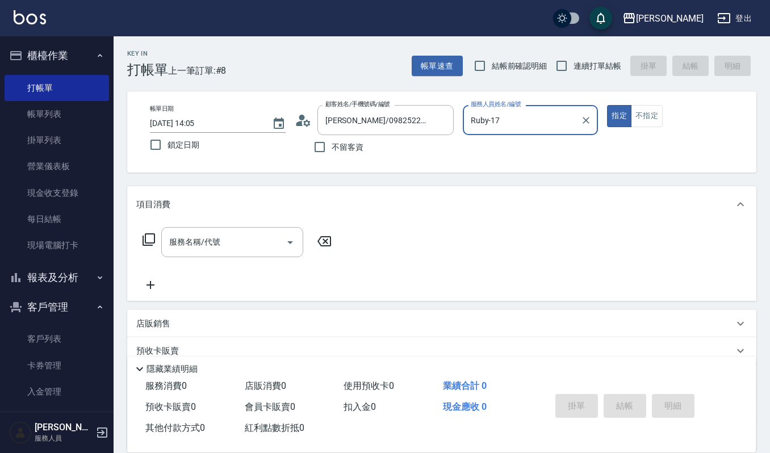
type input "Sammi-8"
click at [391, 112] on input "李雅慧/0982522176/22176" at bounding box center [377, 120] width 109 height 20
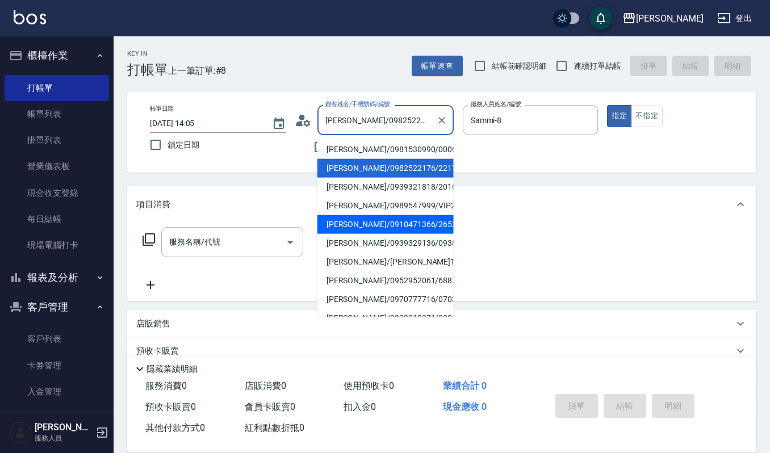
click at [394, 222] on li "王雅慧/0910471366/2652406" at bounding box center [386, 224] width 136 height 19
type input "王雅慧/0910471366/2652406"
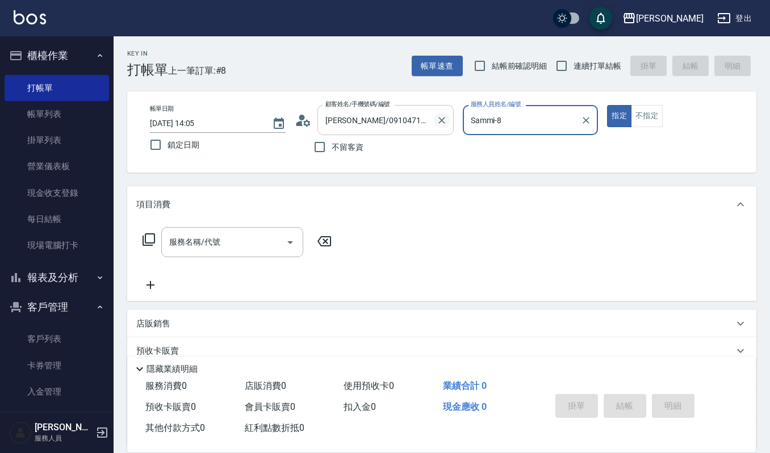
click at [439, 119] on icon "Clear" at bounding box center [441, 120] width 11 height 11
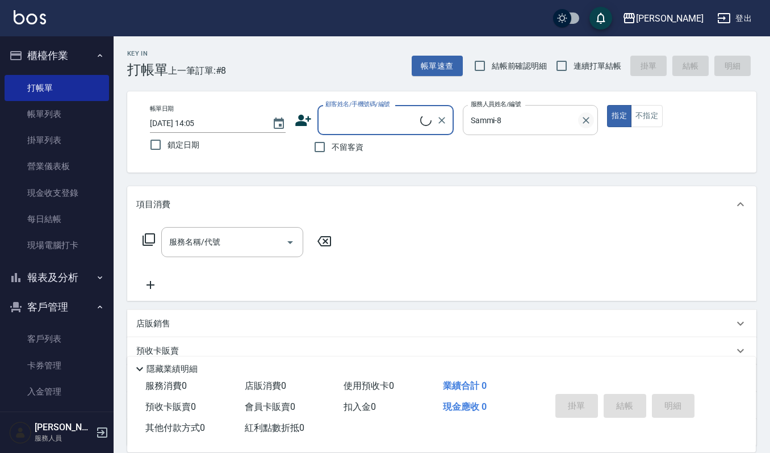
click at [582, 119] on icon "Clear" at bounding box center [586, 120] width 11 height 11
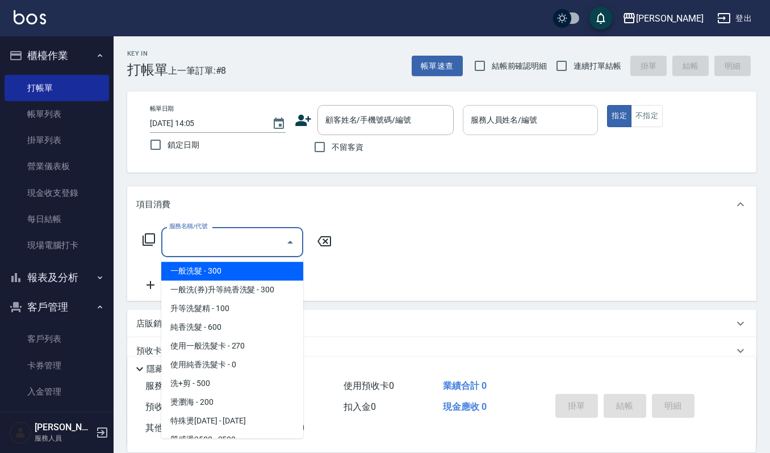
click at [219, 251] on input "服務名稱/代號" at bounding box center [223, 242] width 115 height 20
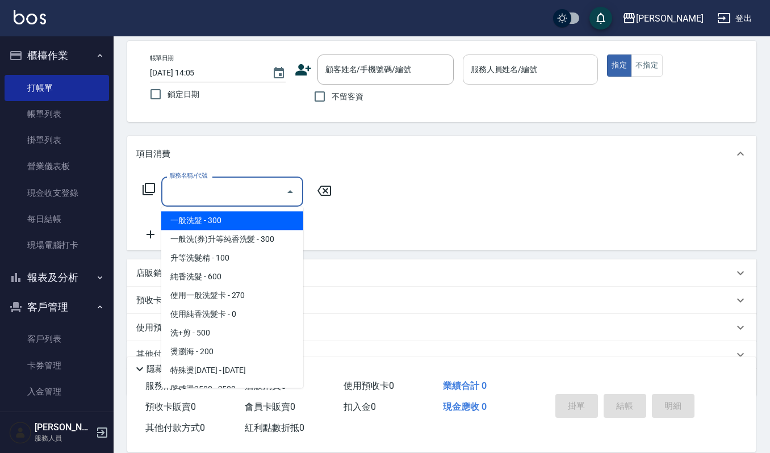
scroll to position [24, 0]
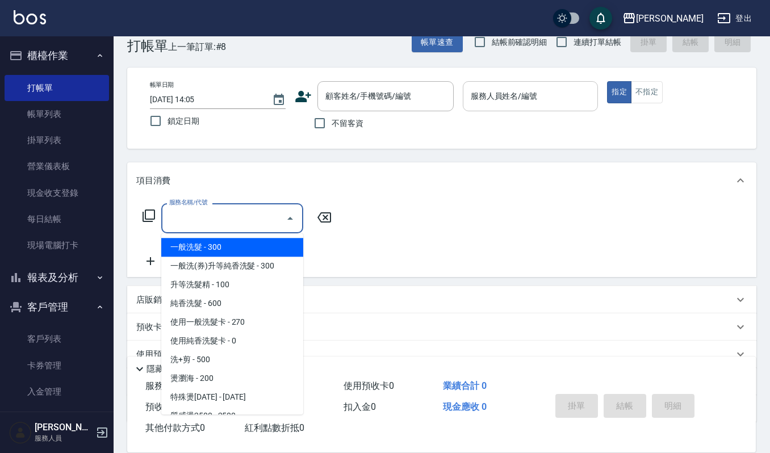
click at [516, 95] on input "服務人員姓名/編號" at bounding box center [531, 96] width 126 height 20
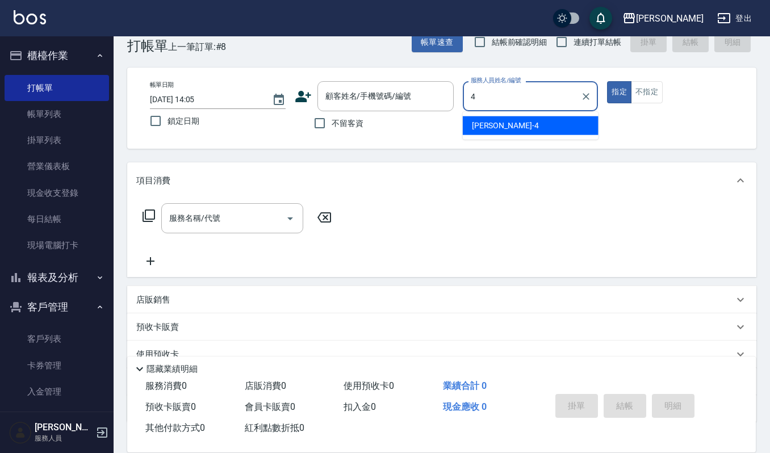
click at [530, 136] on ul "吉兒 -4" at bounding box center [531, 126] width 136 height 28
click at [527, 126] on div "吉兒 -4" at bounding box center [531, 125] width 136 height 19
type input "吉兒-4"
click at [199, 305] on div "店販銷售" at bounding box center [435, 300] width 598 height 12
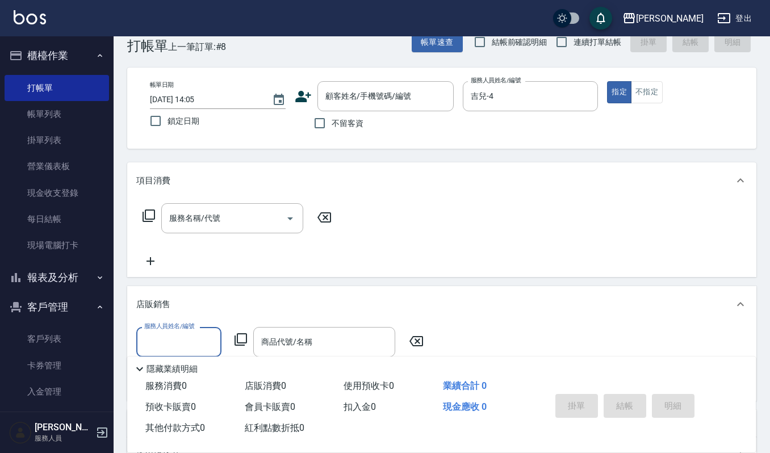
scroll to position [1, 0]
type input "吉兒-4"
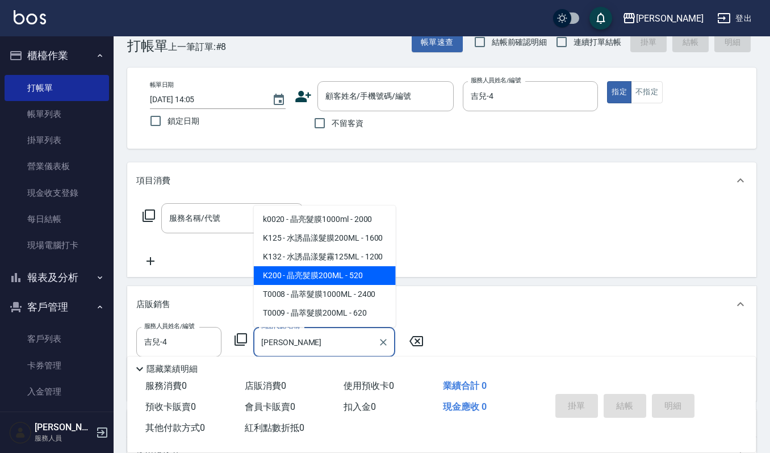
type input "晶亮髪膜200ML"
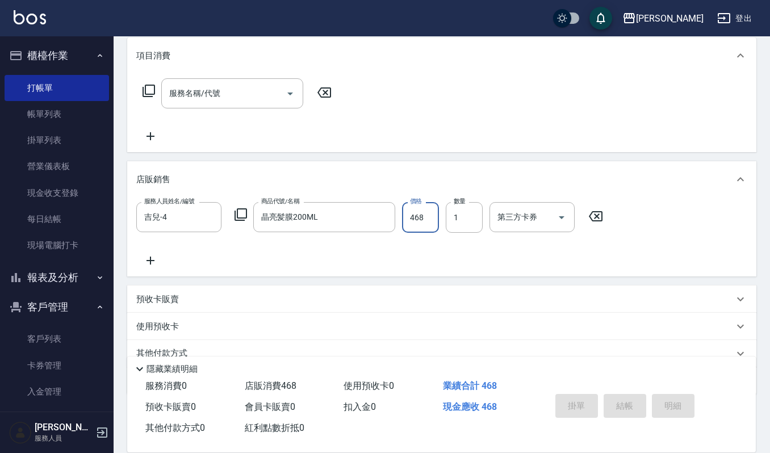
scroll to position [176, 0]
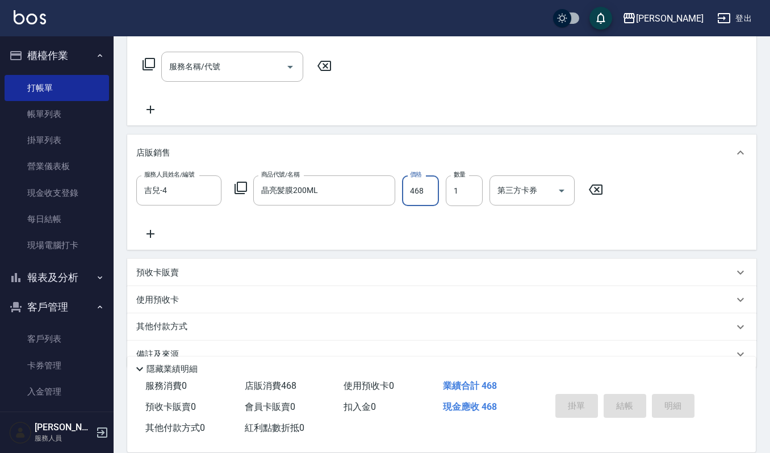
type input "468"
click at [599, 139] on div "店販銷售" at bounding box center [442, 153] width 630 height 36
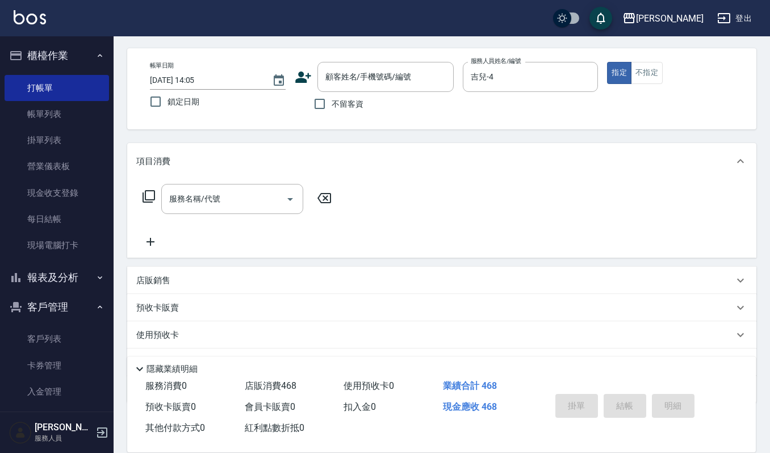
scroll to position [0, 0]
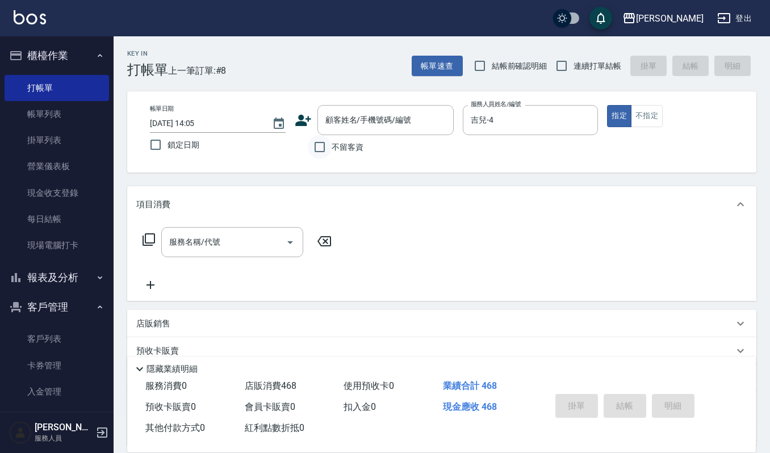
drag, startPoint x: 308, startPoint y: 152, endPoint x: 323, endPoint y: 152, distance: 14.8
click at [314, 153] on input "不留客資" at bounding box center [320, 147] width 24 height 24
checkbox input "true"
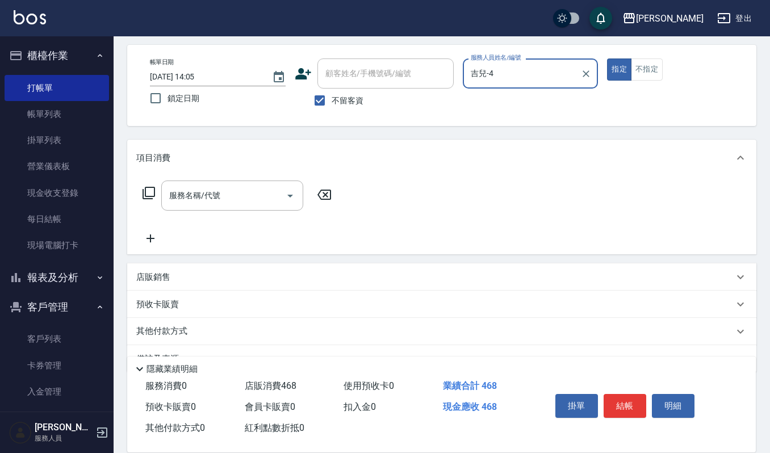
scroll to position [73, 0]
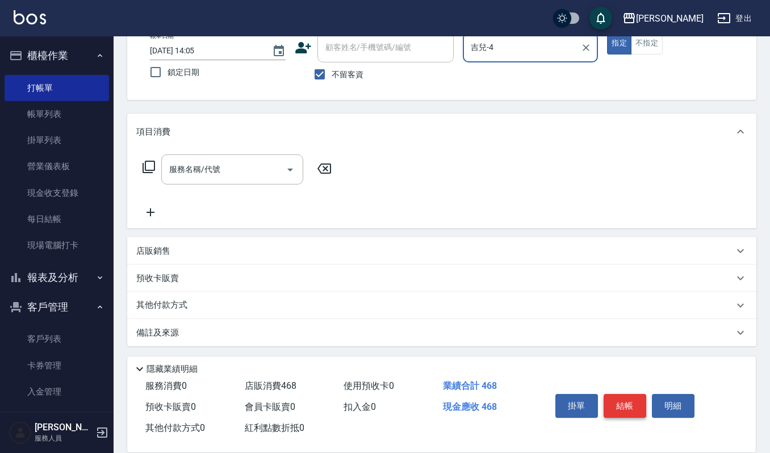
click at [624, 399] on button "結帳" at bounding box center [625, 406] width 43 height 24
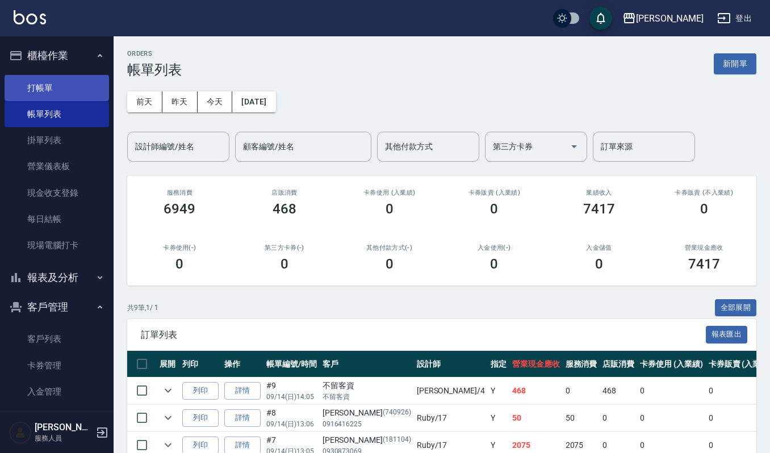
click at [67, 86] on link "打帳單" at bounding box center [57, 88] width 105 height 26
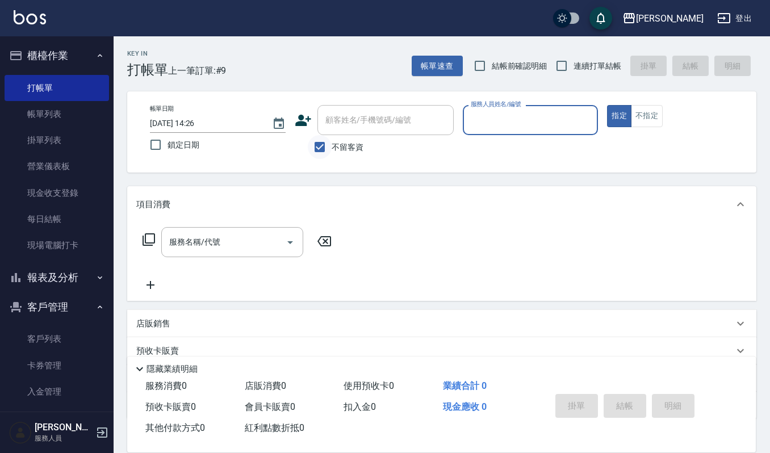
click at [323, 146] on input "不留客資" at bounding box center [320, 147] width 24 height 24
checkbox input "false"
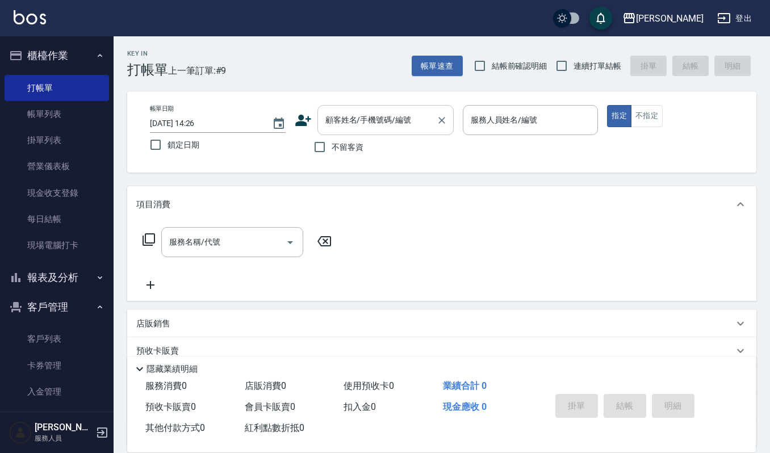
click at [352, 119] on input "顧客姓名/手機號碼/編號" at bounding box center [377, 120] width 109 height 20
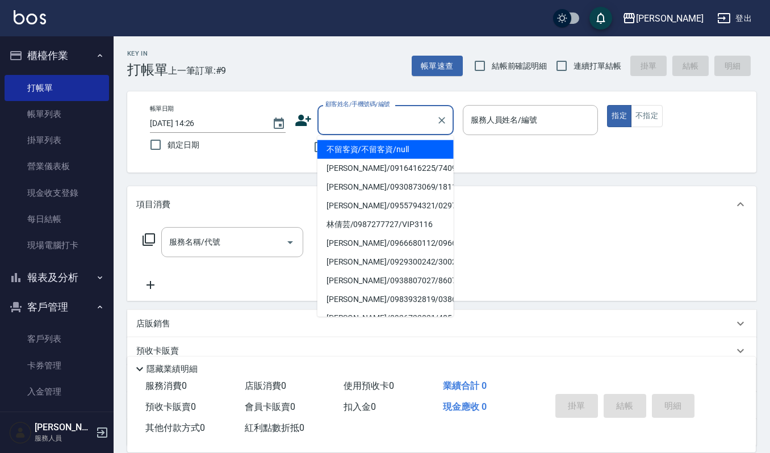
type input "ˊ"
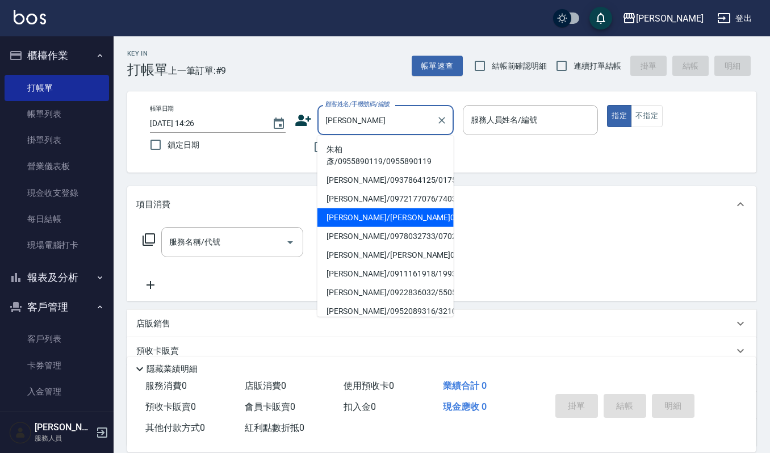
type input "朱偉豪/朱偉豪070792/070792"
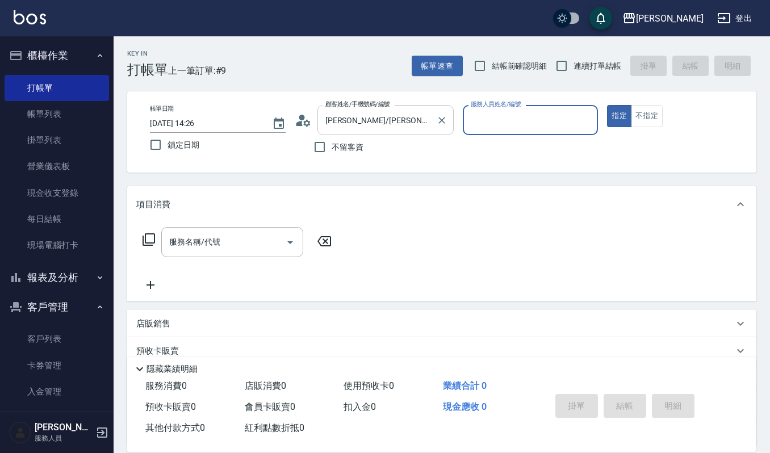
type input "Ruby-17"
click at [607, 105] on button "指定" at bounding box center [619, 116] width 24 height 22
type button "true"
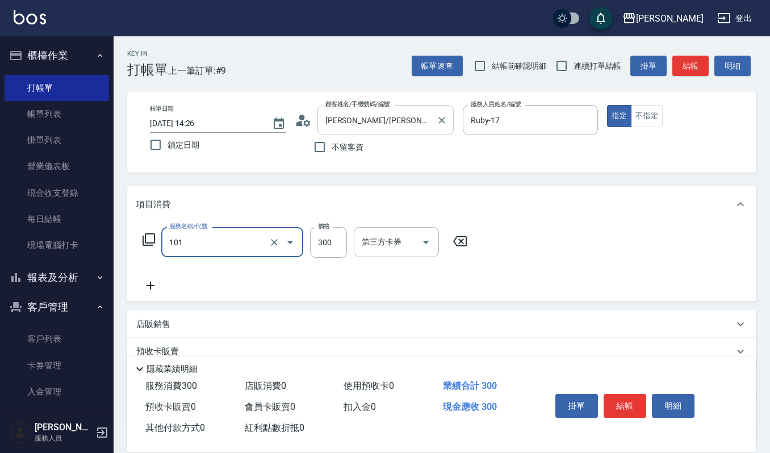
type input "一般洗髮(101)"
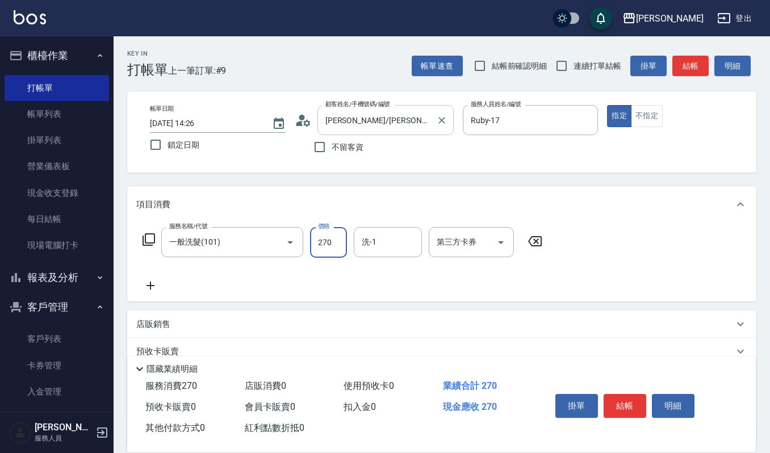
type input "270"
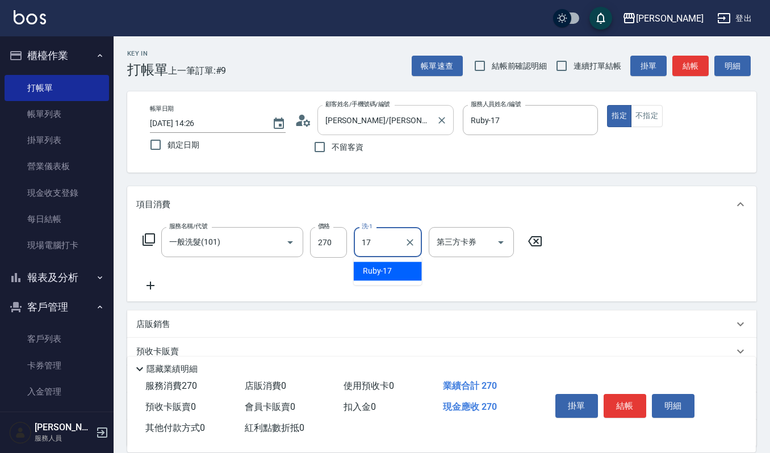
type input "Ruby-17"
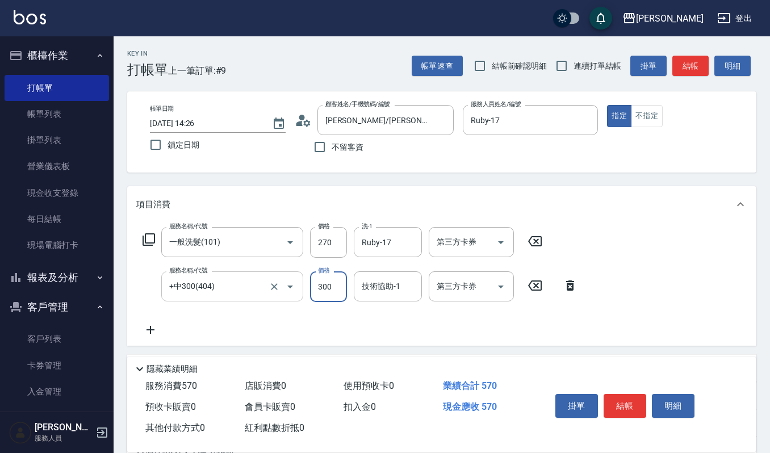
click at [235, 290] on input "+中300(404)" at bounding box center [216, 287] width 100 height 20
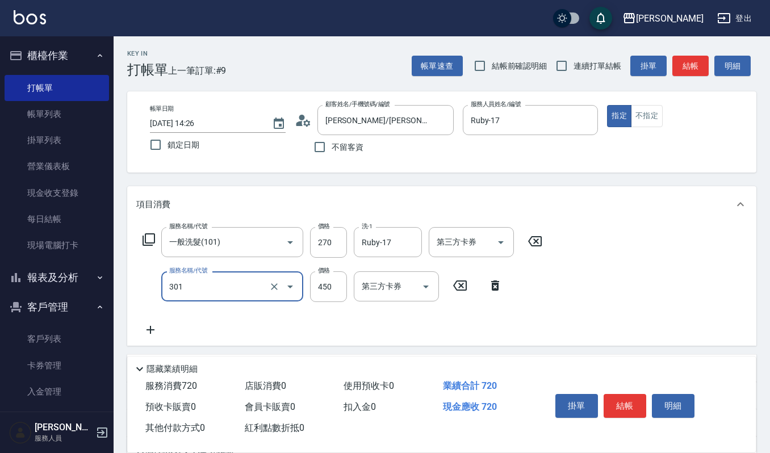
type input "創意剪髮(301)"
type input "405"
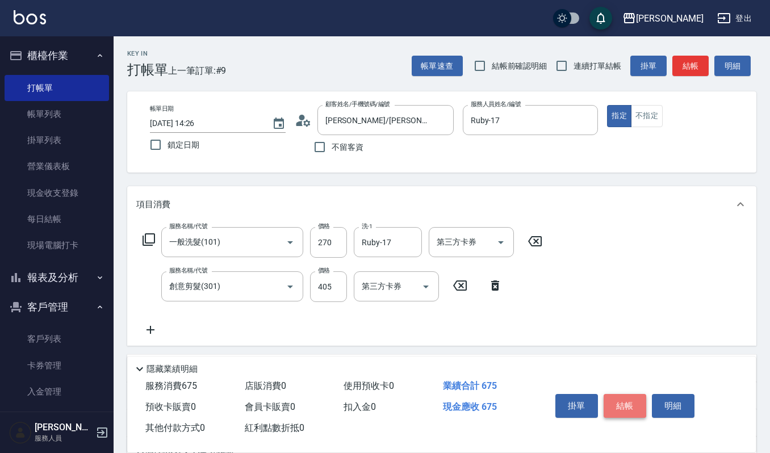
click at [630, 399] on button "結帳" at bounding box center [625, 406] width 43 height 24
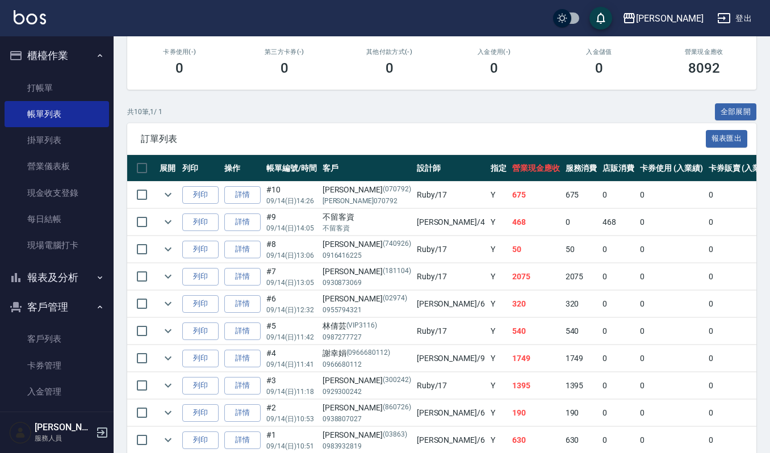
scroll to position [257, 0]
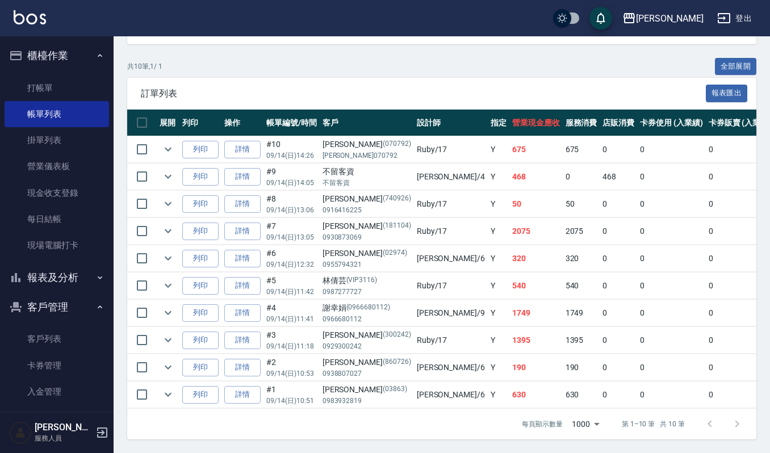
drag, startPoint x: 440, startPoint y: 57, endPoint x: 387, endPoint y: 52, distance: 52.5
click at [440, 58] on div "共 10 筆, 1 / 1 全部展開" at bounding box center [442, 67] width 630 height 18
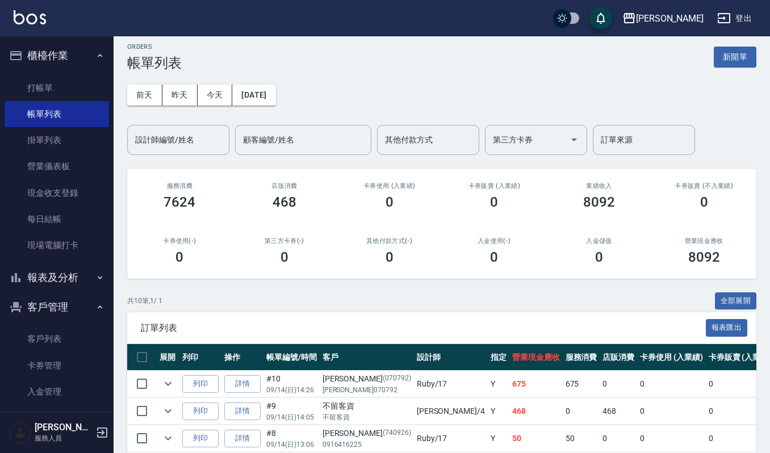
scroll to position [0, 0]
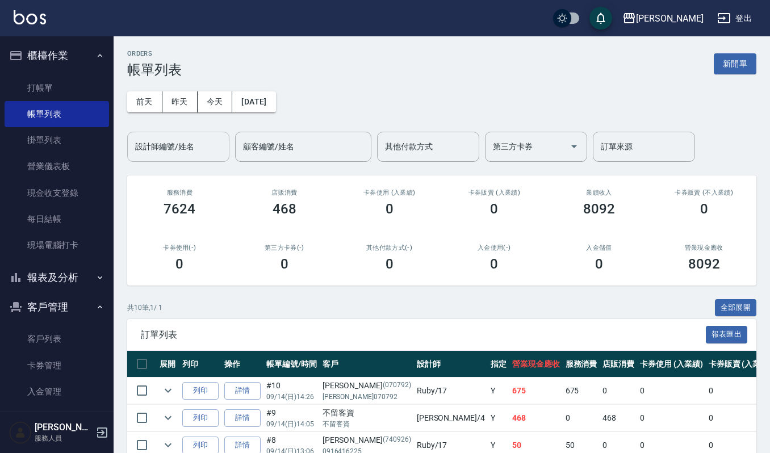
click at [203, 144] on input "設計師編號/姓名" at bounding box center [178, 147] width 92 height 20
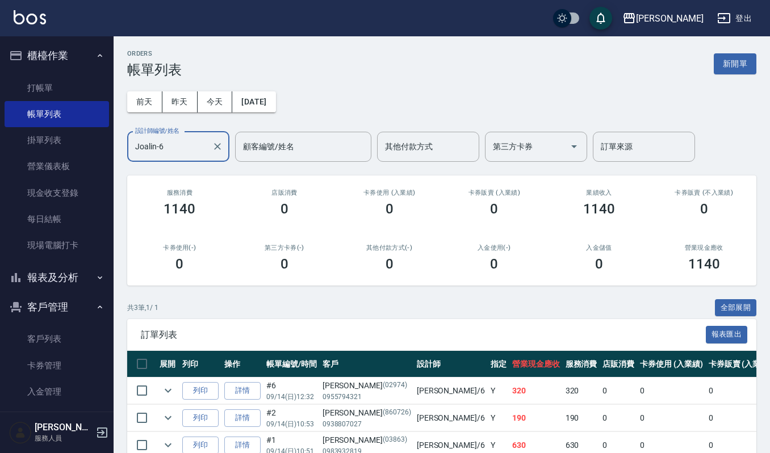
scroll to position [62, 0]
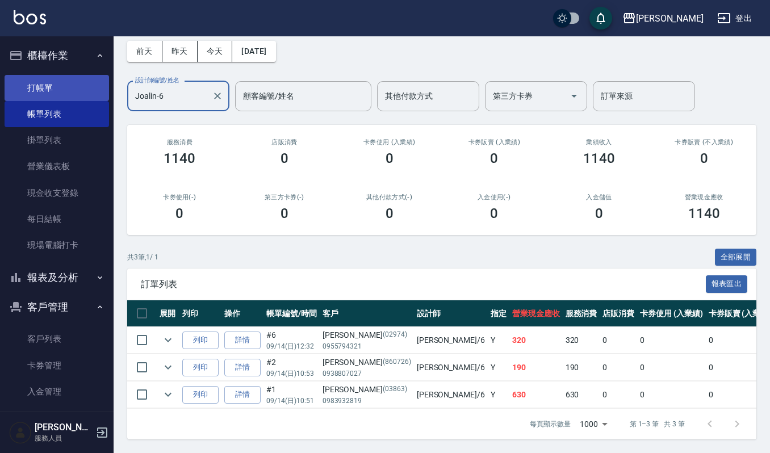
type input "Joalin-6"
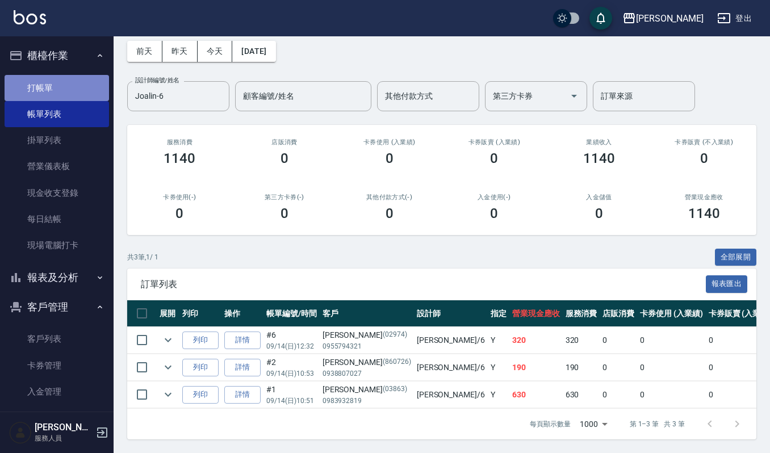
click at [76, 82] on link "打帳單" at bounding box center [57, 88] width 105 height 26
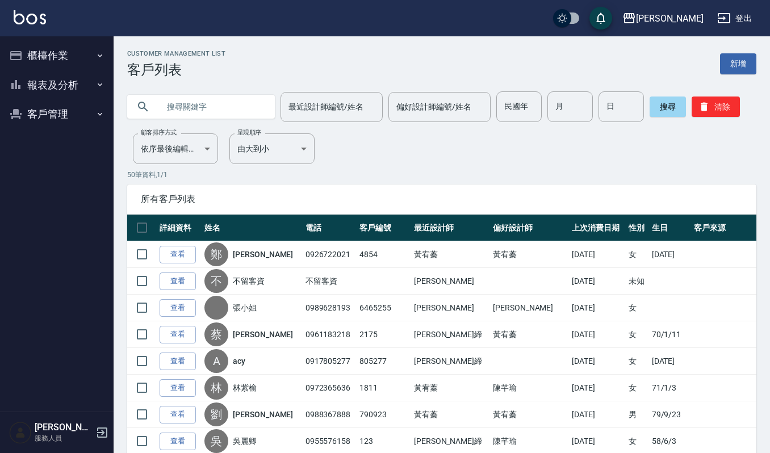
click at [57, 56] on button "櫃檯作業" at bounding box center [57, 56] width 105 height 30
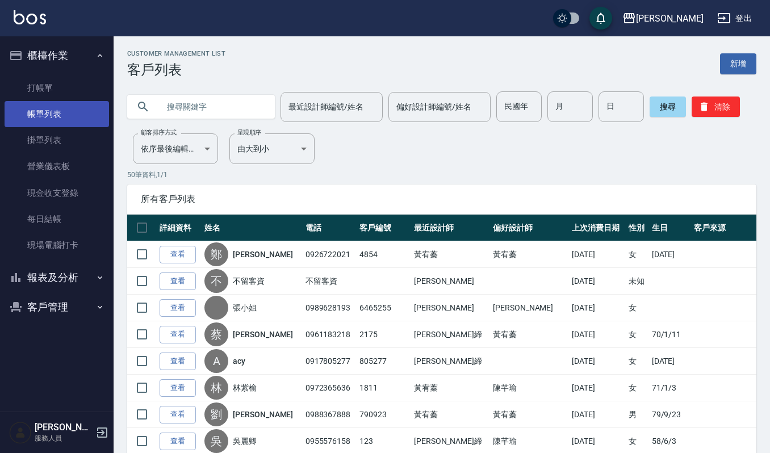
click at [60, 108] on link "帳單列表" at bounding box center [57, 114] width 105 height 26
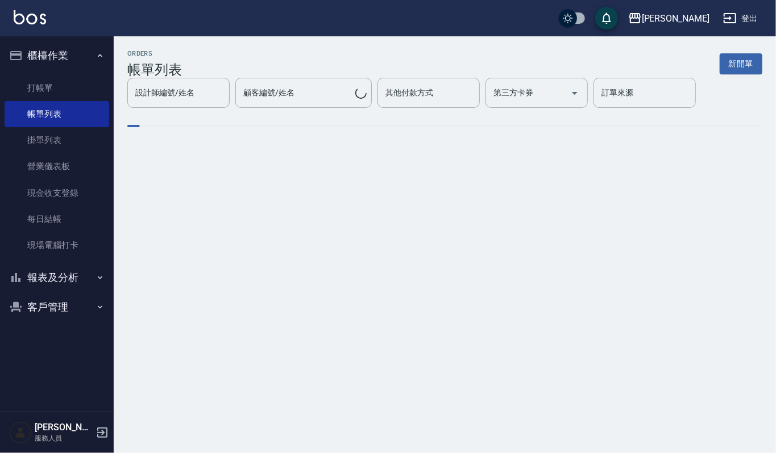
click at [755, 42] on div "ORDERS 帳單列表 新開單 設計師編號/姓名 設計師編號/姓名 顧客編號/姓名 顧客編號/姓名 其他付款方式 其他付款方式 第三方卡券 第三方卡券 訂單來…" at bounding box center [445, 97] width 662 height 122
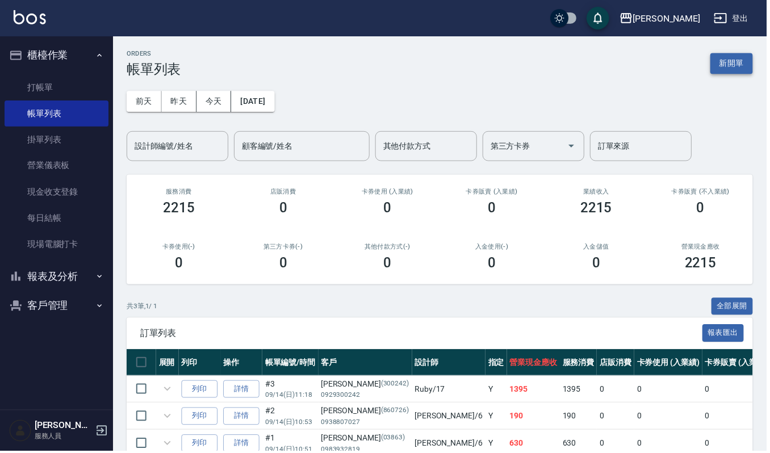
click at [735, 69] on button "新開單" at bounding box center [735, 63] width 43 height 21
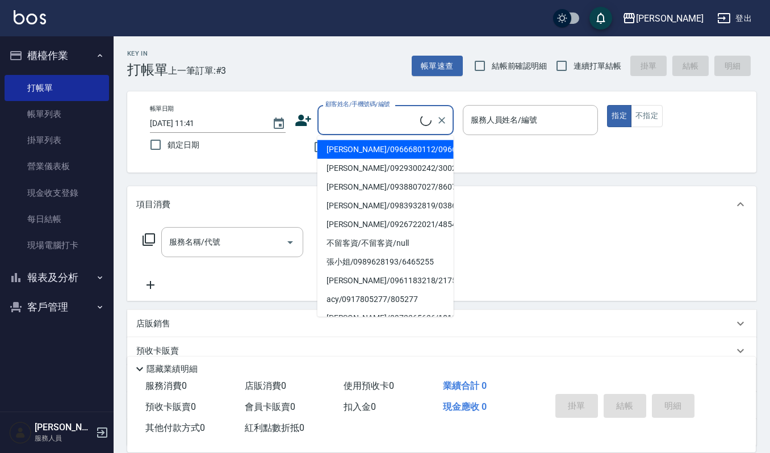
click at [400, 121] on input "顧客姓名/手機號碼/編號" at bounding box center [372, 120] width 98 height 20
click at [418, 147] on li "[PERSON_NAME]/0966680112/0966680112" at bounding box center [386, 149] width 136 height 19
type input "[PERSON_NAME]/0966680112/0966680112"
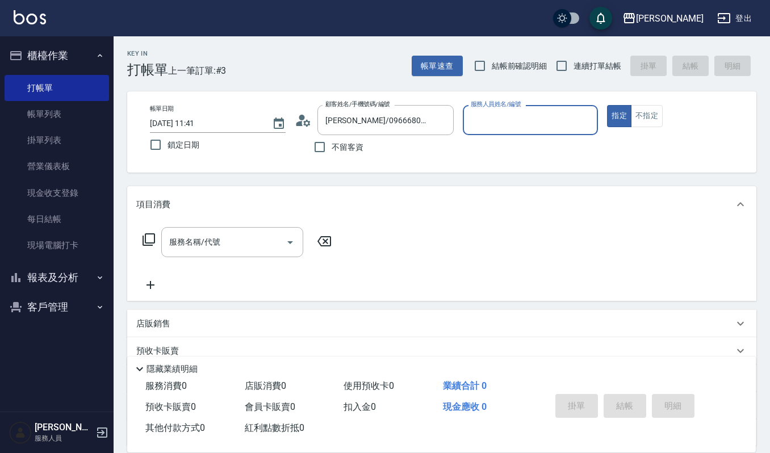
type input "[PERSON_NAME]-9"
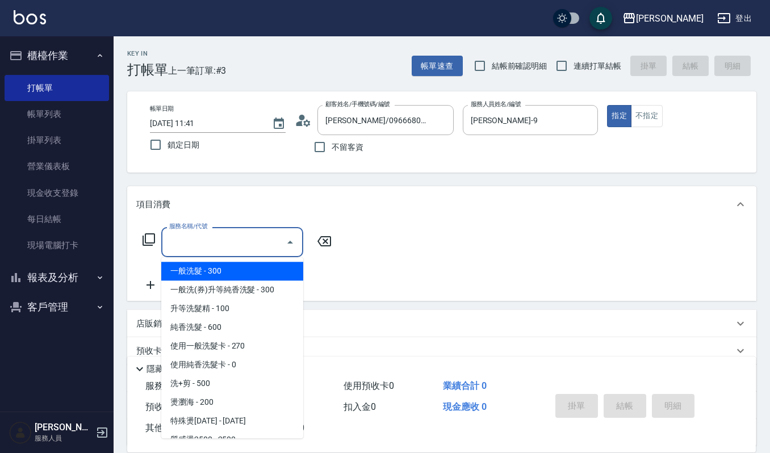
click at [201, 251] on input "服務名稱/代號" at bounding box center [223, 242] width 115 height 20
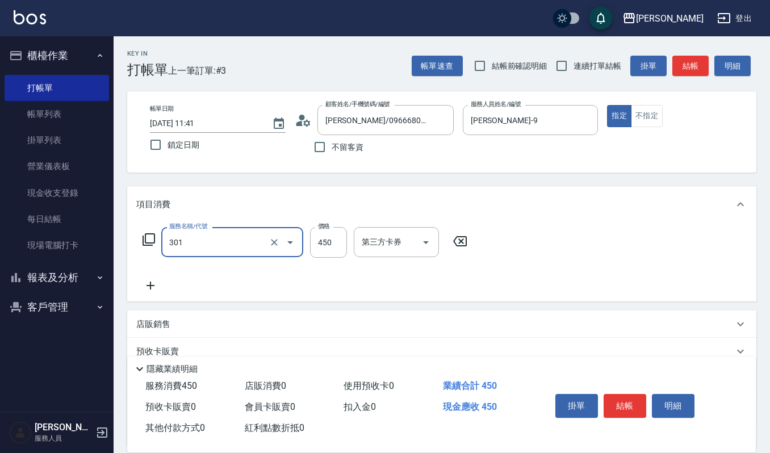
type input "創意剪髮(301)"
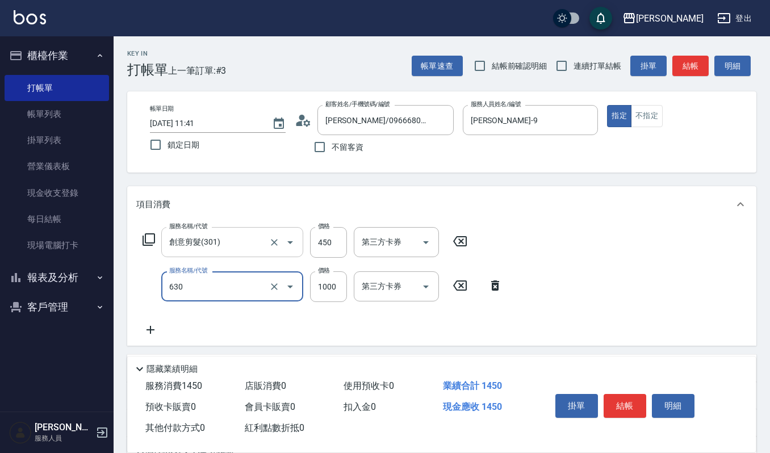
type input "洗+頭皮保養(630)"
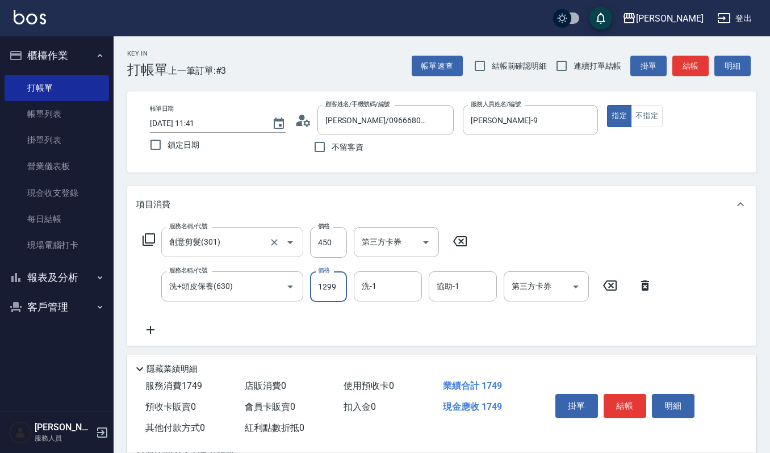
type input "1299"
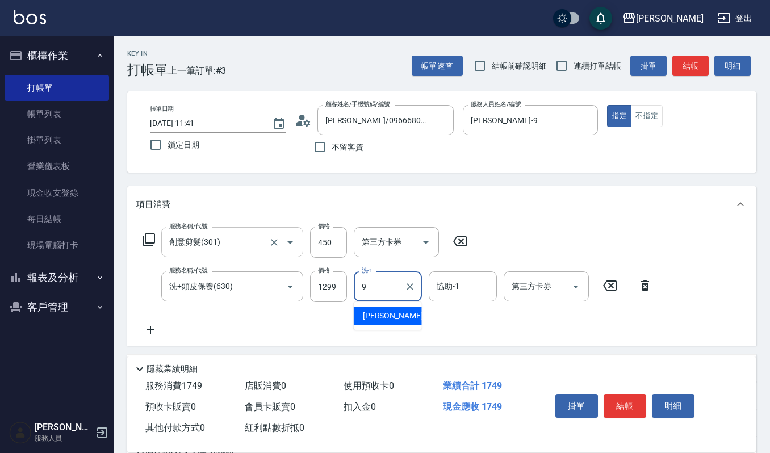
type input "[PERSON_NAME]-9"
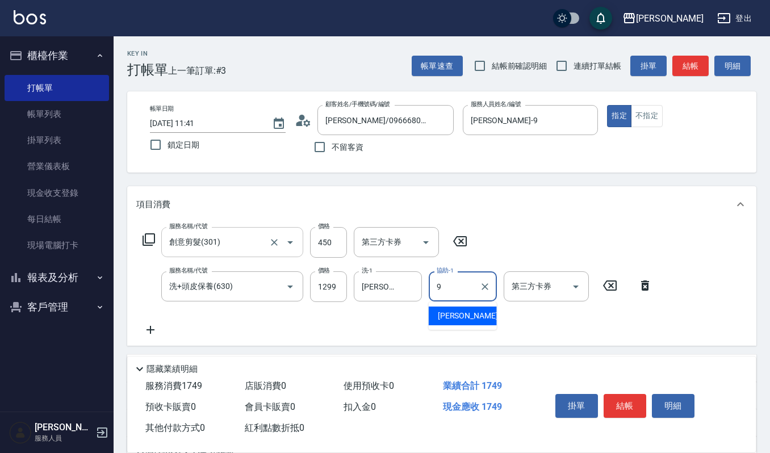
type input "[PERSON_NAME]-9"
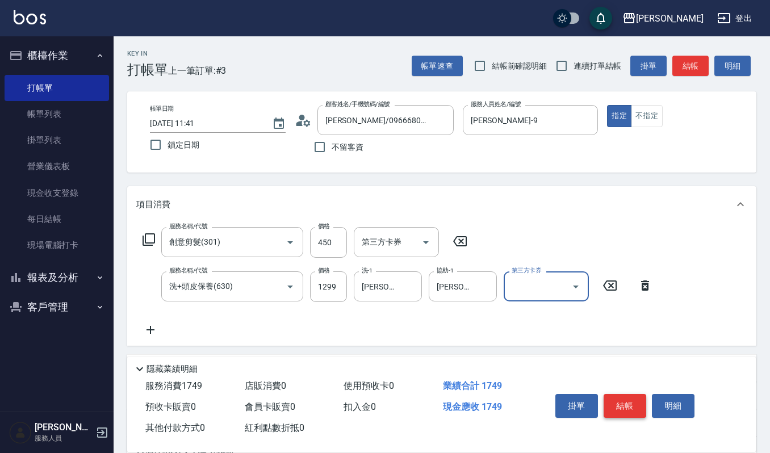
click at [623, 401] on button "結帳" at bounding box center [625, 406] width 43 height 24
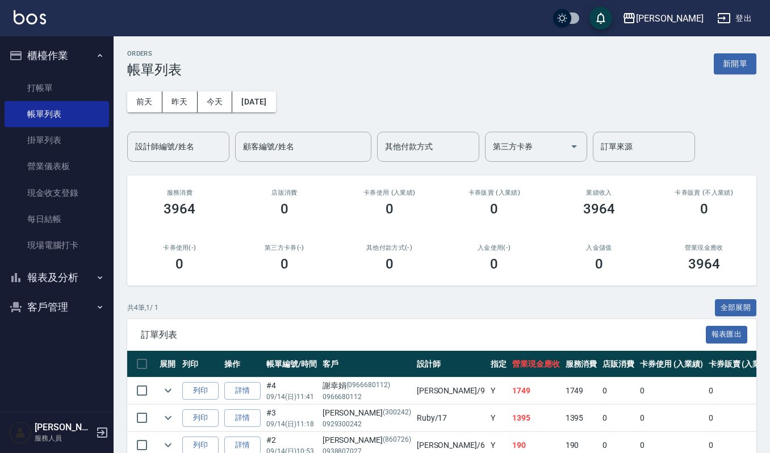
click at [728, 69] on button "新開單" at bounding box center [735, 63] width 43 height 21
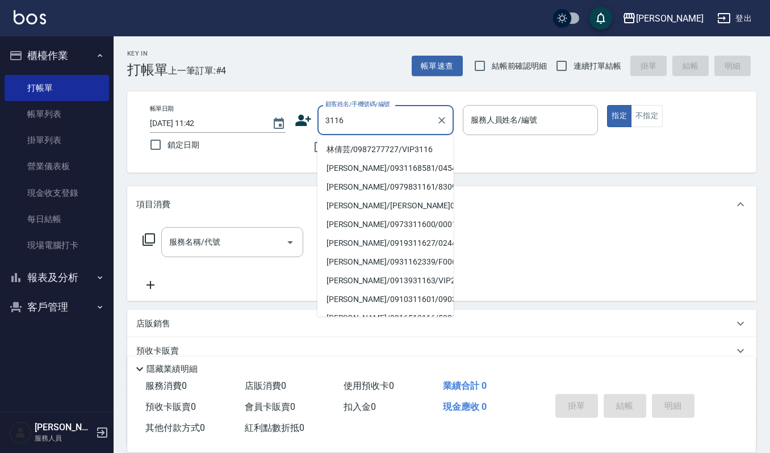
click at [377, 147] on li "林倩芸/0987277727/VIP3116" at bounding box center [386, 149] width 136 height 19
type input "林倩芸/0987277727/VIP3116"
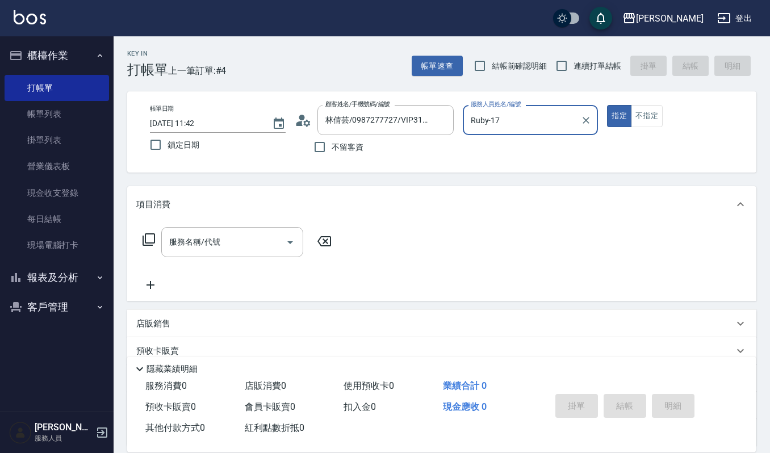
type input "Ruby-17"
click at [239, 232] on input "服務名稱/代號" at bounding box center [223, 242] width 115 height 20
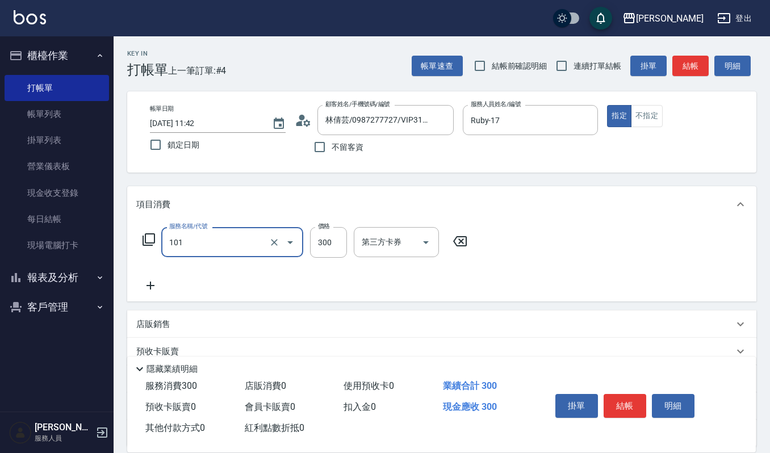
type input "一般洗髮(101)"
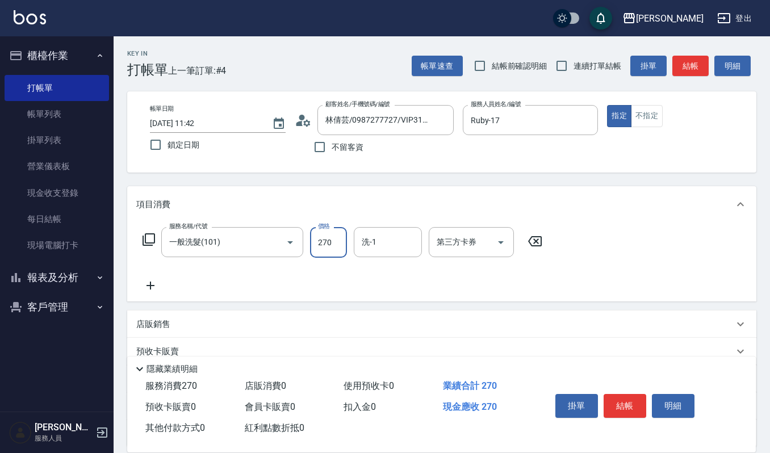
type input "270"
type input "宜芳-22"
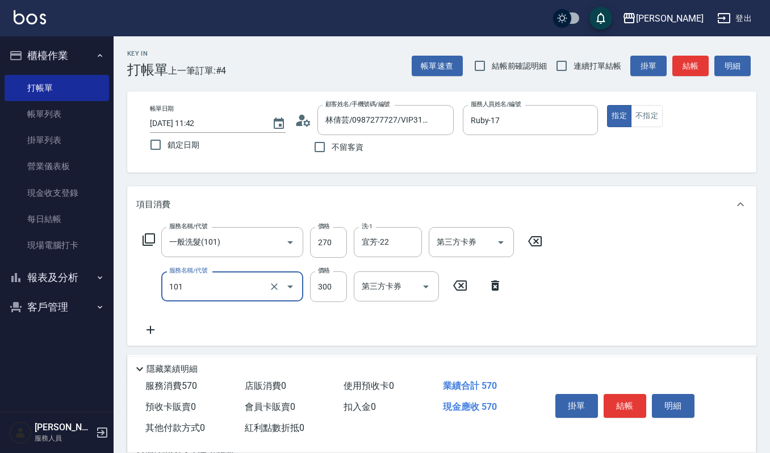
type input "一般洗髮(101)"
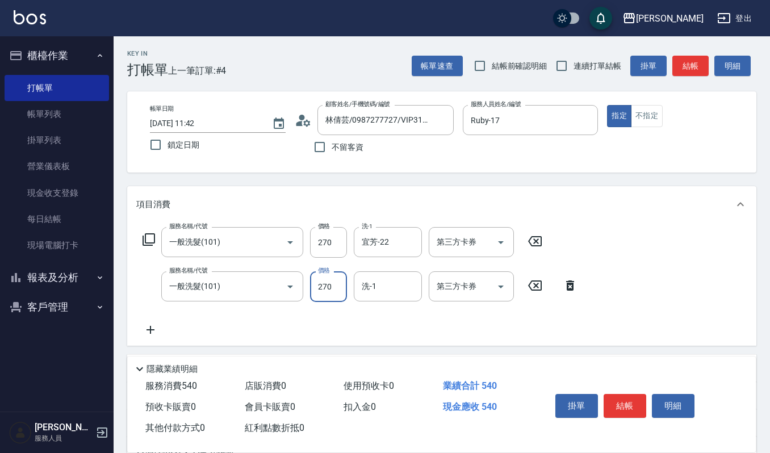
type input "270"
type input "2"
type input "Ruby-17"
click at [626, 408] on button "結帳" at bounding box center [625, 406] width 43 height 24
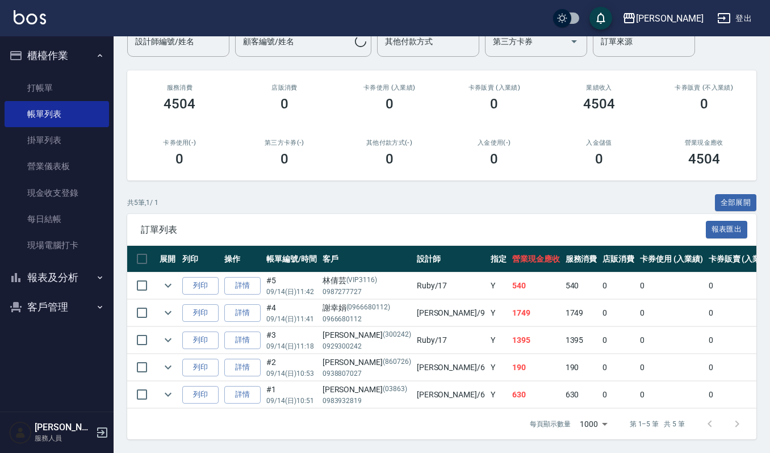
scroll to position [118, 0]
click at [166, 388] on icon "expand row" at bounding box center [168, 395] width 14 height 14
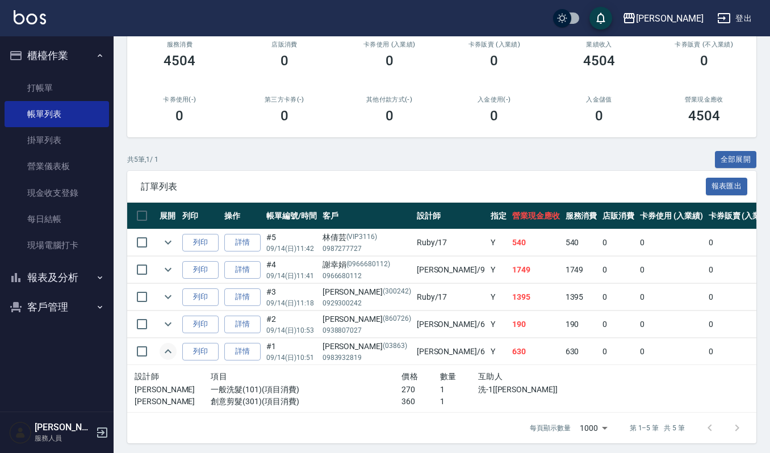
scroll to position [165, 0]
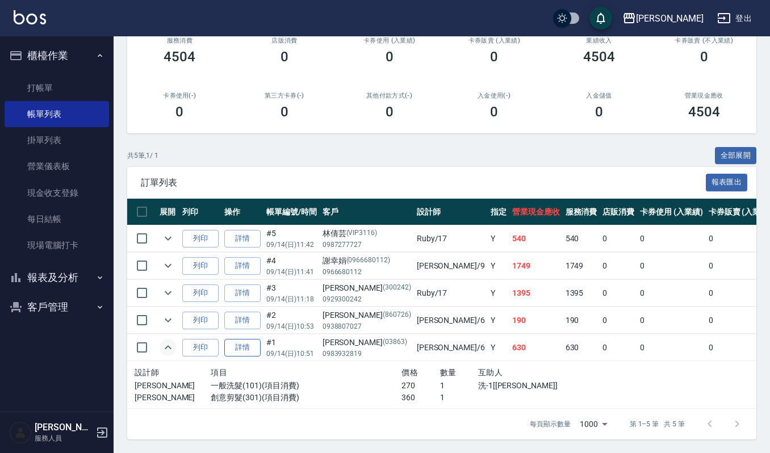
click at [248, 340] on link "詳情" at bounding box center [242, 348] width 36 height 18
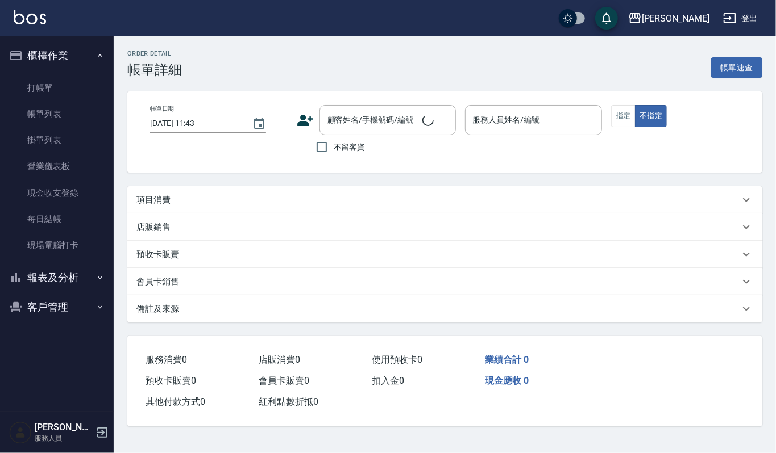
type input "[DATE] 10:51"
type input "Joalin-6"
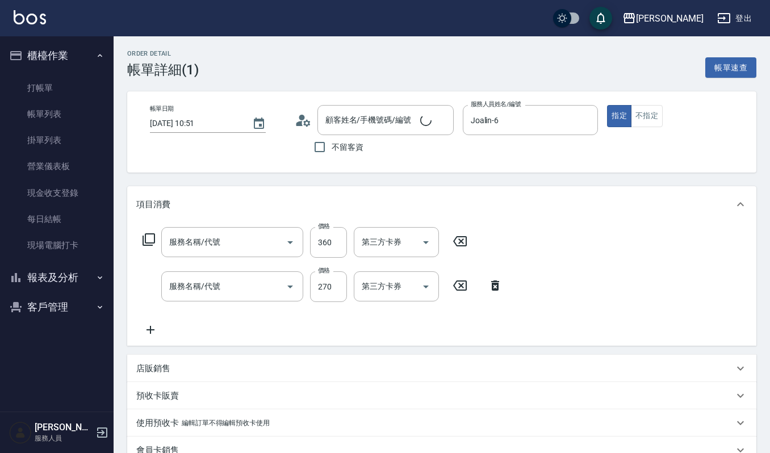
type input "[PERSON_NAME]/0983932819/03863"
type input "創意剪髮(301)"
click at [217, 289] on input "一般洗髮(101)" at bounding box center [216, 287] width 100 height 20
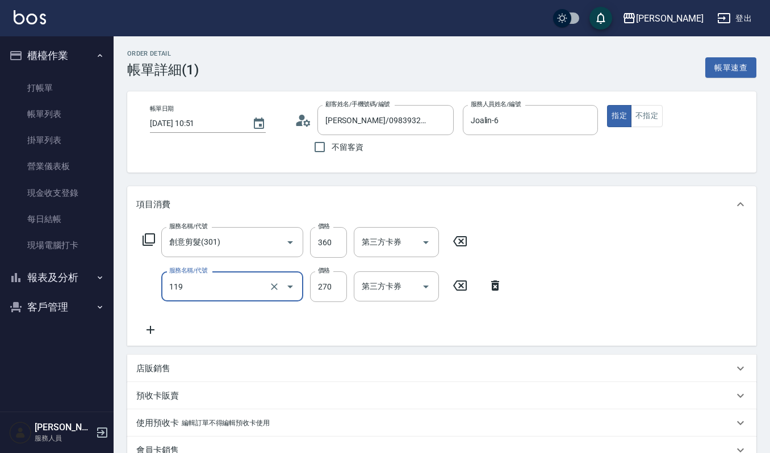
type input "使用一般洗髮卡(119)"
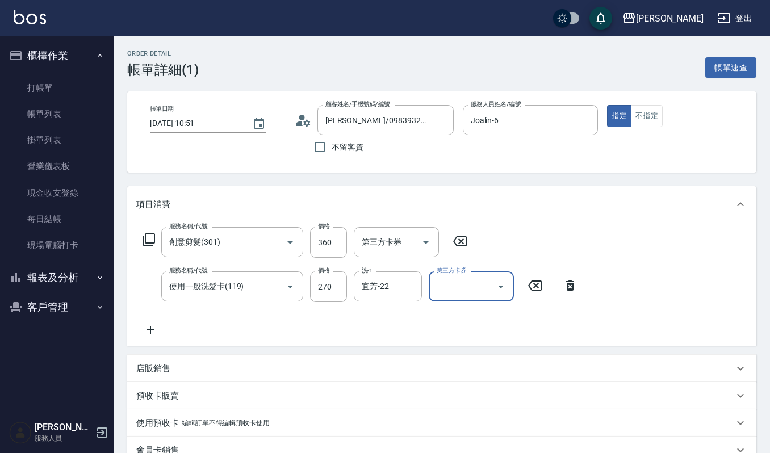
click at [465, 287] on input "第三方卡券" at bounding box center [463, 287] width 58 height 20
click at [460, 330] on span "舊有卡券" at bounding box center [471, 335] width 85 height 19
type input "舊有卡券"
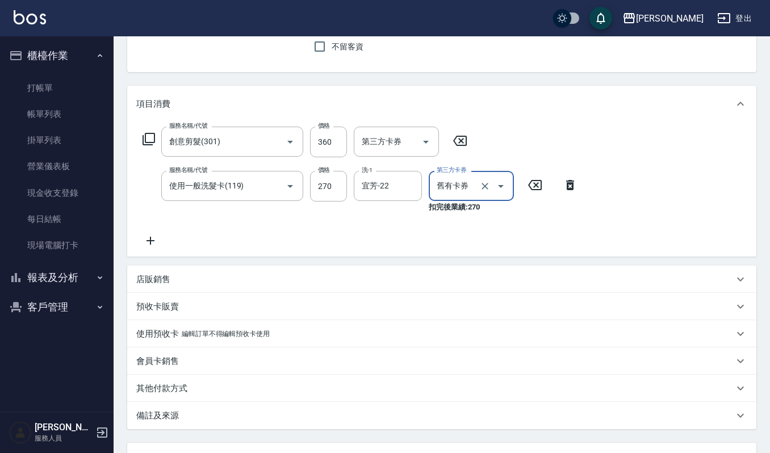
scroll to position [197, 0]
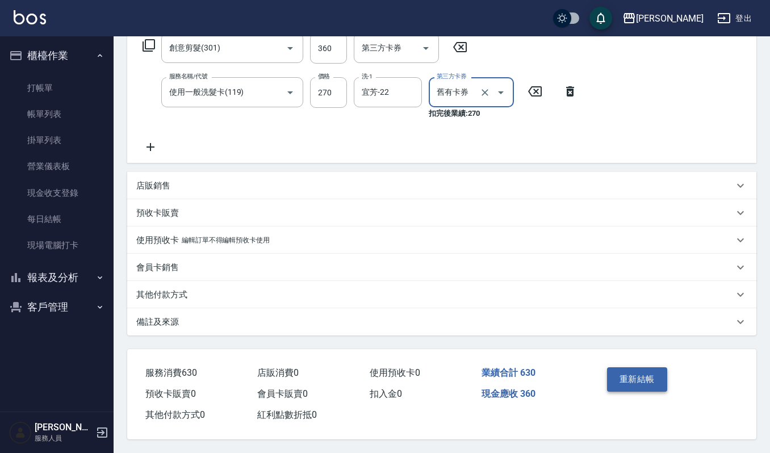
click at [631, 380] on button "重新結帳" at bounding box center [637, 380] width 60 height 24
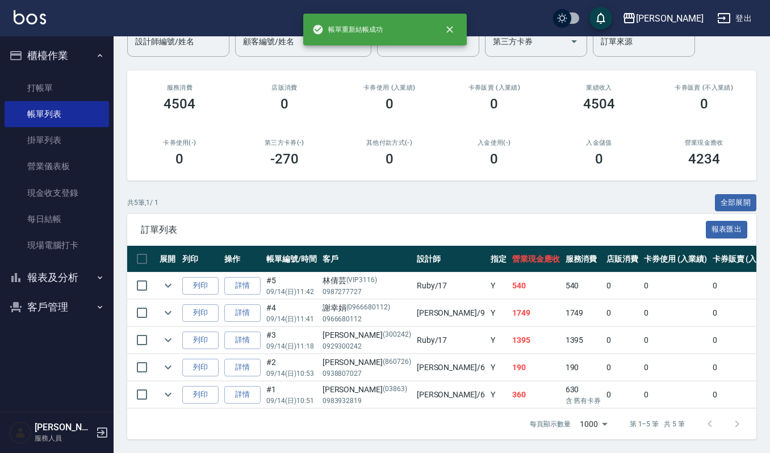
scroll to position [118, 0]
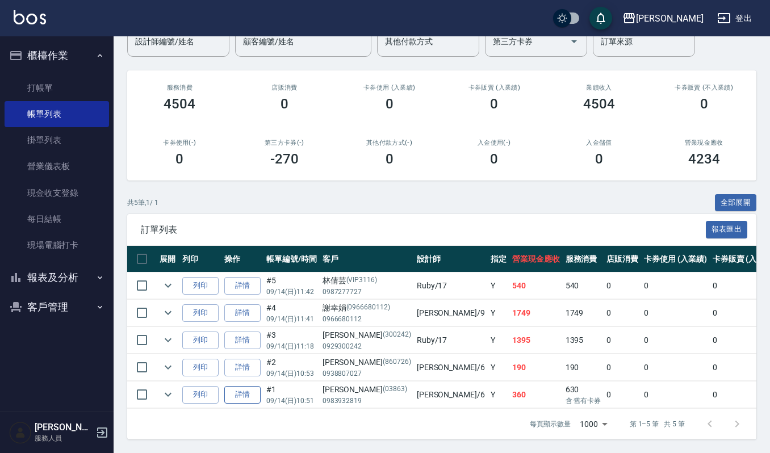
click at [257, 386] on link "詳情" at bounding box center [242, 395] width 36 height 18
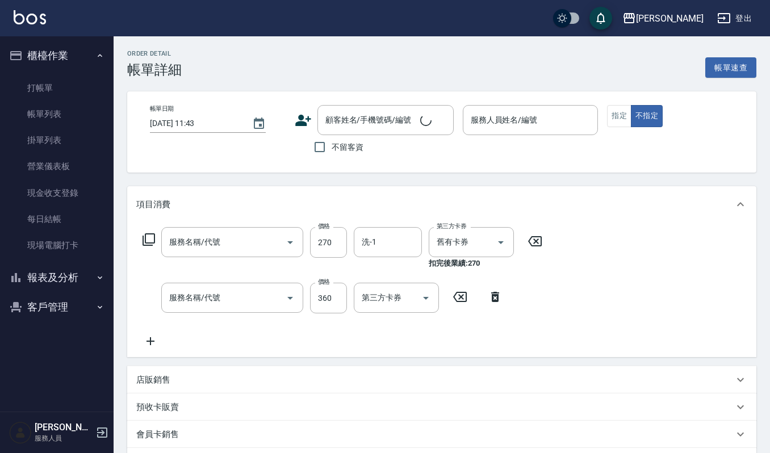
type input "使用一般洗髮卡(119)"
type input "創意剪髮(301)"
type input "[DATE] 10:51"
type input "Joalin-6"
click at [382, 244] on input "洗-1" at bounding box center [388, 242] width 58 height 20
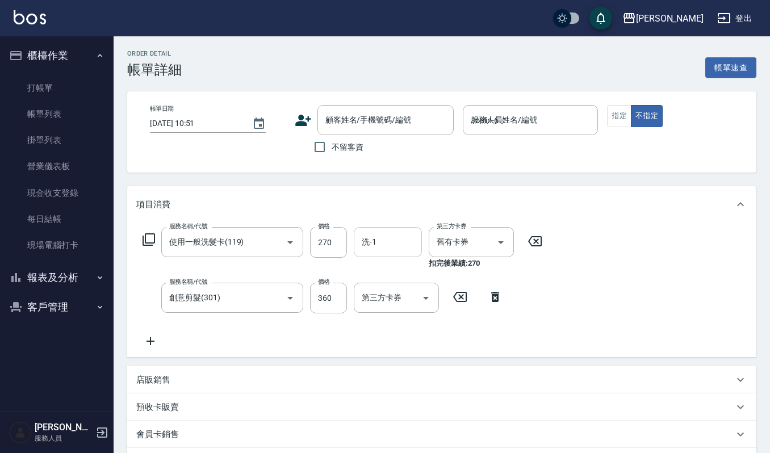
type input "[PERSON_NAME]/0983932819/03863"
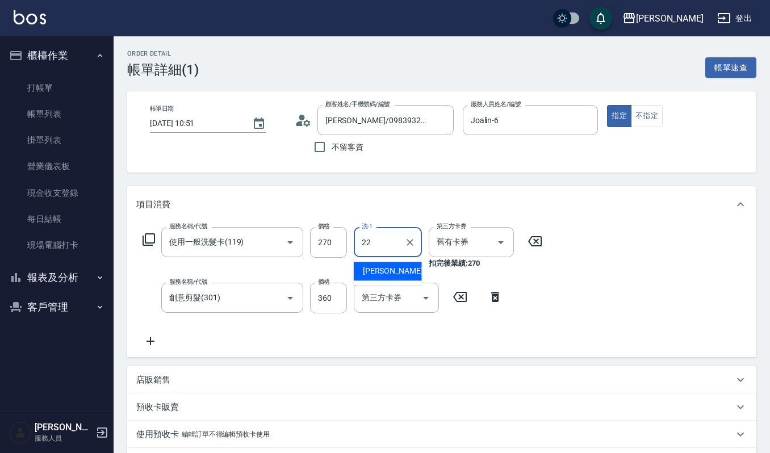
type input "宜芳-22"
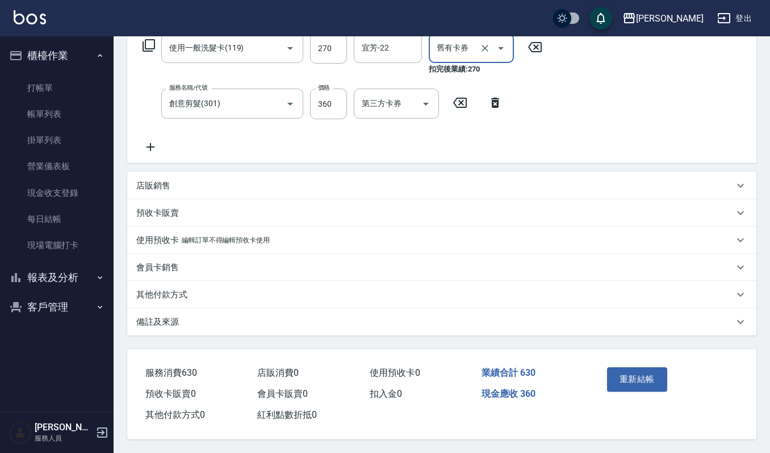
scroll to position [197, 0]
click at [627, 373] on button "重新結帳" at bounding box center [637, 380] width 60 height 24
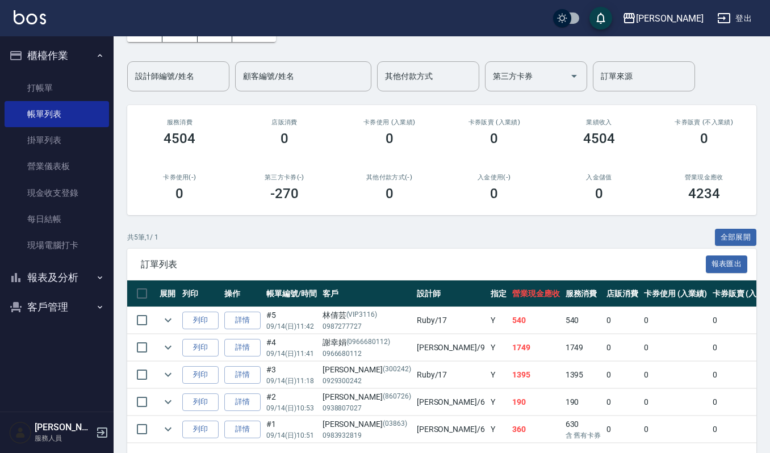
scroll to position [118, 0]
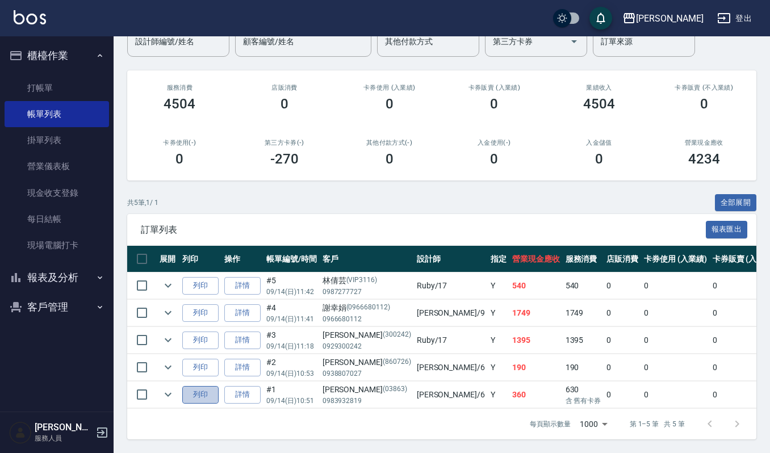
click at [190, 386] on button "列印" at bounding box center [200, 395] width 36 height 18
click at [66, 303] on button "客戶管理" at bounding box center [57, 308] width 105 height 30
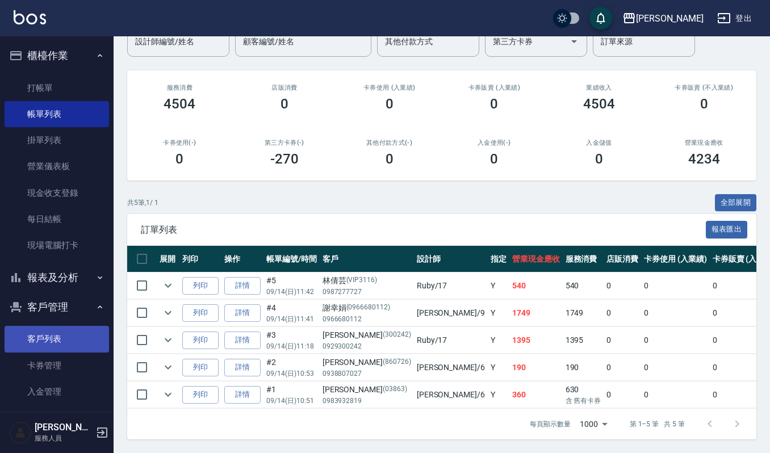
click at [76, 344] on link "客戶列表" at bounding box center [57, 339] width 105 height 26
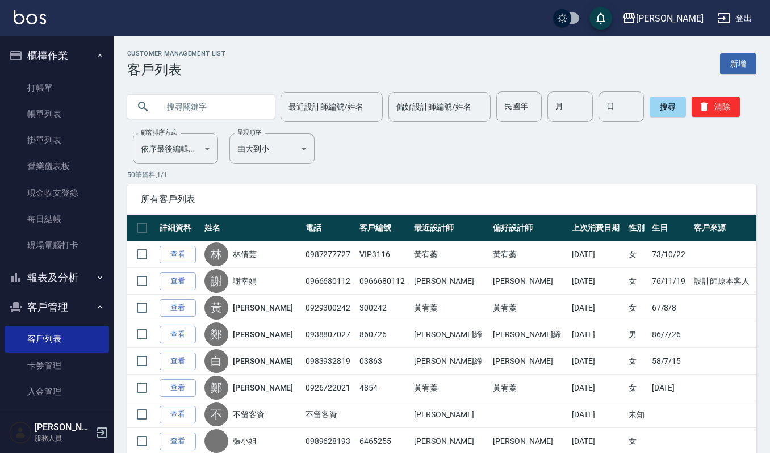
click at [239, 107] on input "text" at bounding box center [212, 106] width 107 height 31
type input "0917316"
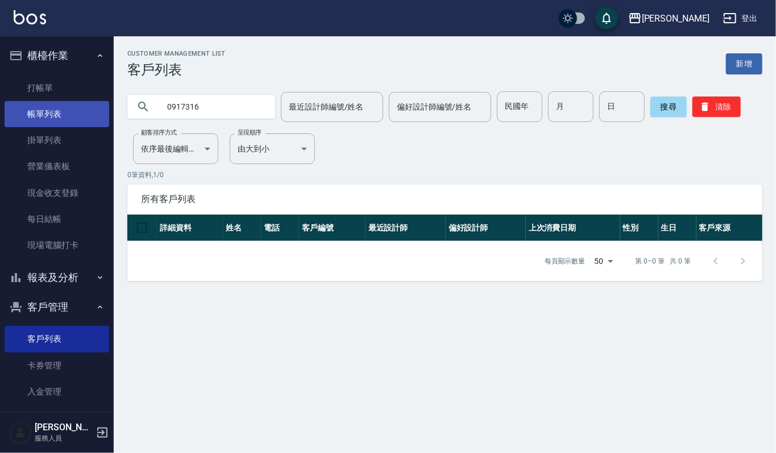
drag, startPoint x: 239, startPoint y: 105, endPoint x: 83, endPoint y: 126, distance: 157.1
click at [90, 128] on div "上越[PERSON_NAME] 登出 櫃檯作業 打帳單 帳單列表 掛單列表 營業儀表板 現金收支登錄 每日結帳 現場電腦打卡 報表及分析 報表目錄 店家區間累…" at bounding box center [388, 226] width 776 height 453
